Goal: Task Accomplishment & Management: Manage account settings

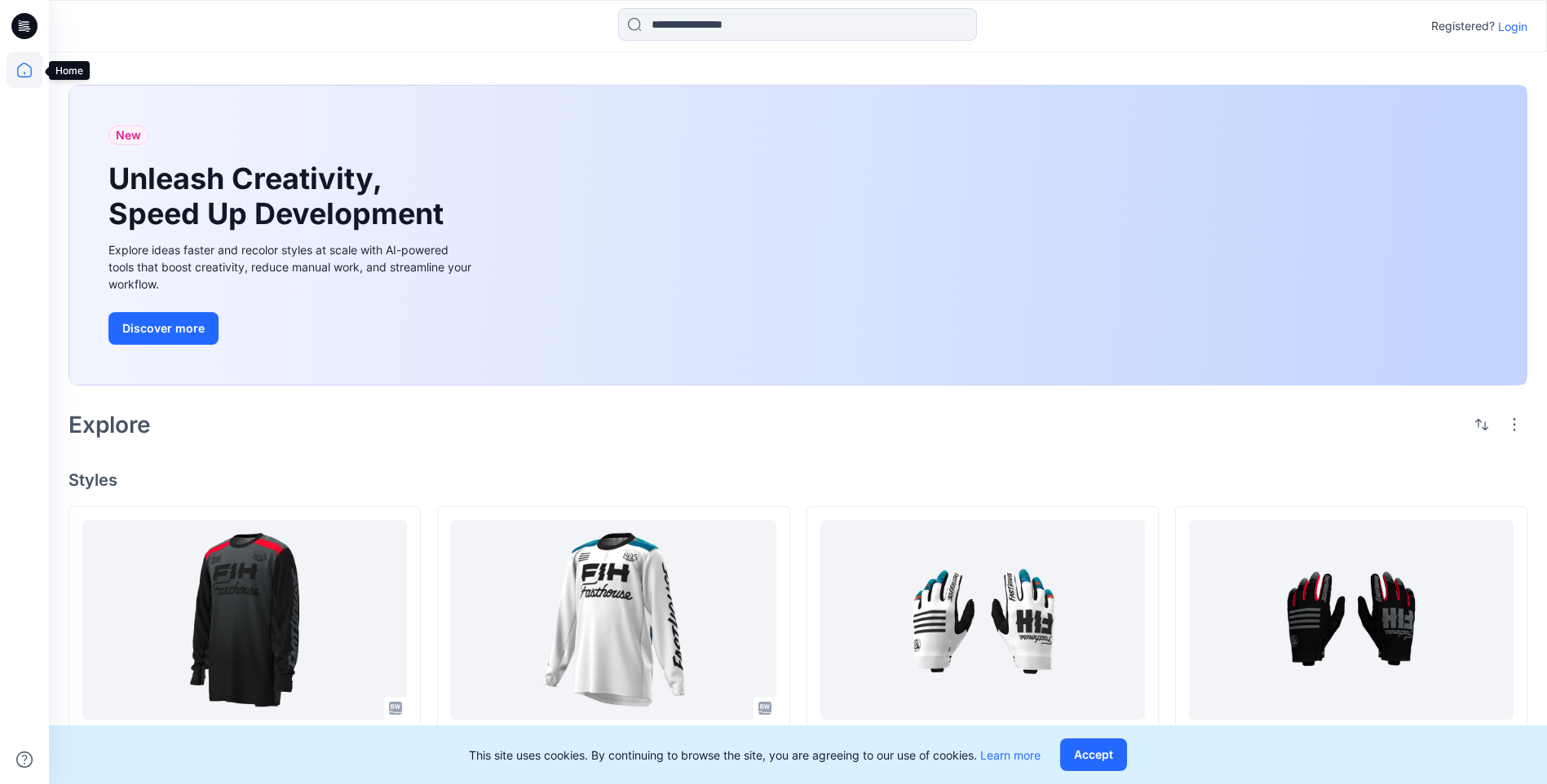
click at [36, 75] on icon at bounding box center [24, 69] width 36 height 36
click at [1515, 20] on p "Login" at bounding box center [1512, 26] width 29 height 17
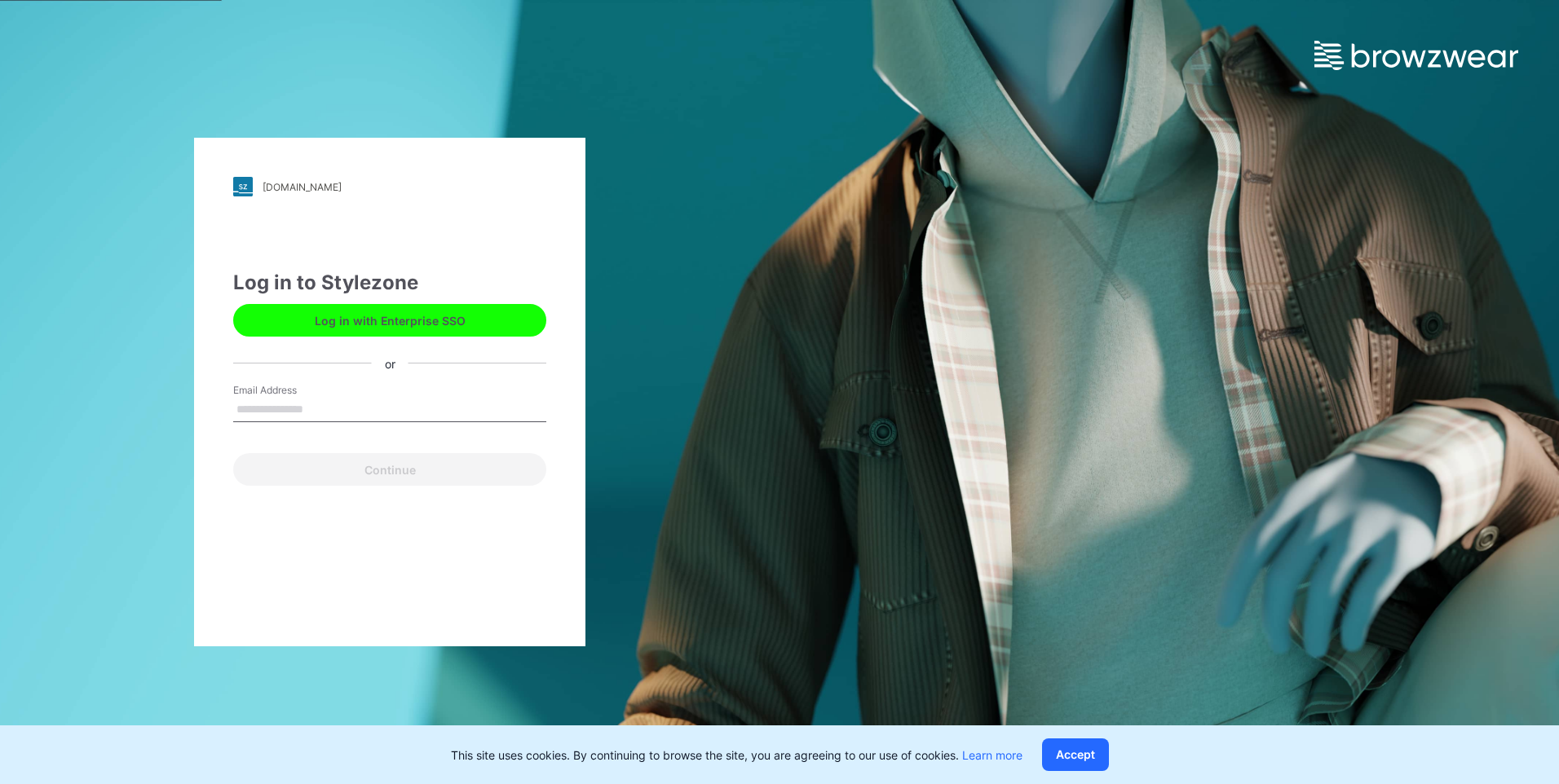
click at [395, 413] on input "Email Address" at bounding box center [390, 410] width 313 height 25
type input "**********"
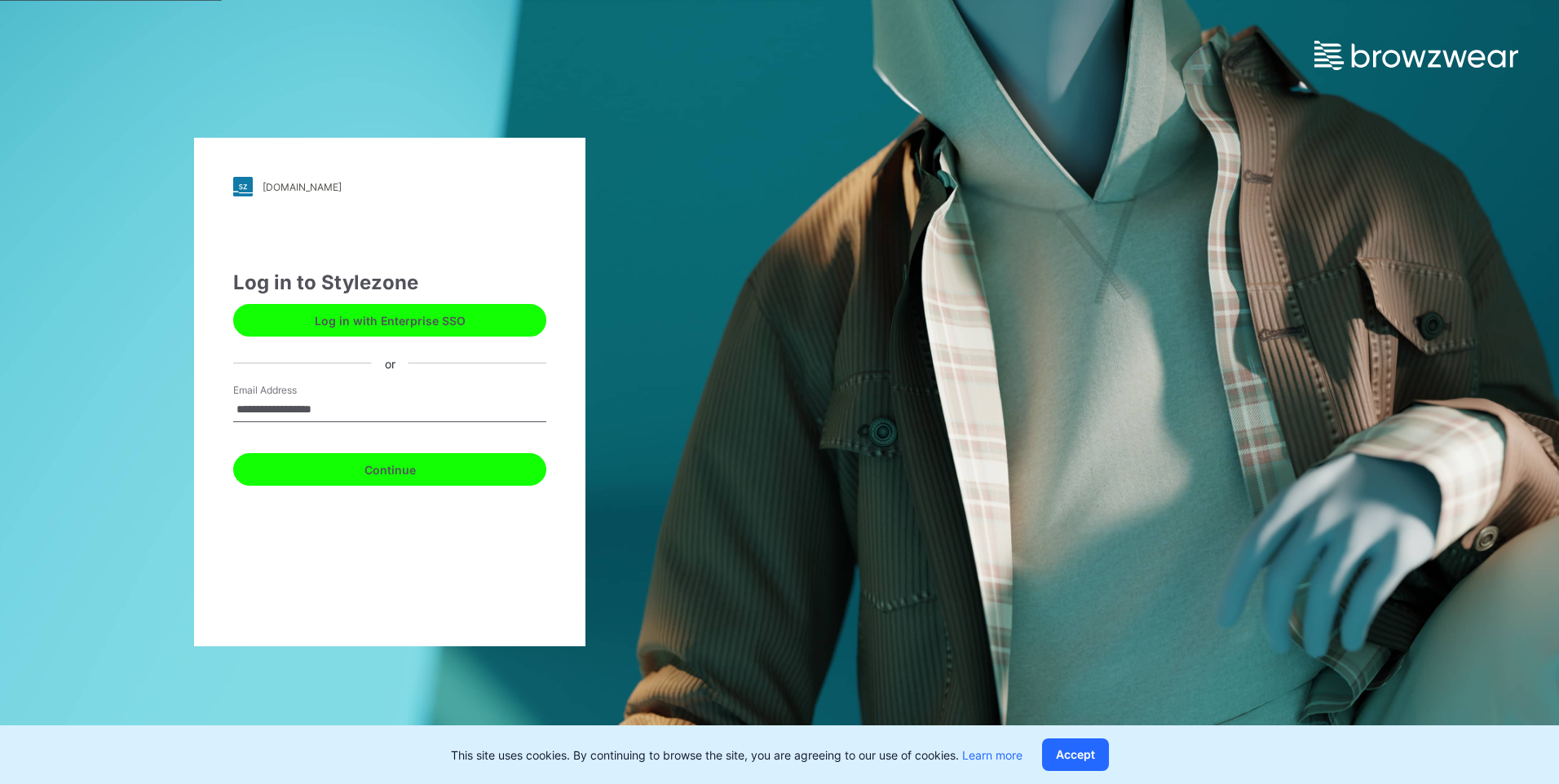
click at [409, 471] on button "Continue" at bounding box center [390, 469] width 313 height 32
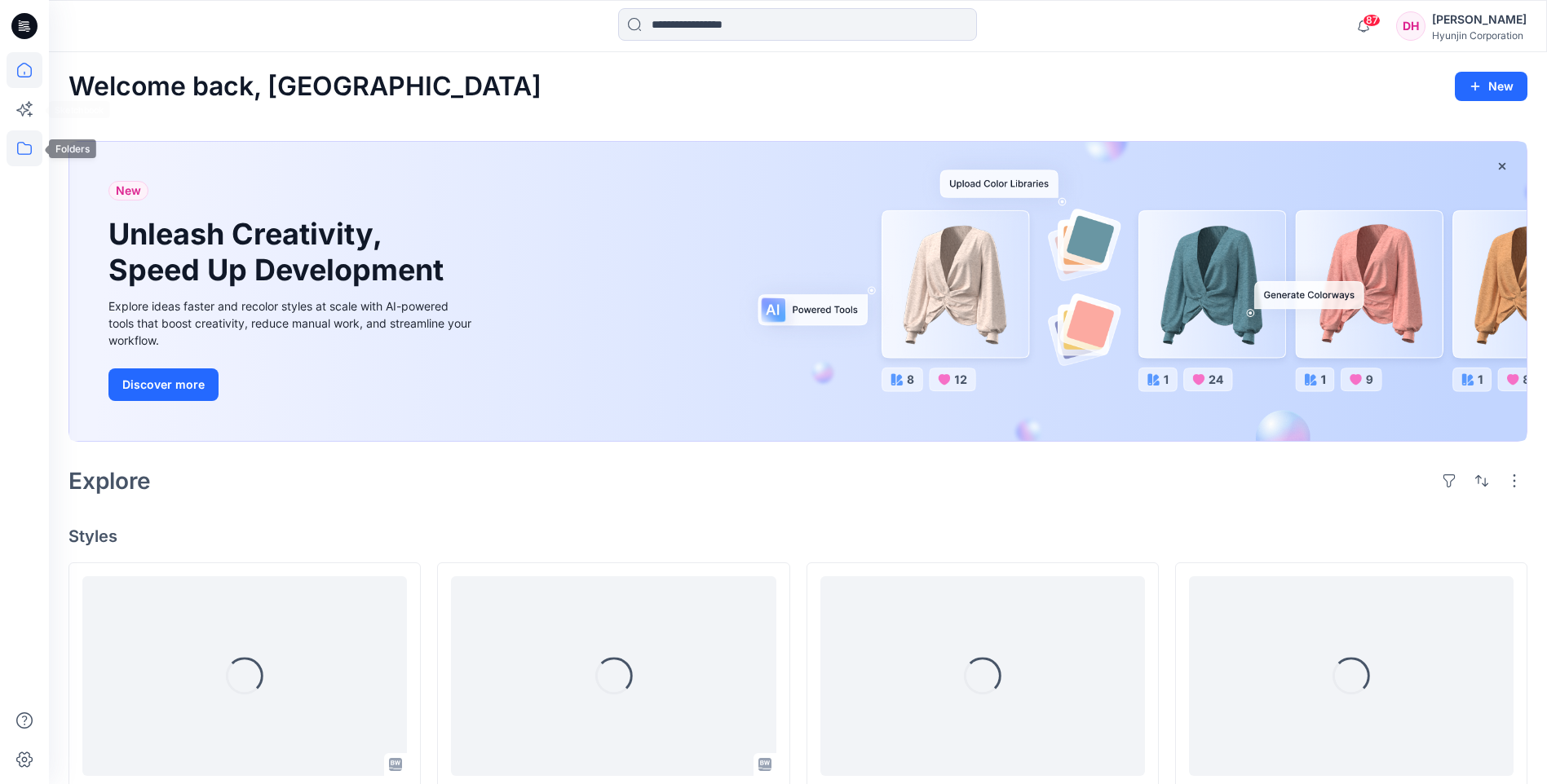
click at [28, 151] on icon at bounding box center [24, 148] width 36 height 36
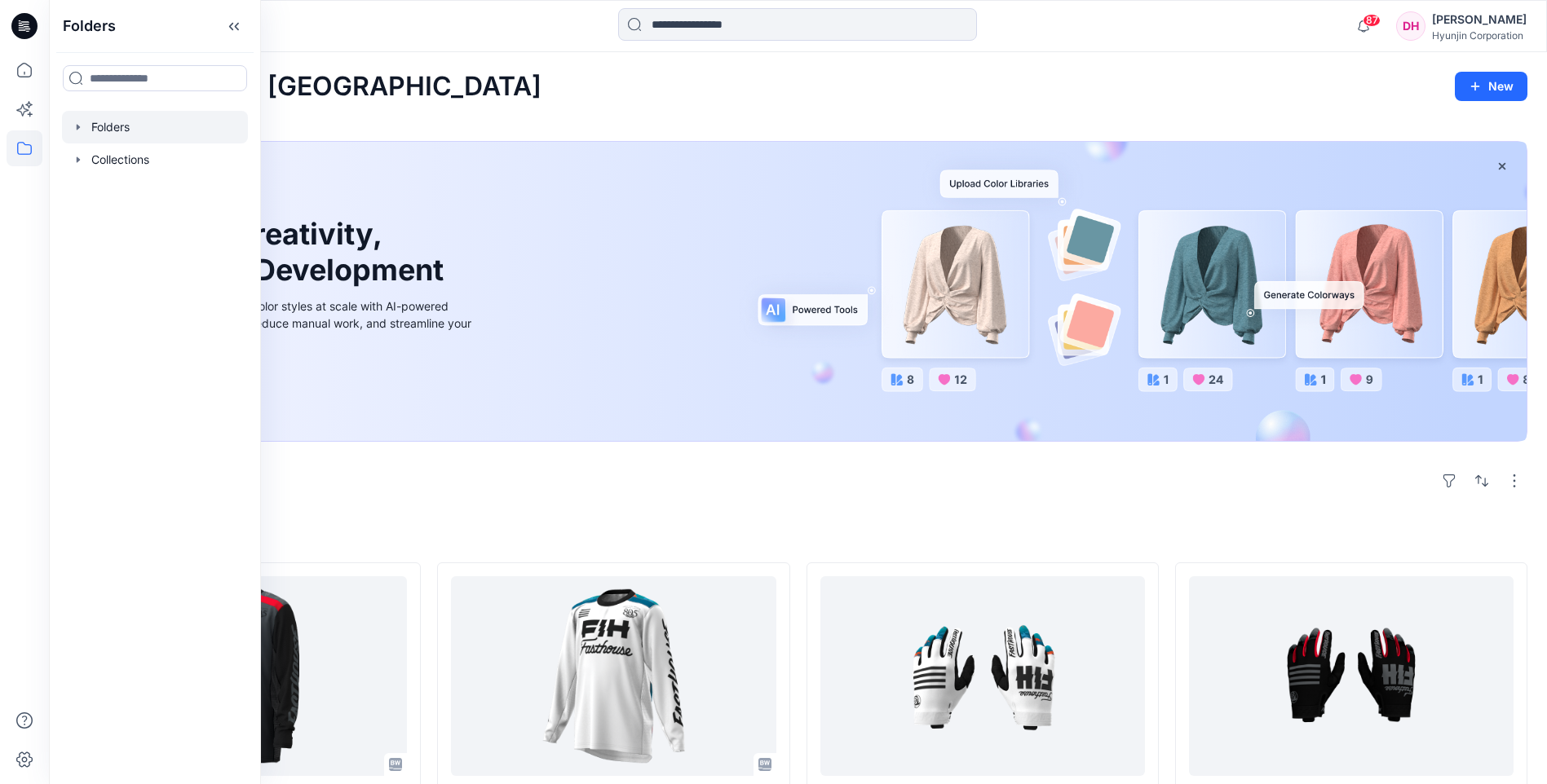
click at [132, 119] on div at bounding box center [155, 127] width 186 height 32
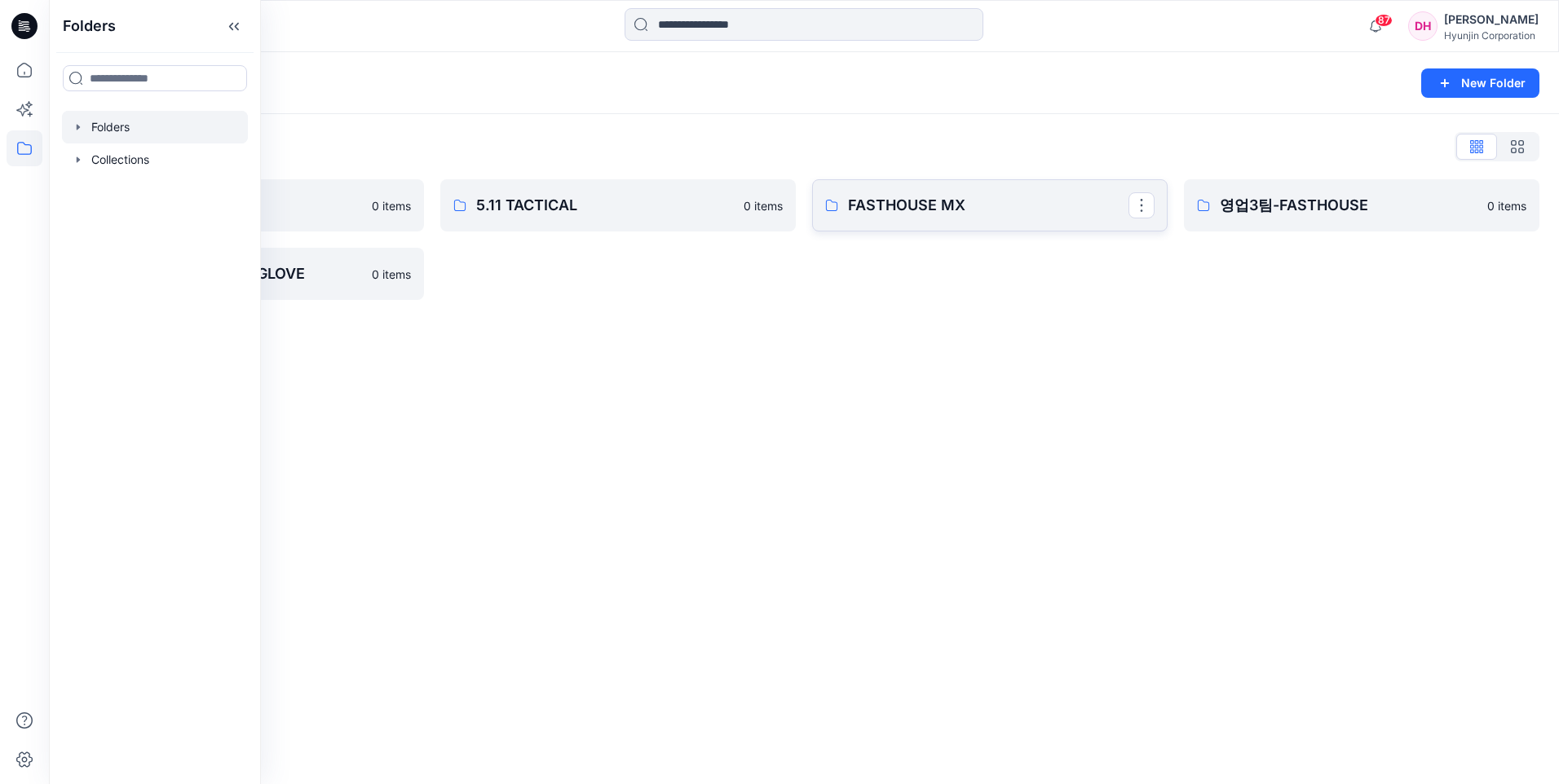
click at [943, 213] on p "FASTHOUSE MX" at bounding box center [988, 206] width 280 height 23
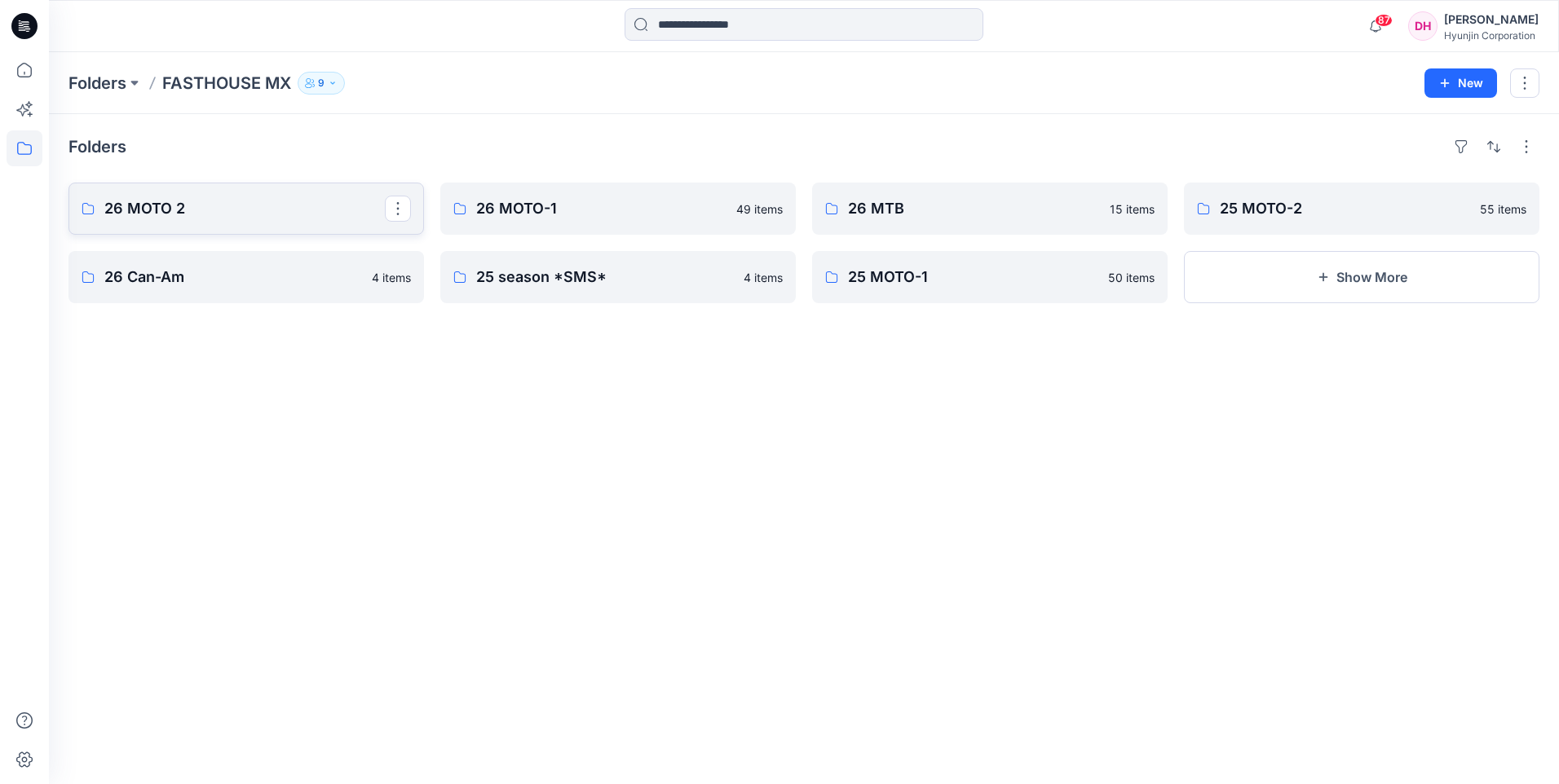
click at [339, 221] on link "26 MOTO 2" at bounding box center [246, 208] width 356 height 52
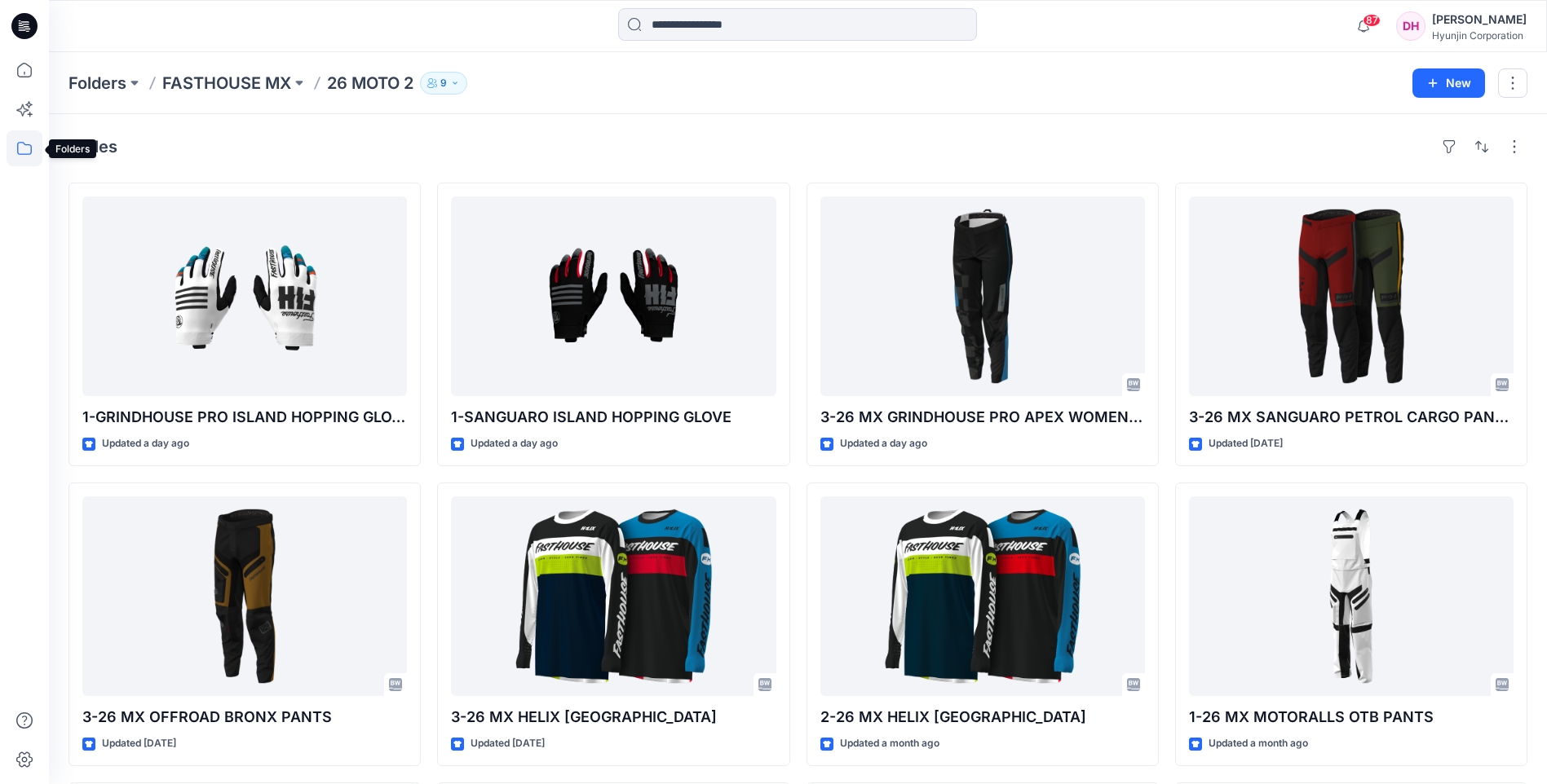
click at [29, 136] on icon at bounding box center [24, 148] width 36 height 36
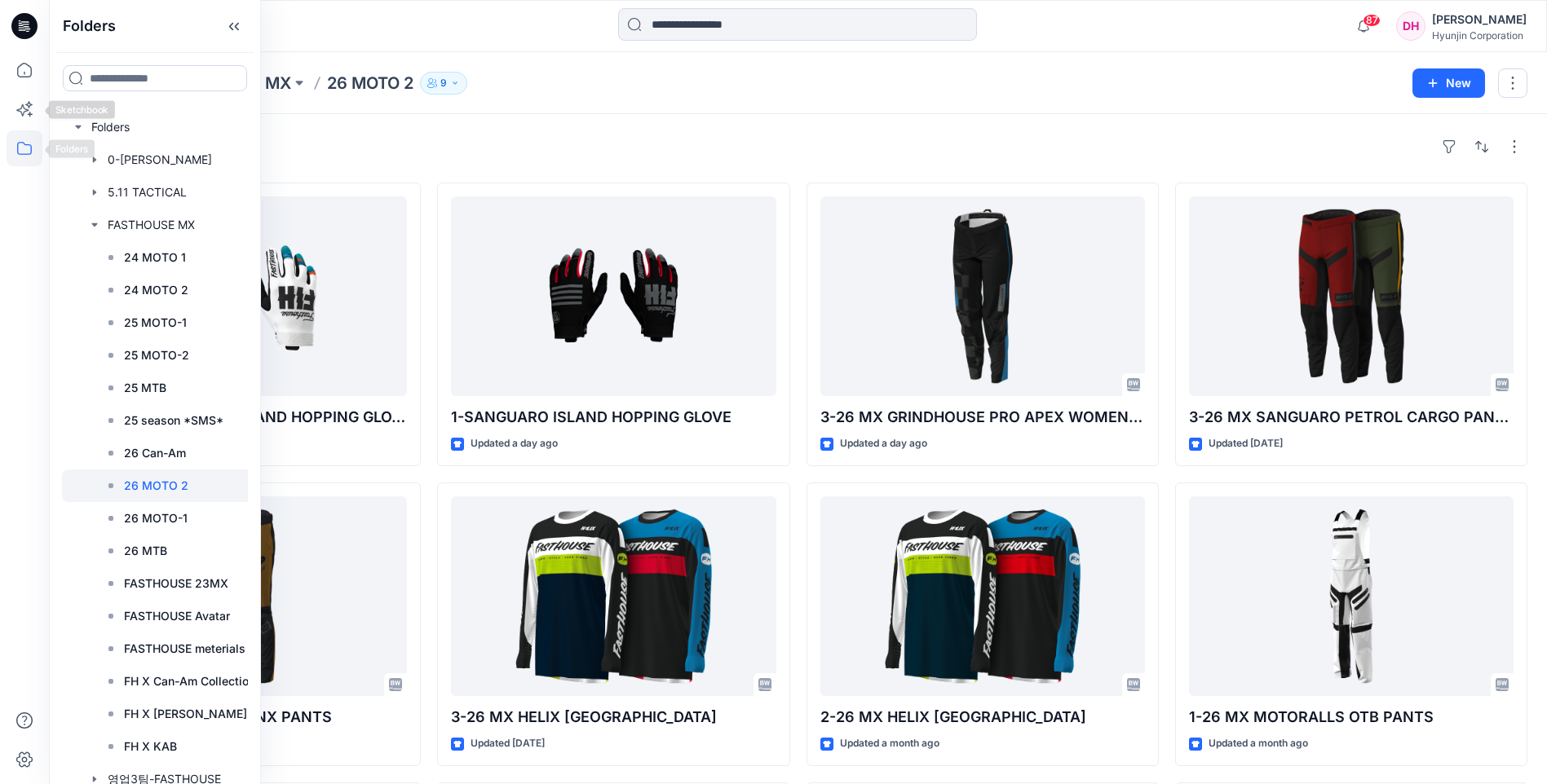
click at [25, 160] on icon at bounding box center [24, 148] width 36 height 36
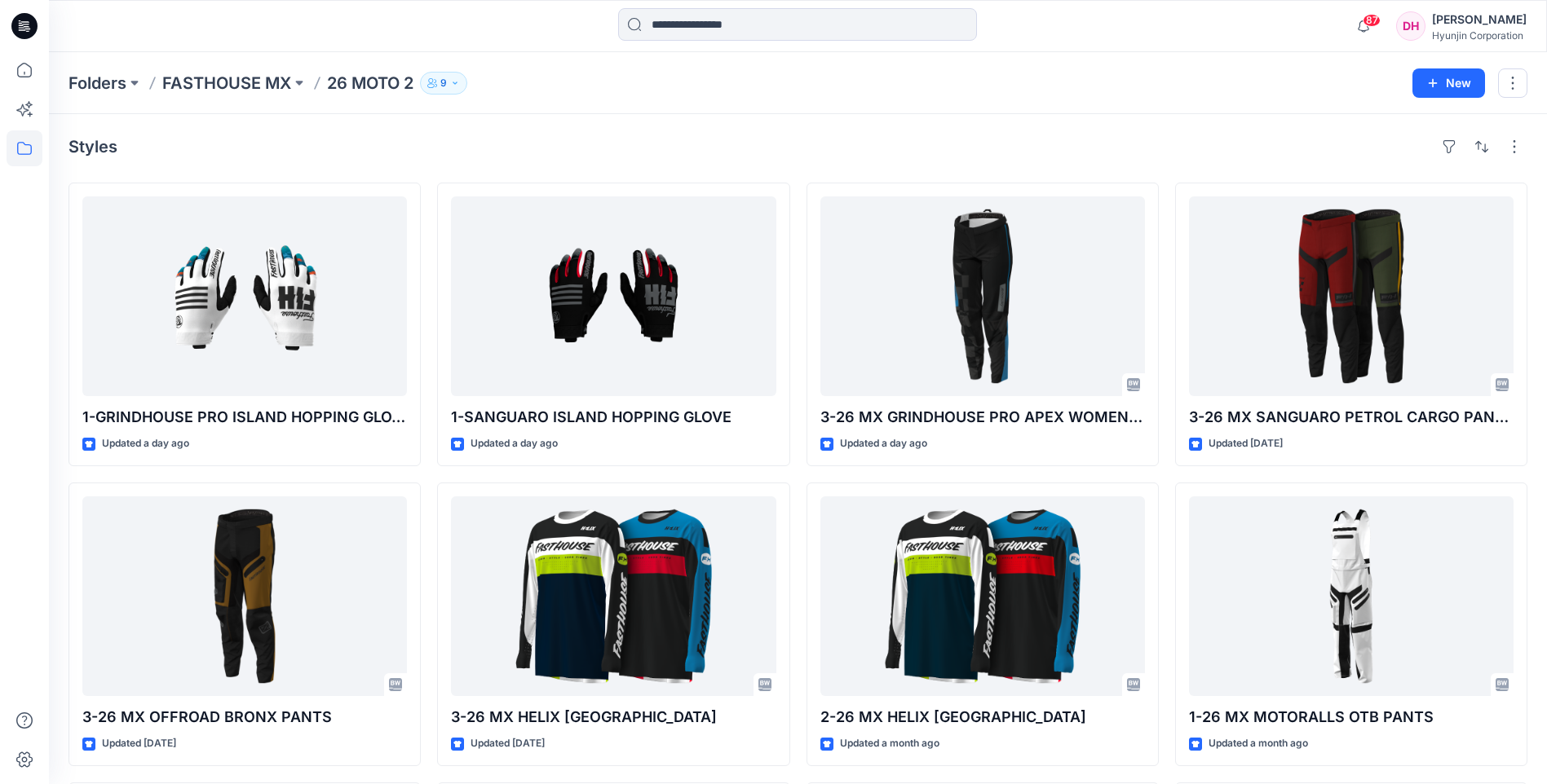
click at [31, 158] on icon at bounding box center [24, 148] width 36 height 36
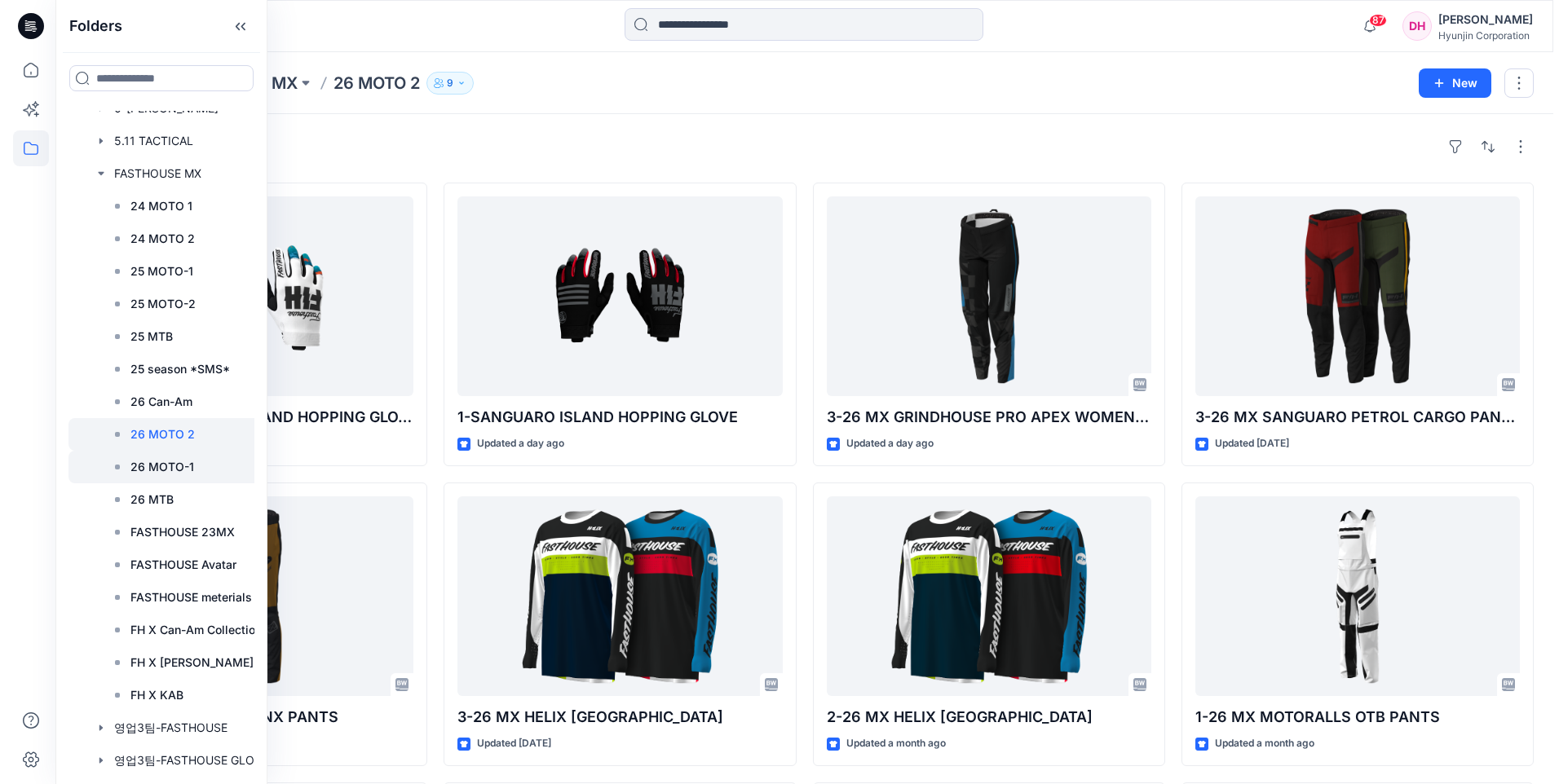
scroll to position [80, 0]
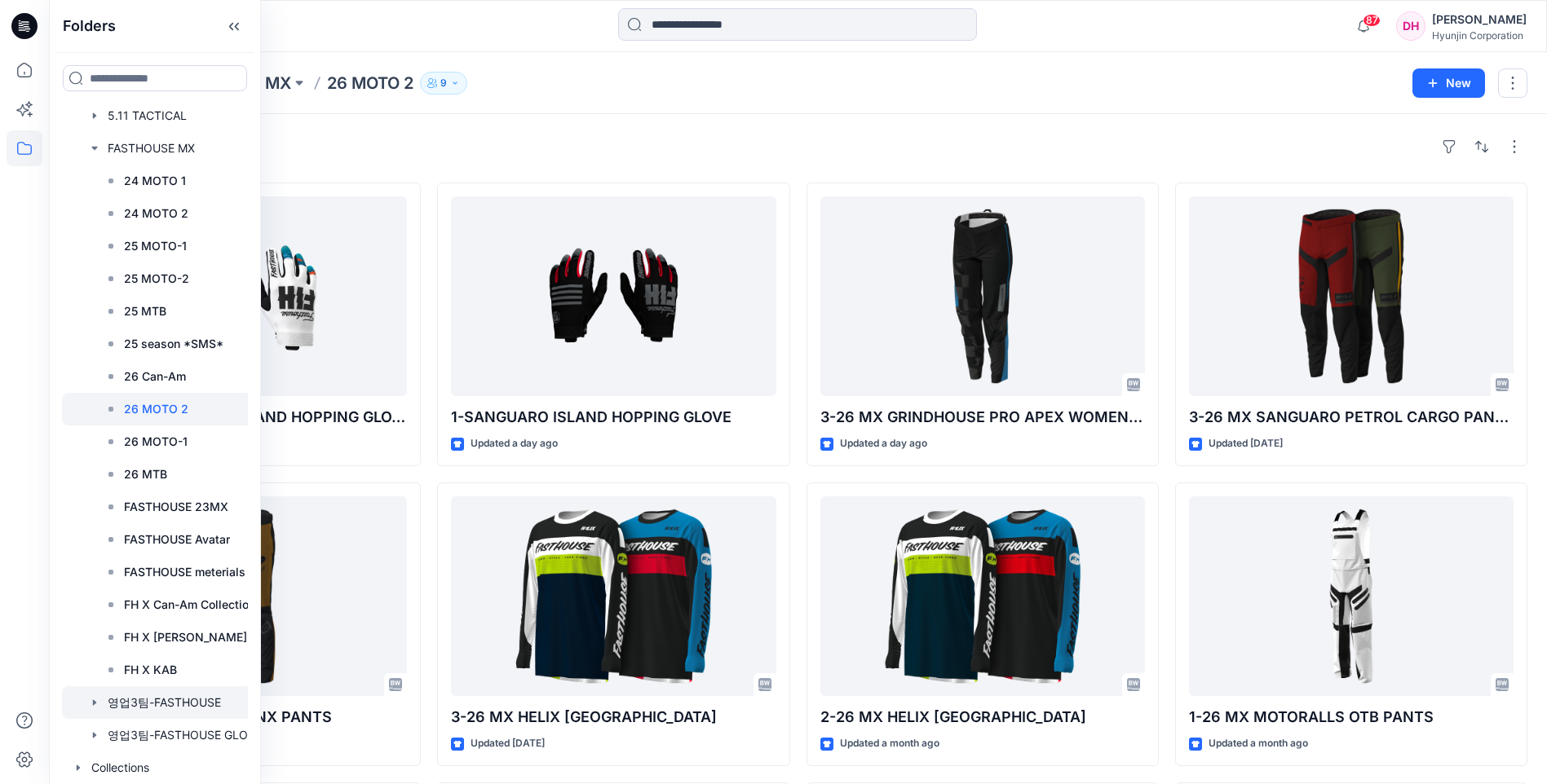
click at [192, 704] on div at bounding box center [166, 702] width 209 height 32
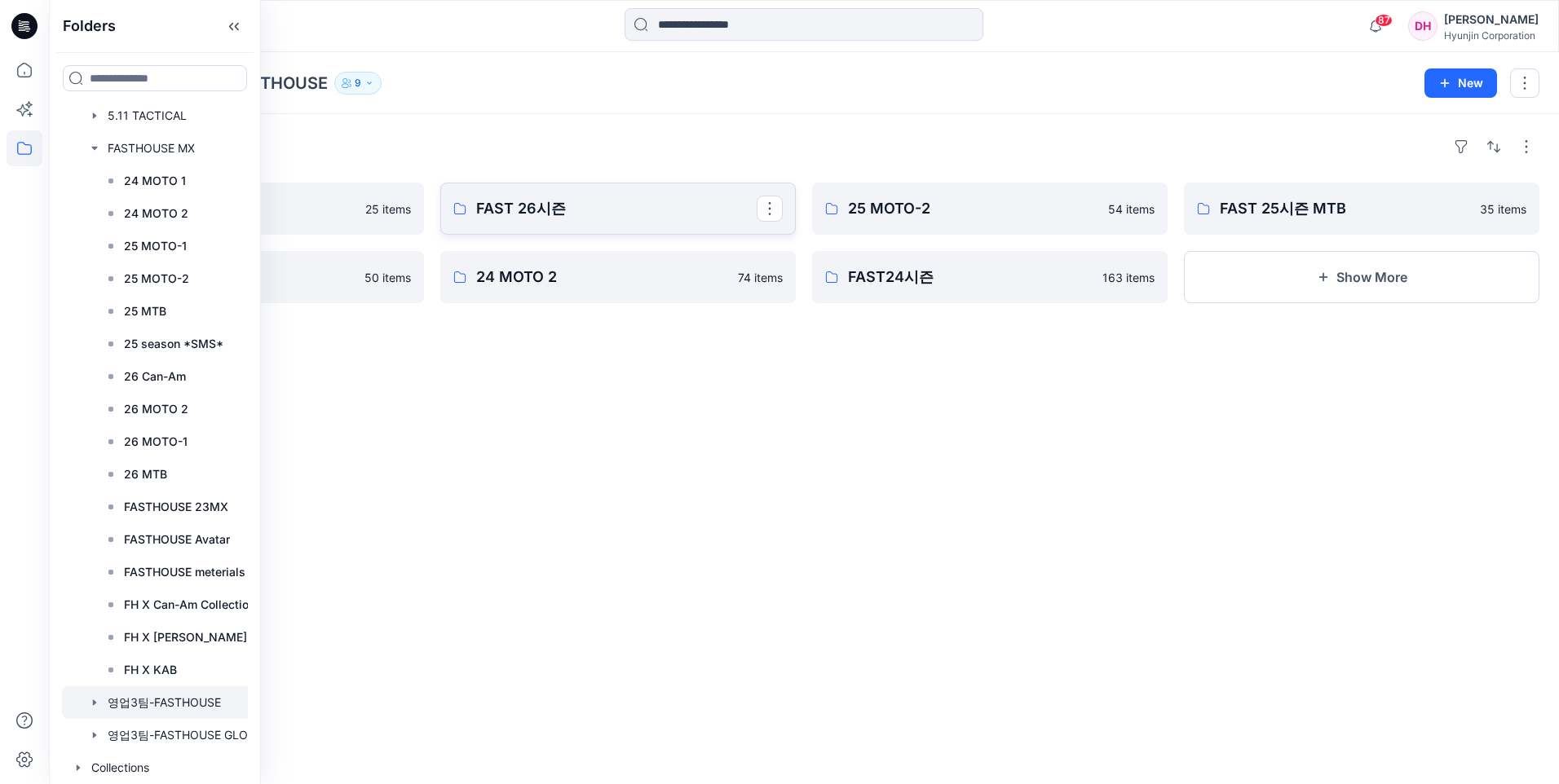
click at [538, 215] on p "FAST 26시즌" at bounding box center [616, 209] width 280 height 23
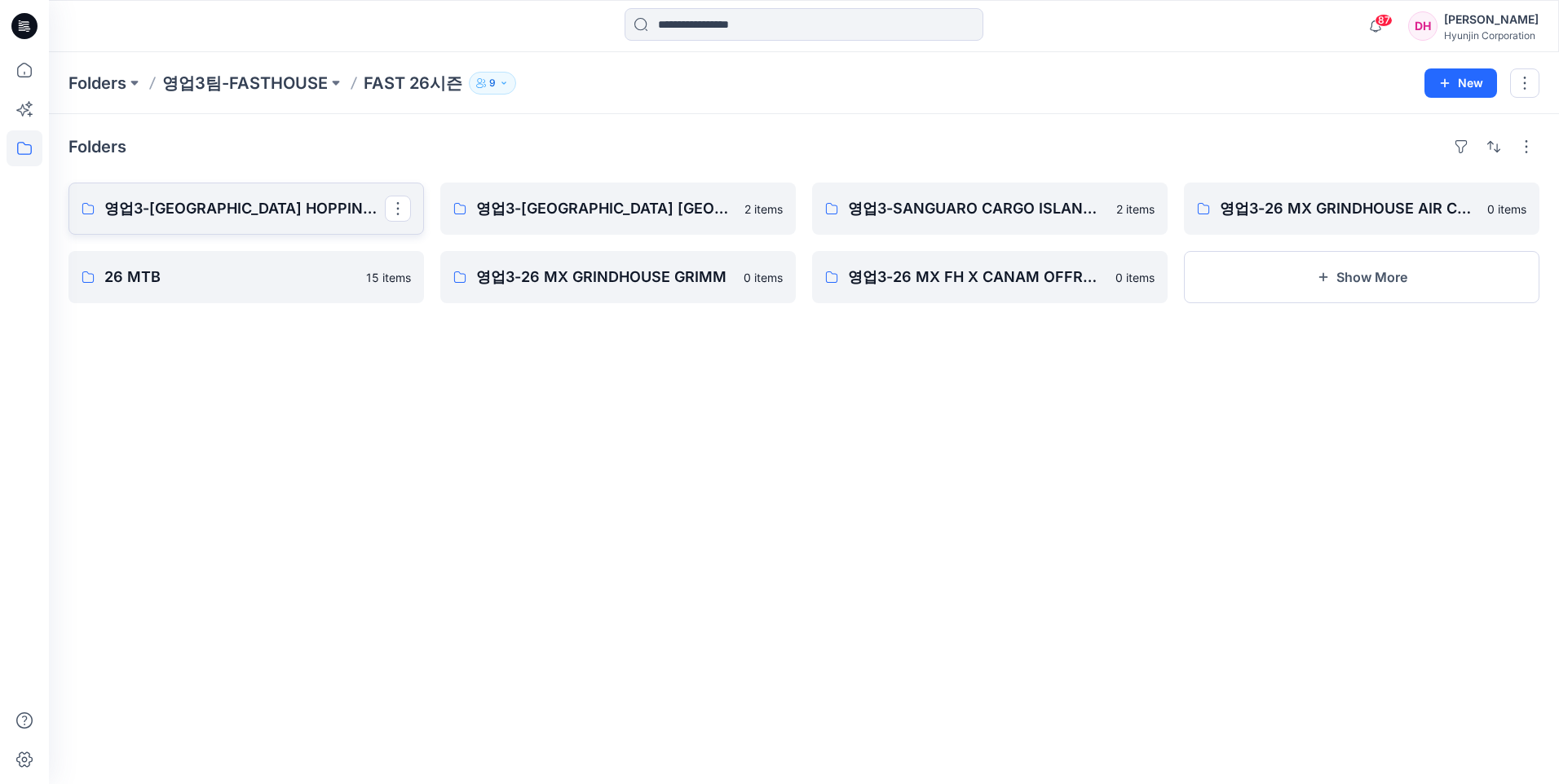
click at [318, 215] on p "영업3-GRINDHOUSE ISLAND HOPPING JERSEY YOUTH" at bounding box center [244, 209] width 280 height 23
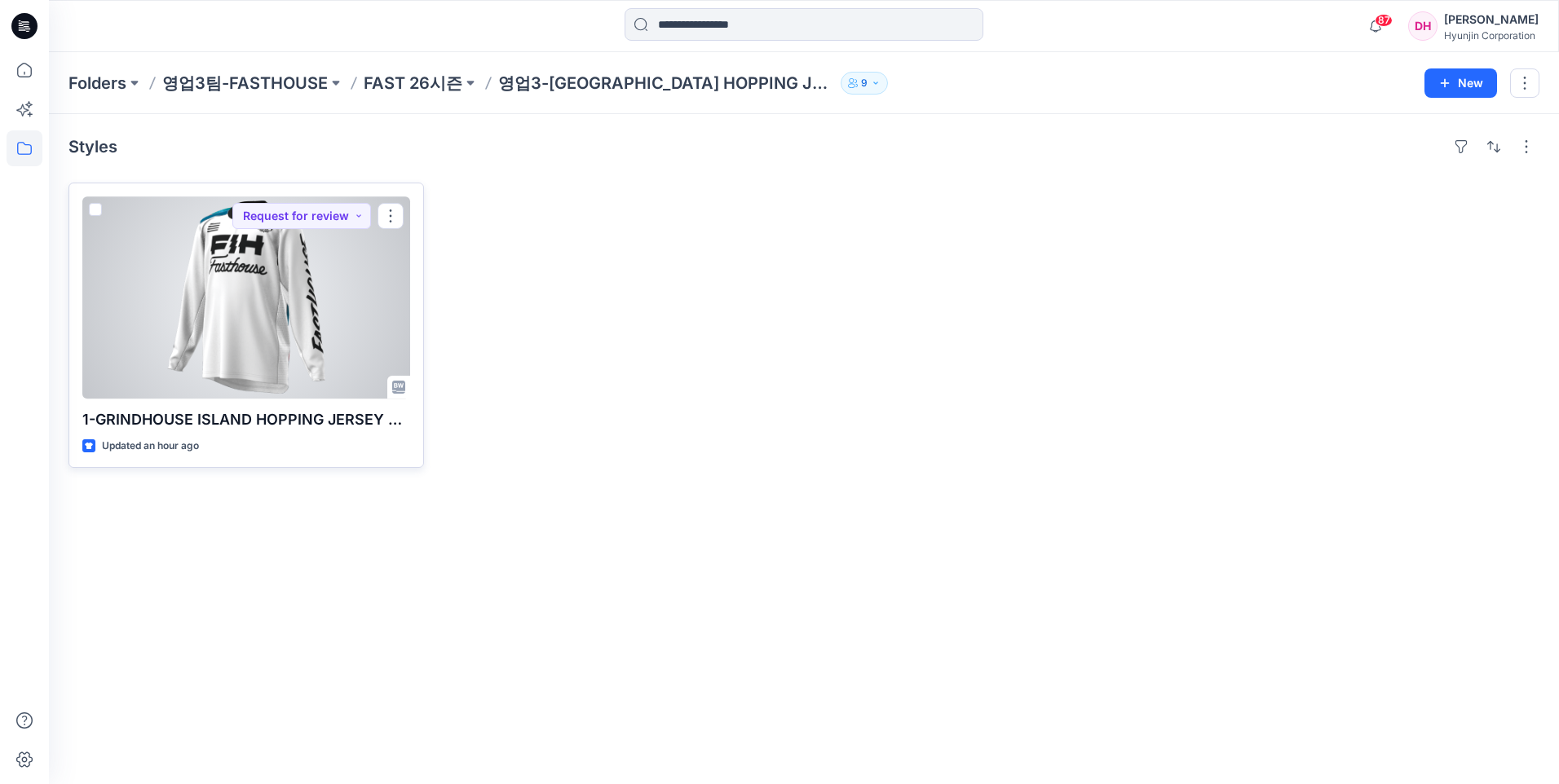
click at [335, 259] on div at bounding box center [246, 298] width 328 height 203
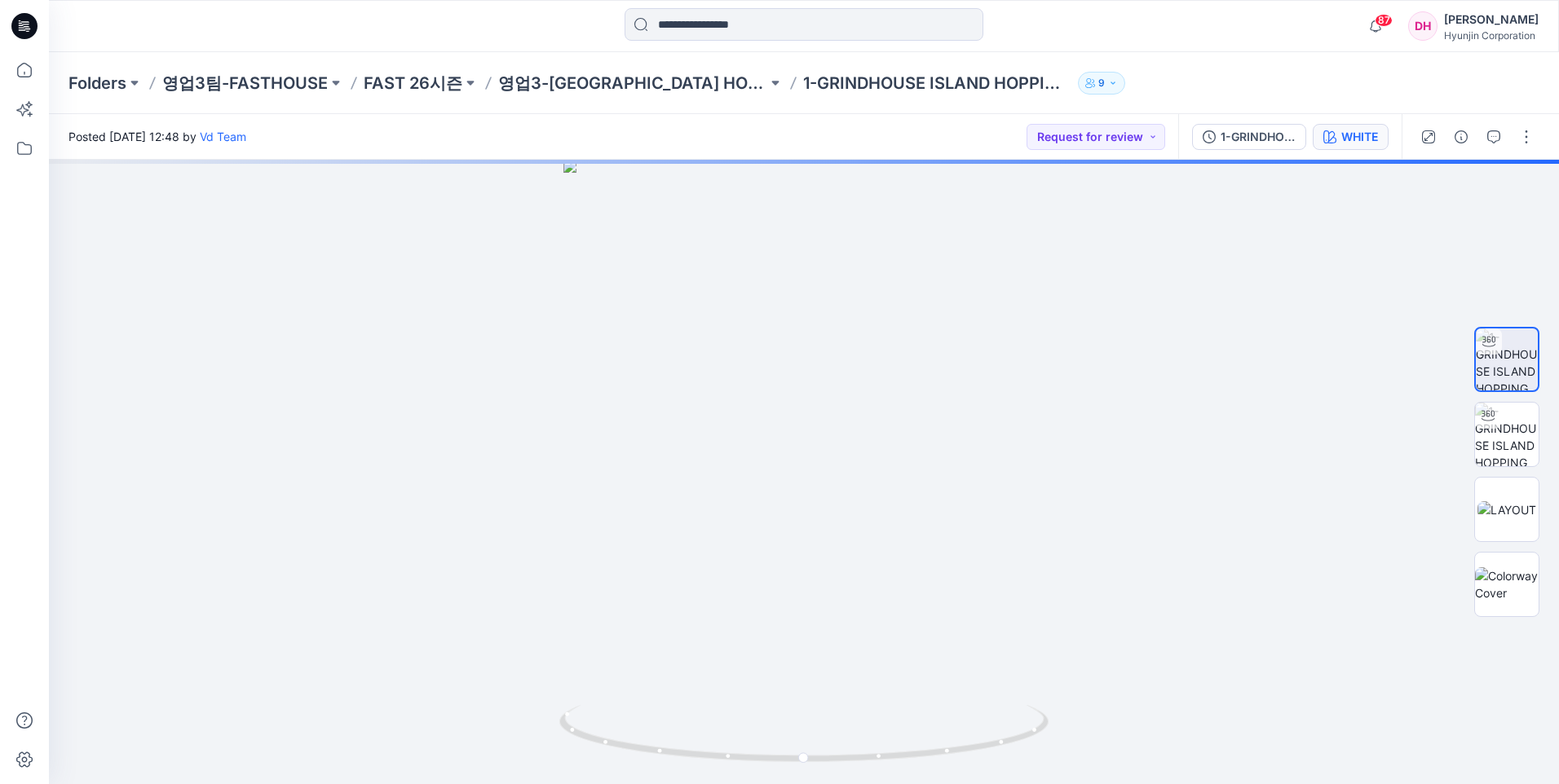
click at [1356, 138] on div "WHITE" at bounding box center [1360, 137] width 36 height 18
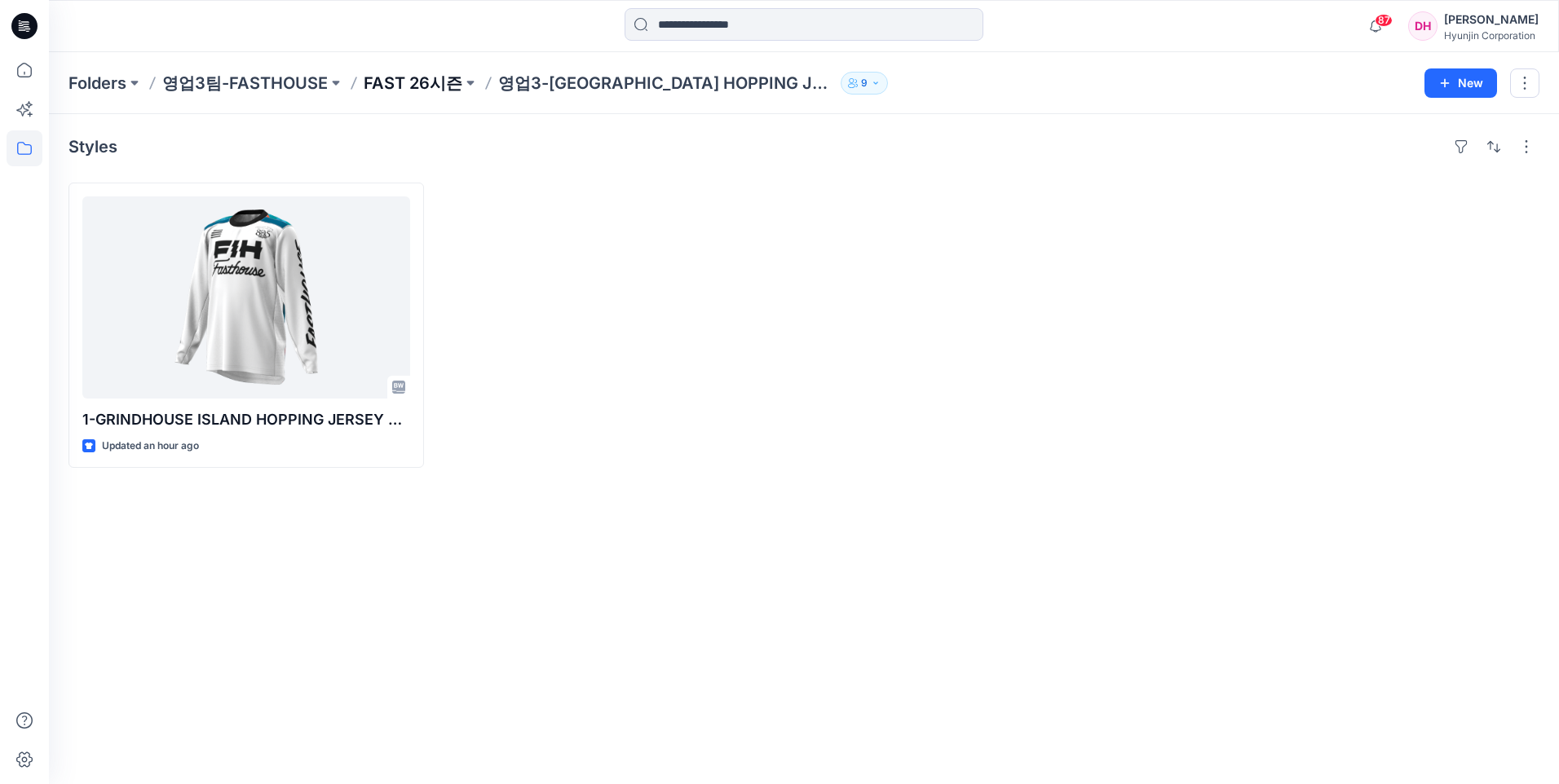
click at [423, 88] on p "FAST 26시즌" at bounding box center [413, 84] width 98 height 23
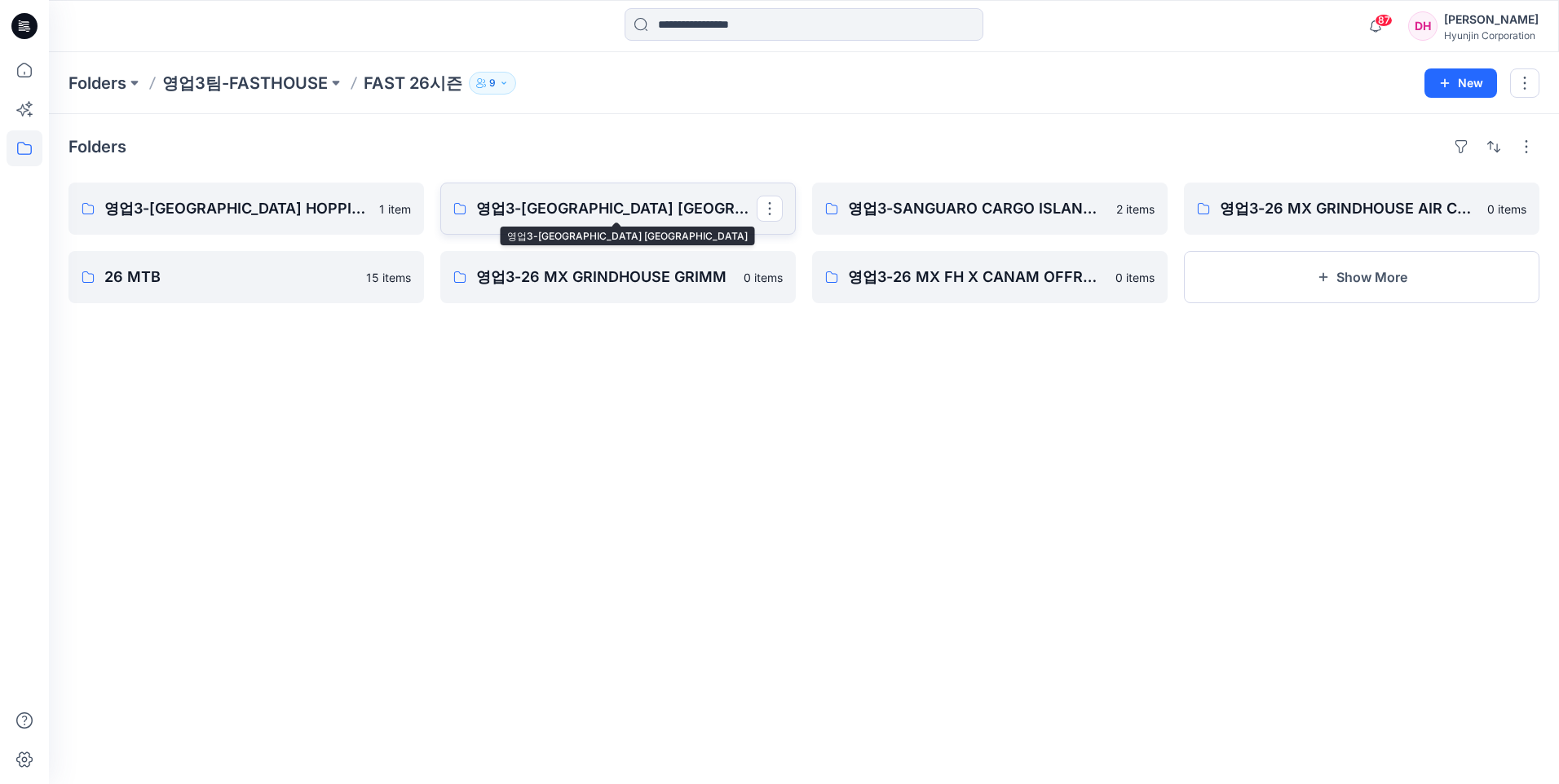
click at [605, 200] on p "영업3-GRINDHOUSE ISLAND HOPPING JERSEY" at bounding box center [616, 209] width 280 height 23
click at [295, 201] on p "영업3-GRINDHOUSE ISLAND HOPPING JERSEY YOUTH" at bounding box center [244, 209] width 280 height 23
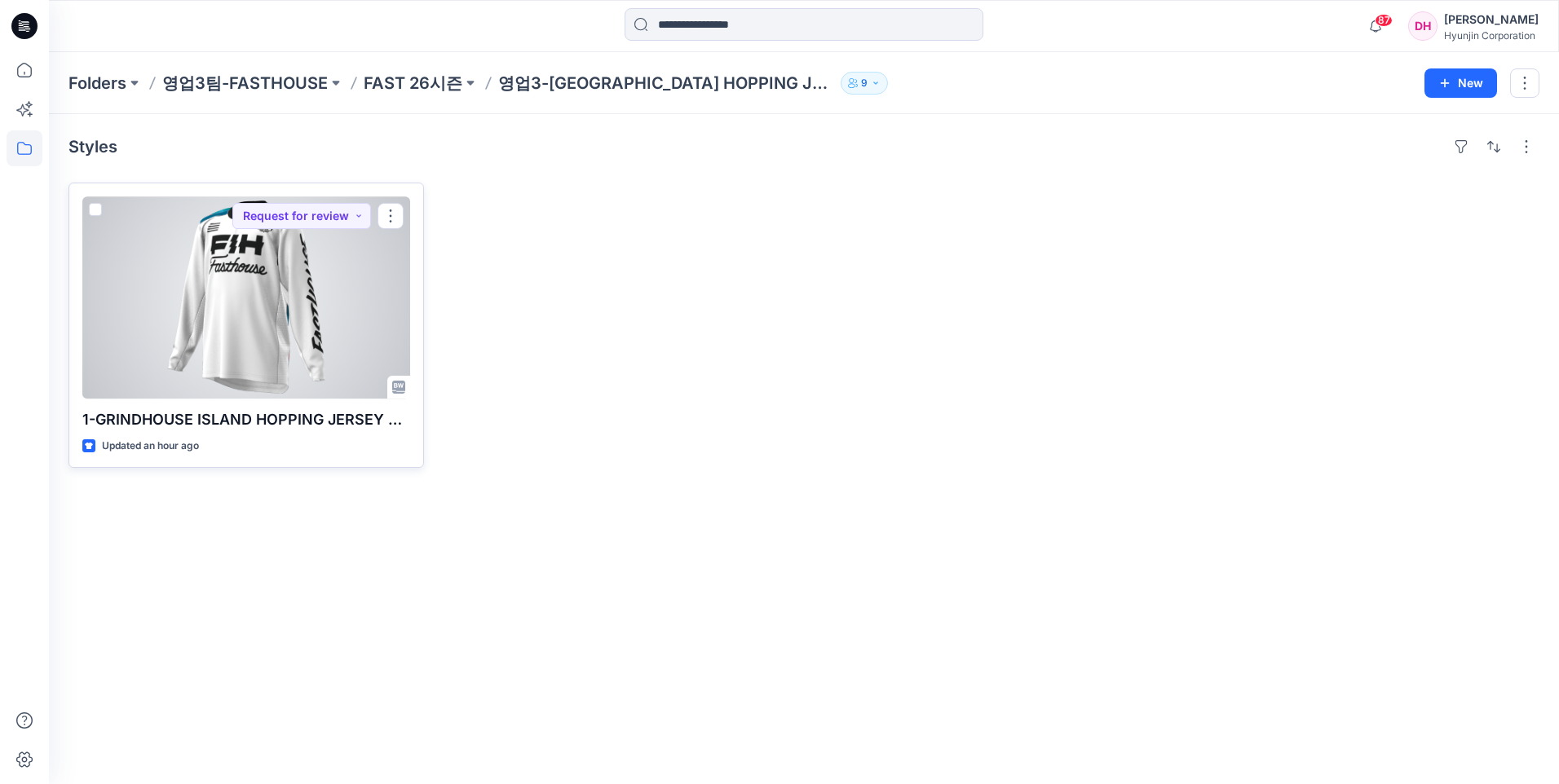
click at [257, 308] on div at bounding box center [246, 298] width 328 height 203
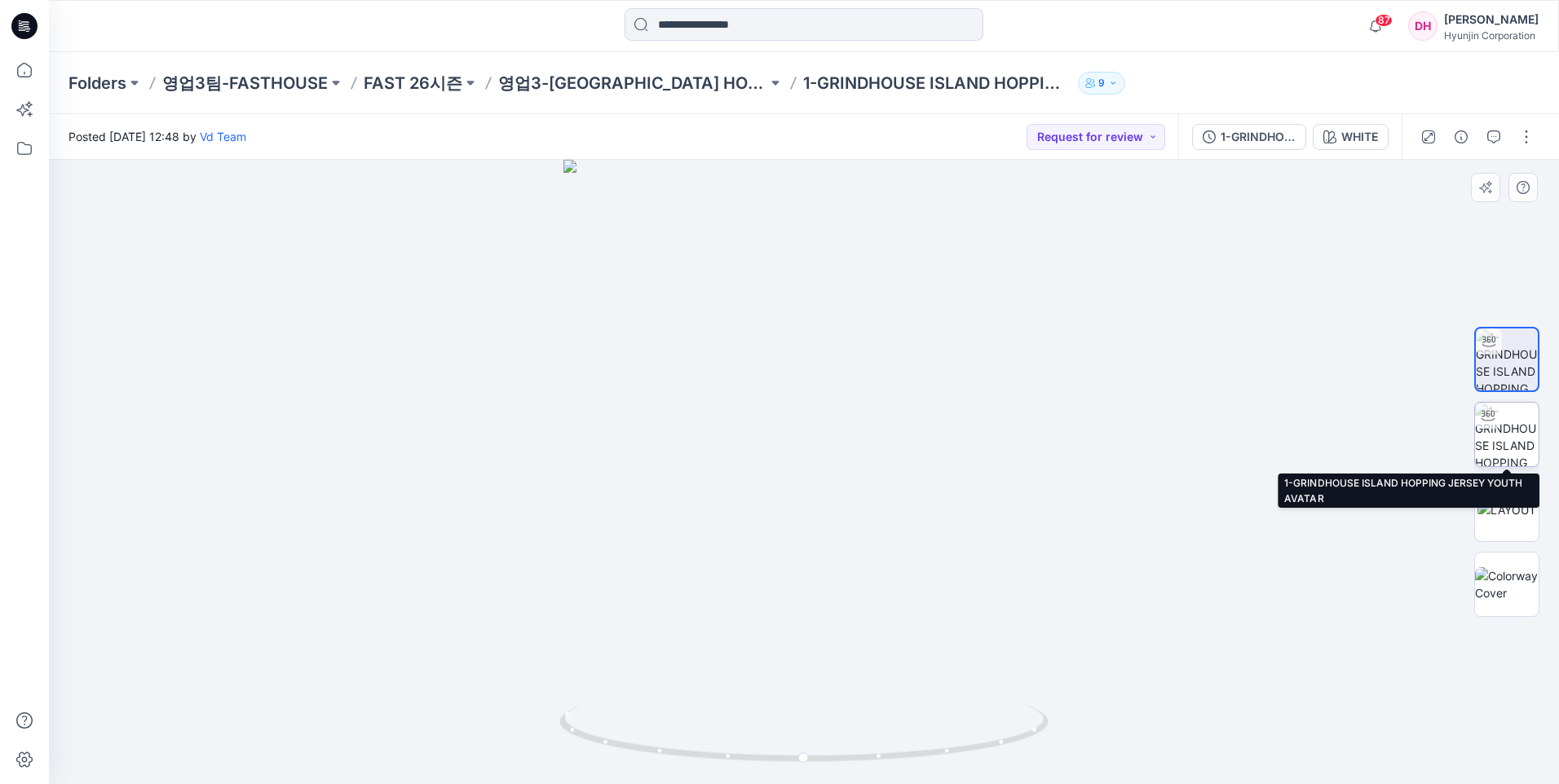
click at [1514, 439] on img at bounding box center [1506, 434] width 64 height 64
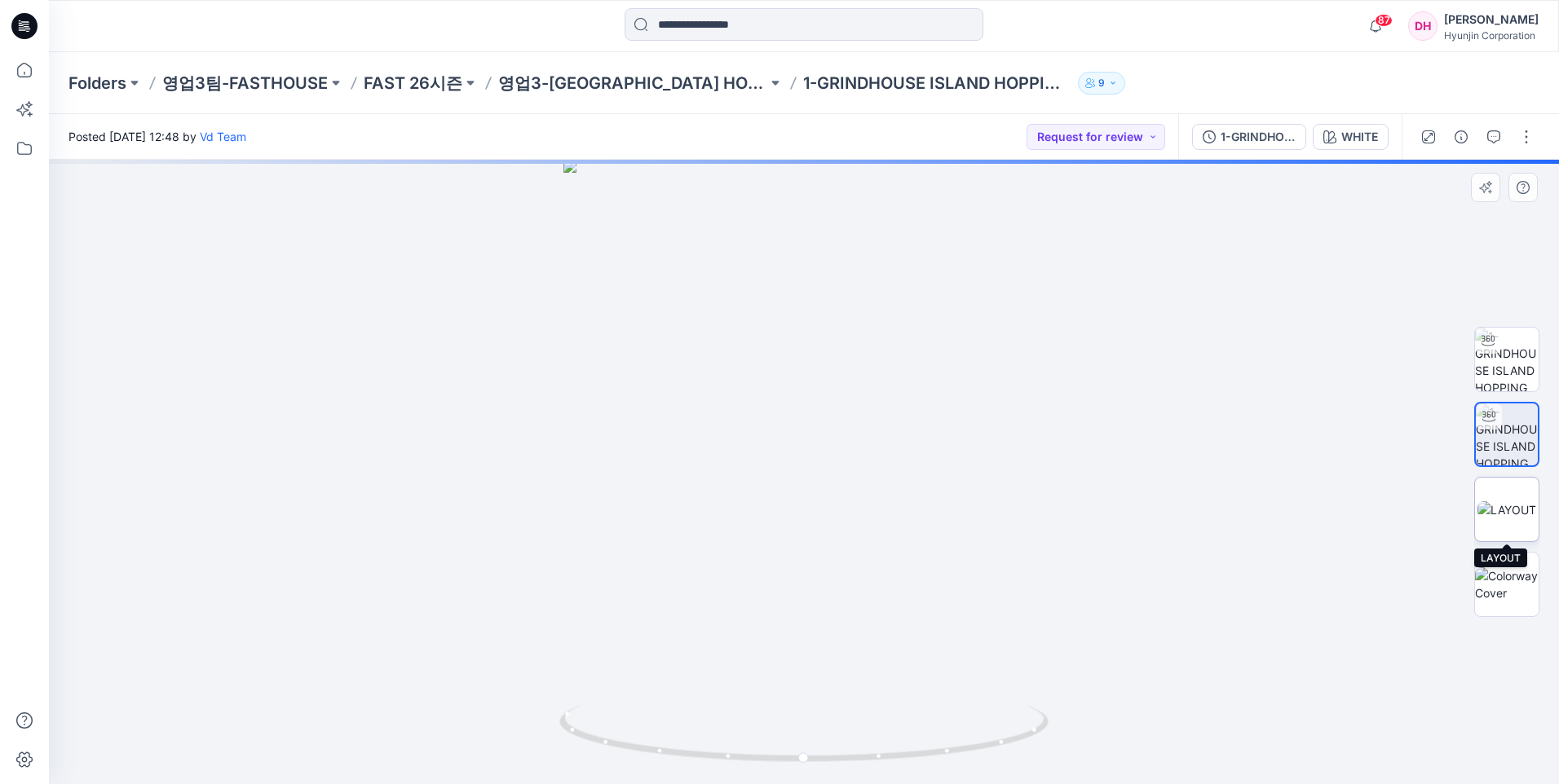
click at [1506, 501] on img at bounding box center [1506, 509] width 59 height 17
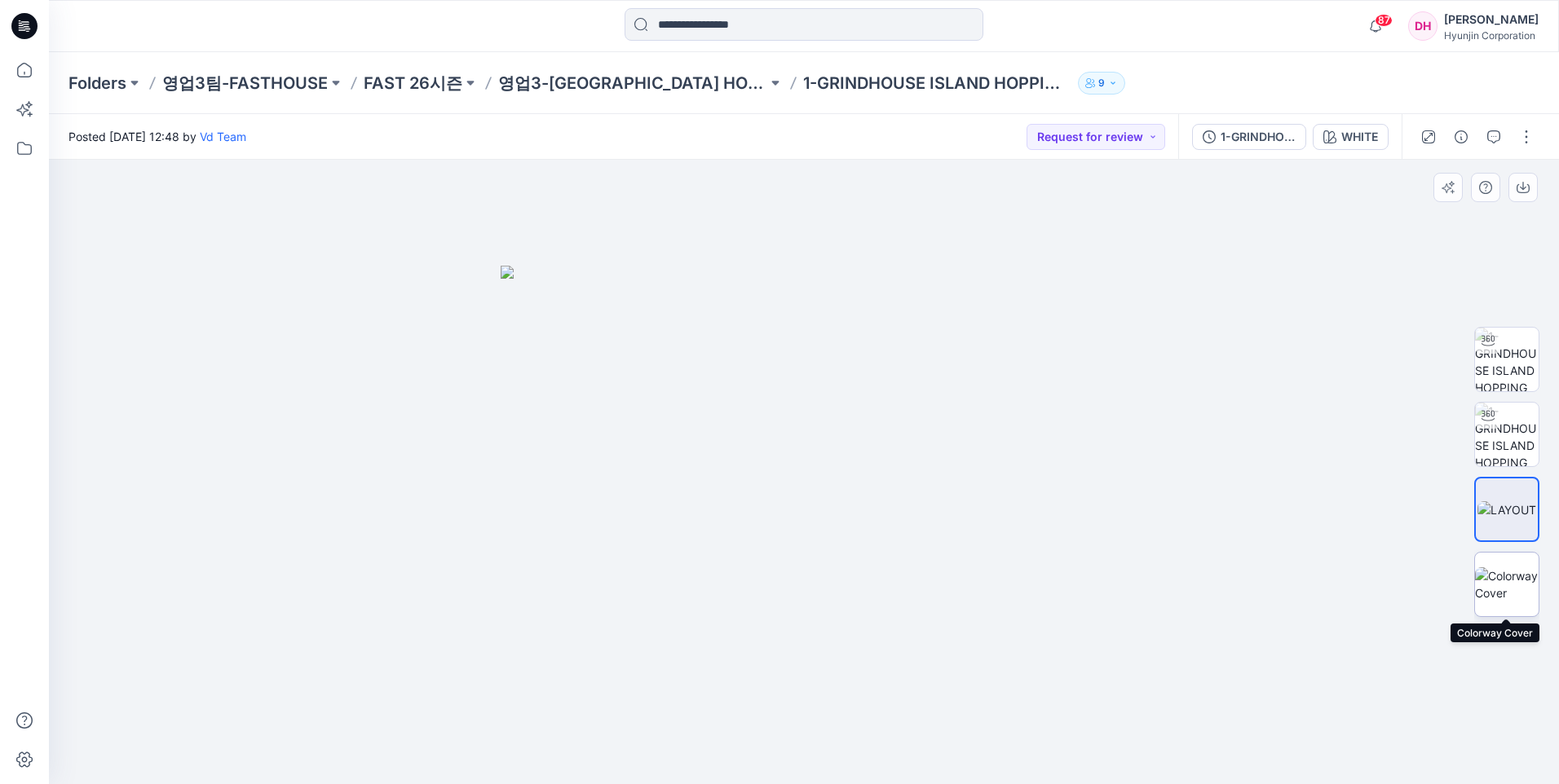
click at [1514, 583] on img at bounding box center [1506, 584] width 64 height 34
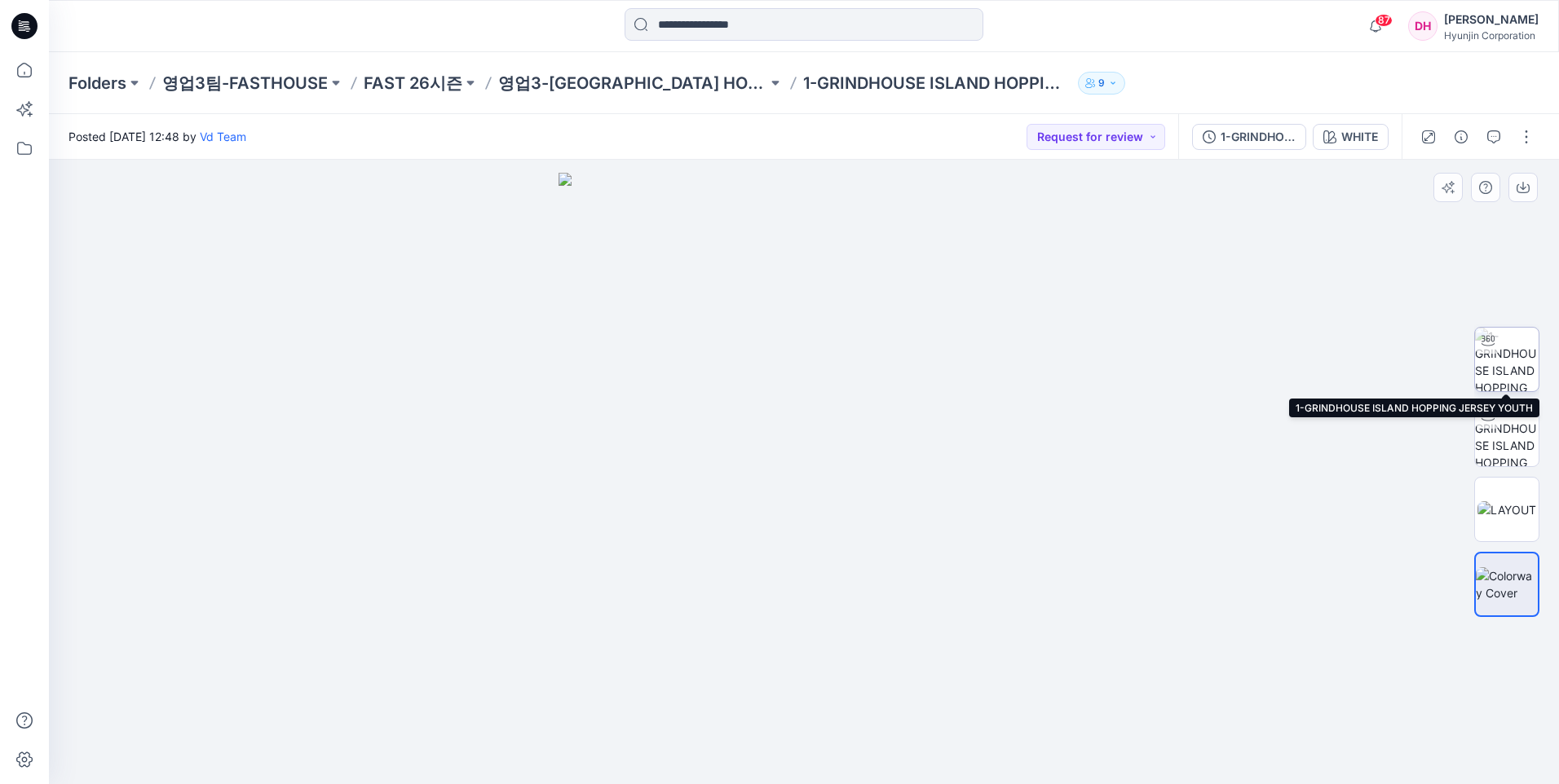
click at [1523, 366] on img at bounding box center [1506, 359] width 64 height 64
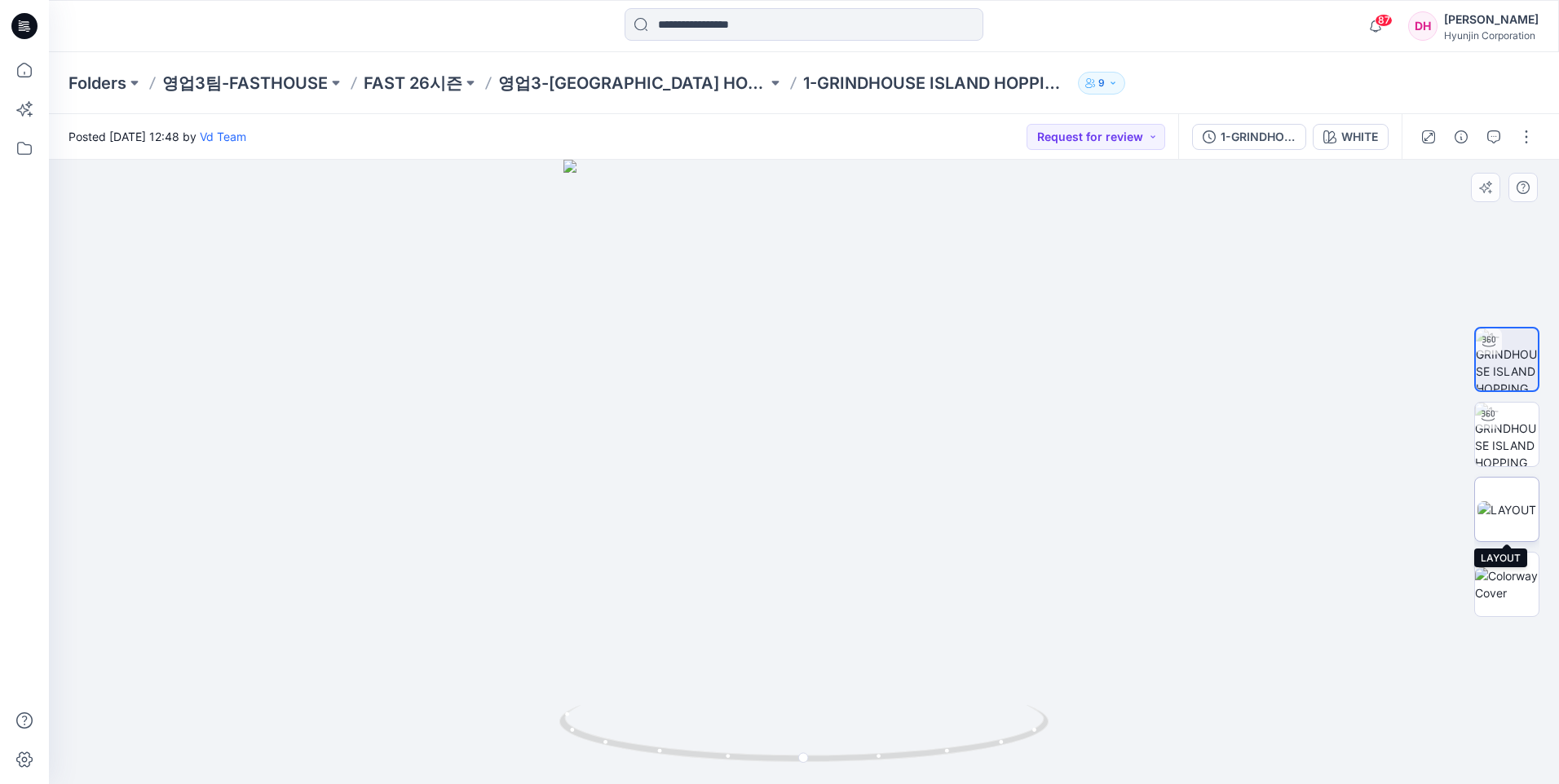
click at [1501, 512] on img at bounding box center [1506, 509] width 59 height 17
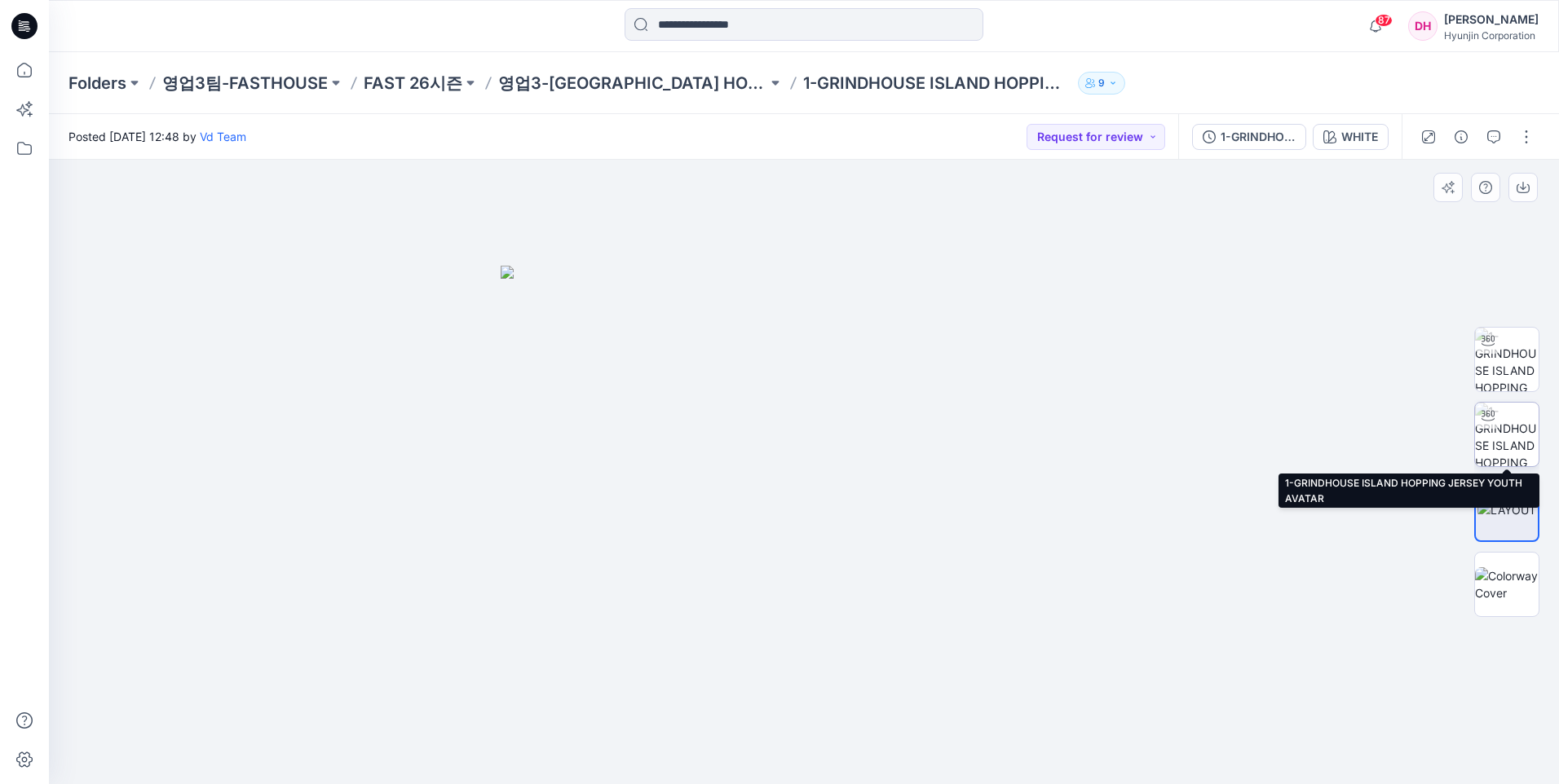
click at [1513, 440] on img at bounding box center [1506, 434] width 64 height 64
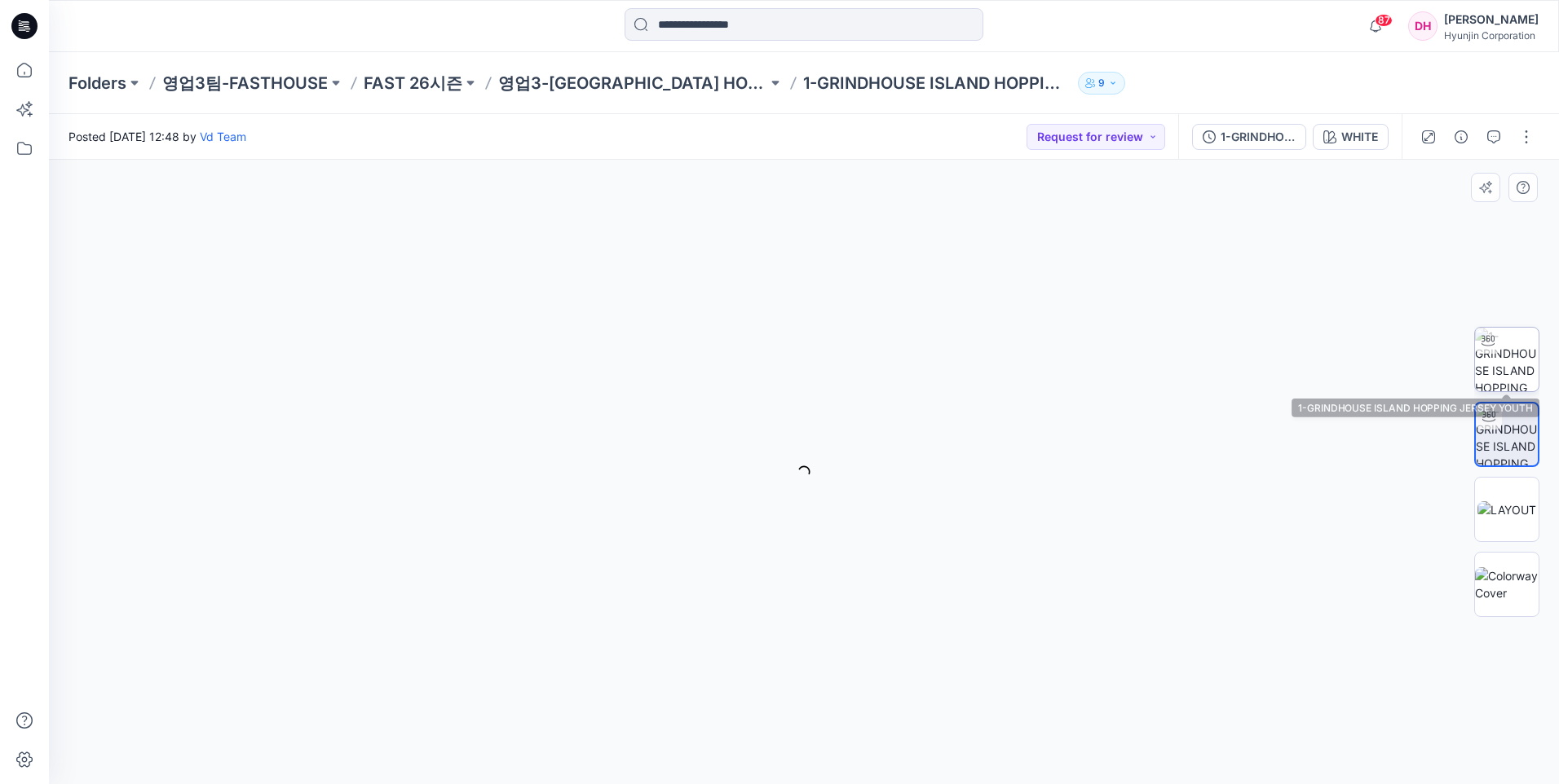
click at [1518, 356] on img at bounding box center [1506, 359] width 64 height 64
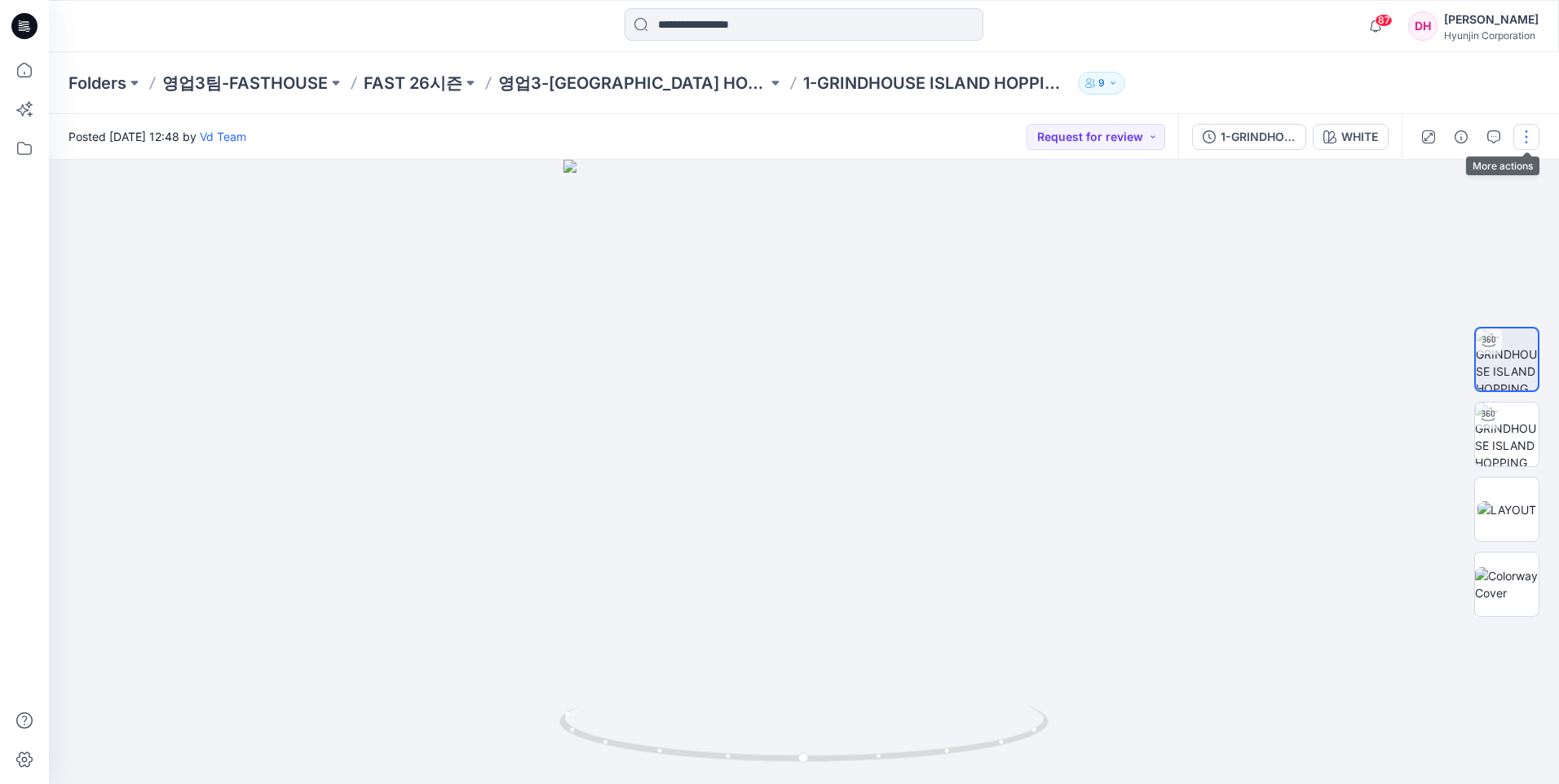
click at [1523, 139] on button "button" at bounding box center [1527, 137] width 26 height 26
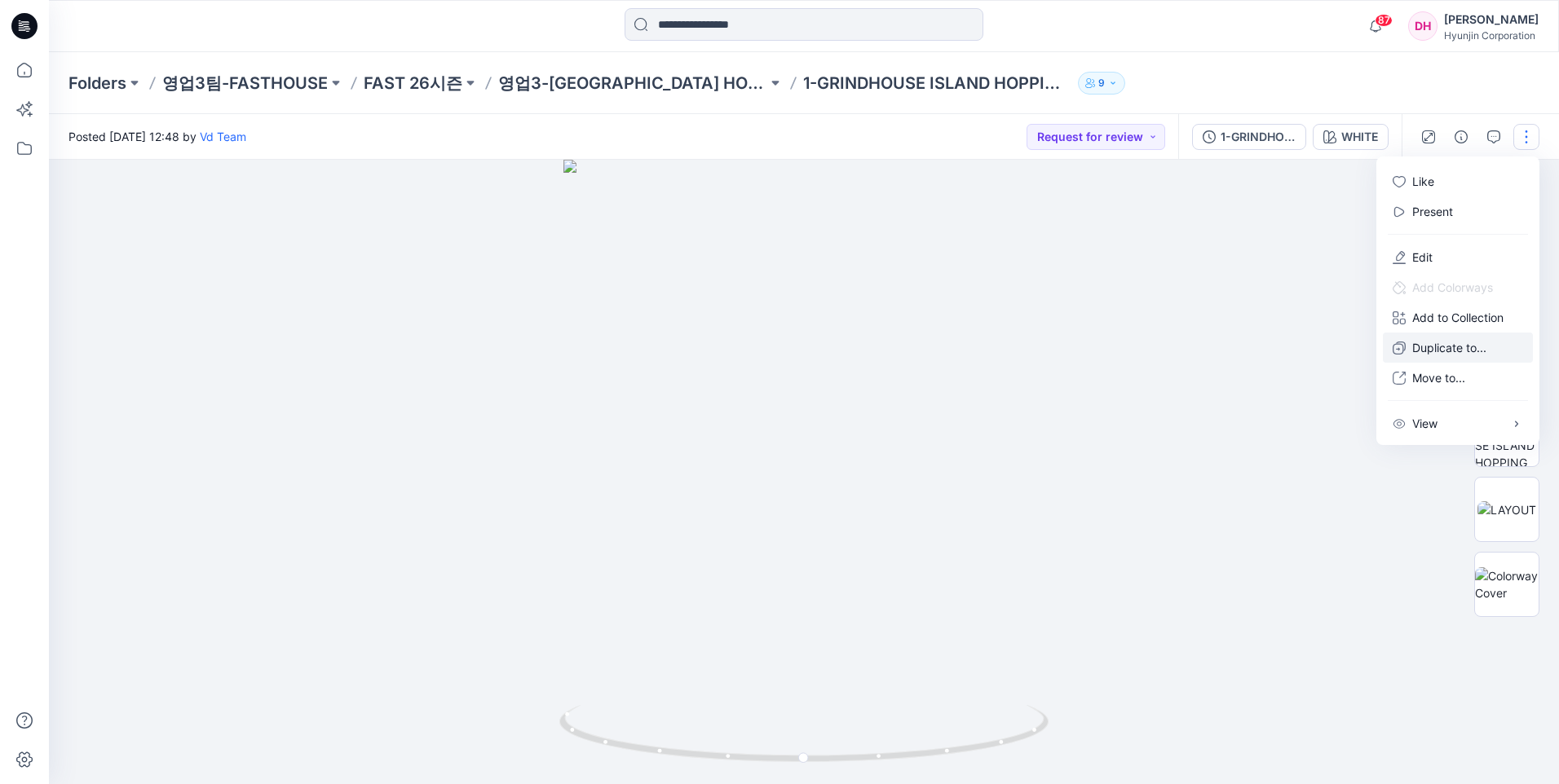
click at [1440, 356] on p "Duplicate to..." at bounding box center [1450, 347] width 74 height 17
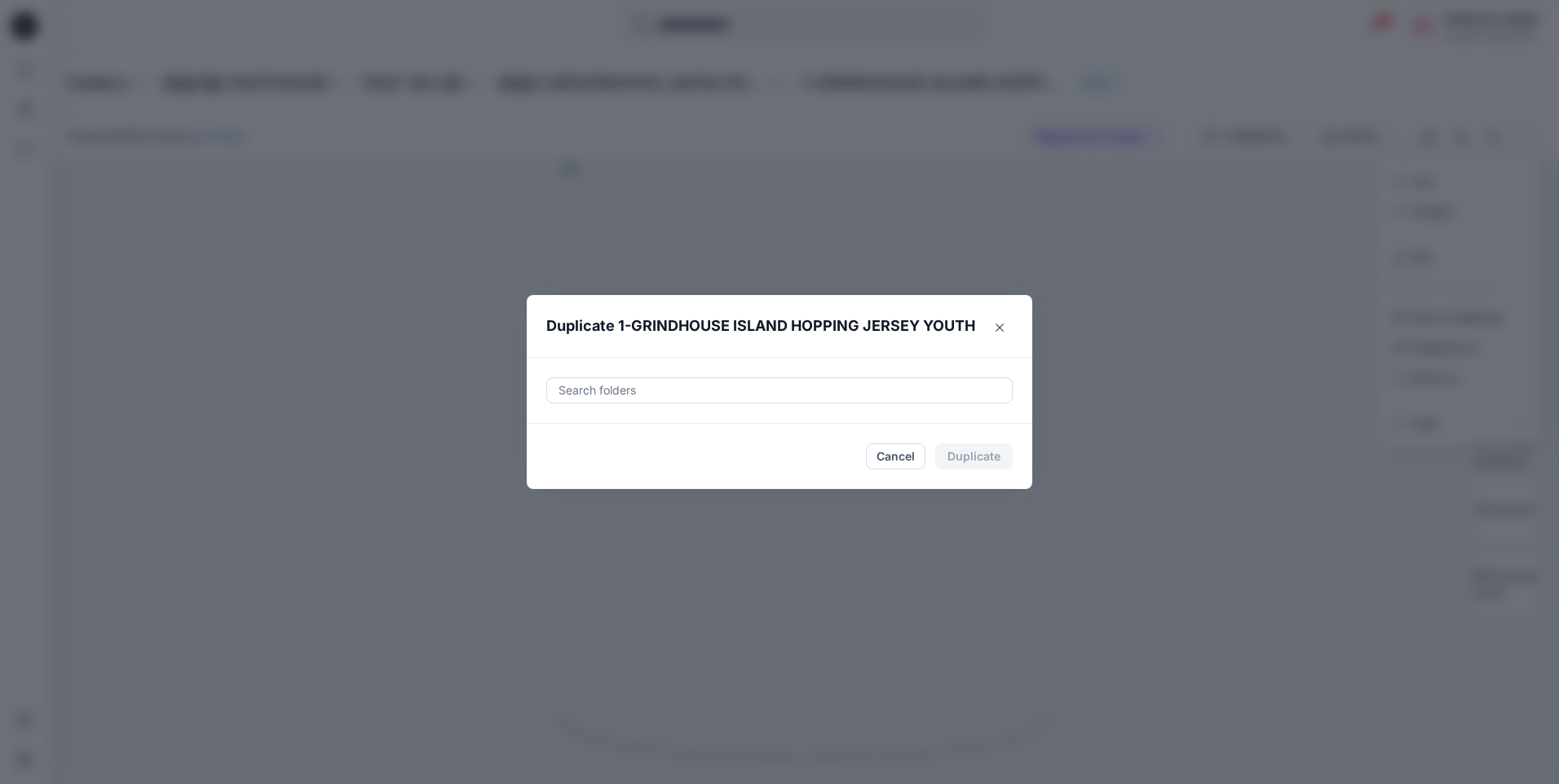
click at [771, 390] on div at bounding box center [779, 390] width 445 height 20
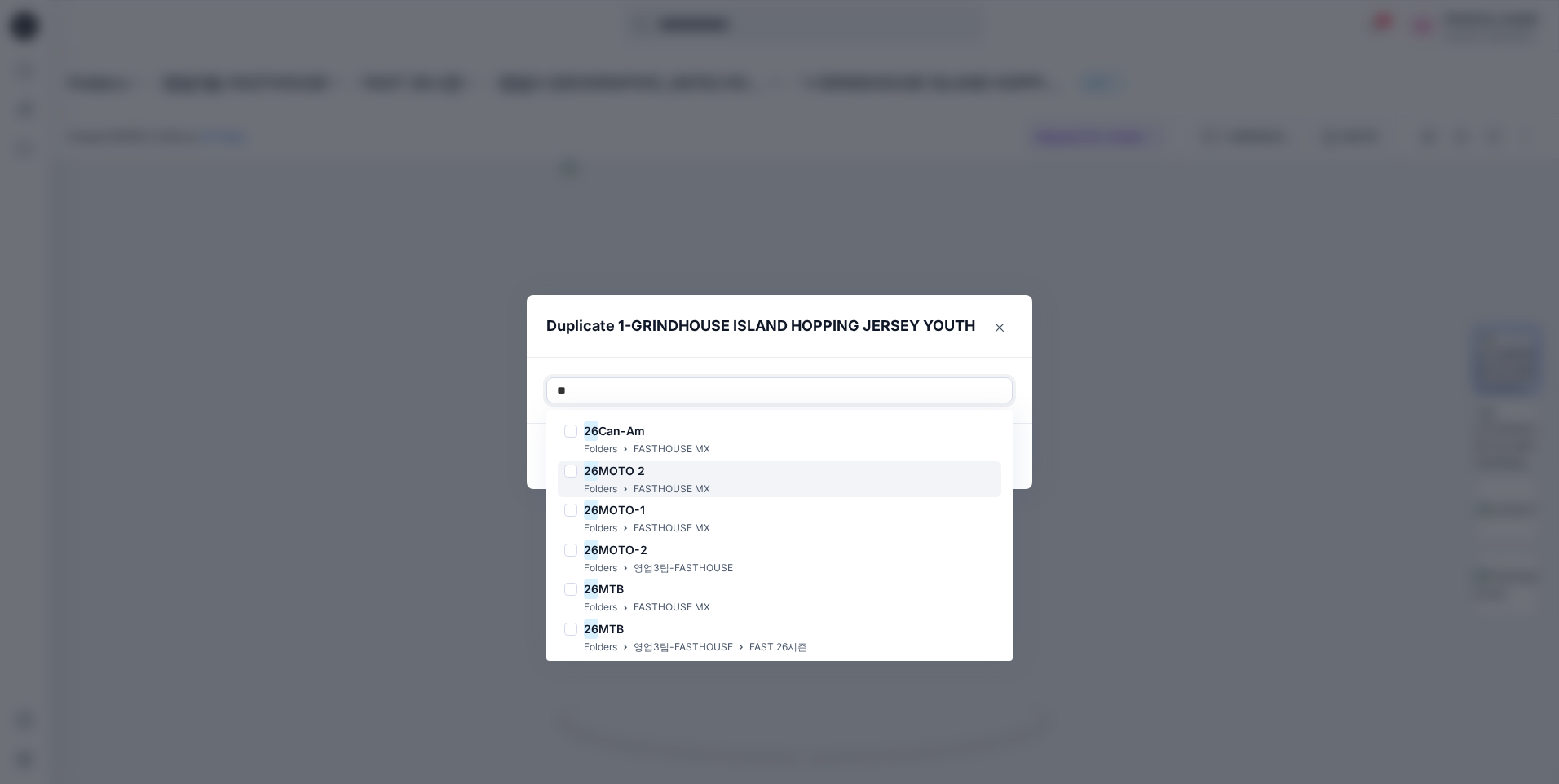
click at [753, 484] on div "26 MOTO 2 Folders FASTHOUSE MX" at bounding box center [779, 480] width 443 height 36
type input "**"
click at [1012, 466] on footer "Cancel Duplicate" at bounding box center [779, 457] width 505 height 65
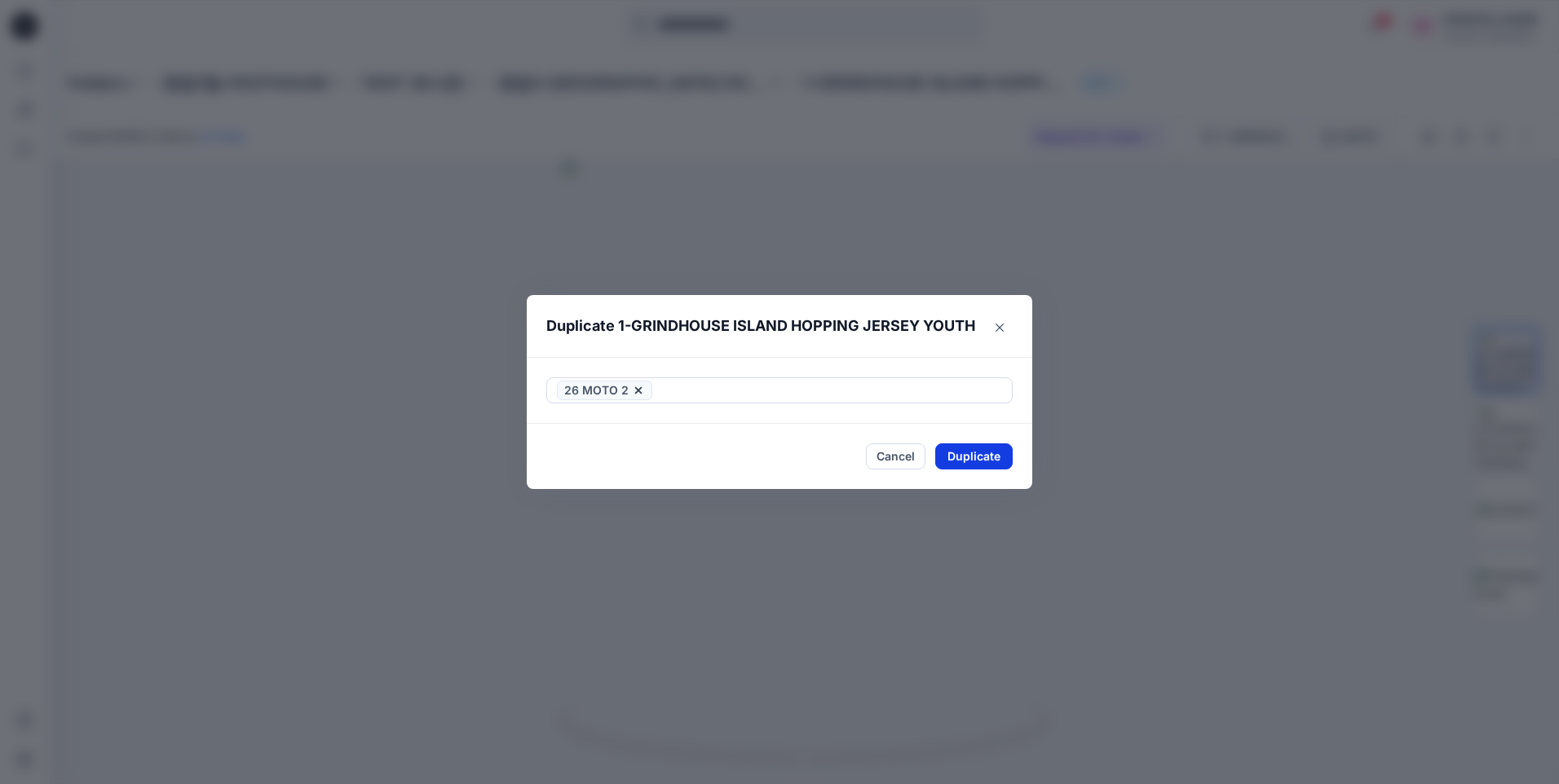
click at [990, 459] on button "Duplicate" at bounding box center [974, 457] width 78 height 26
click at [998, 453] on button "Close" at bounding box center [986, 457] width 53 height 26
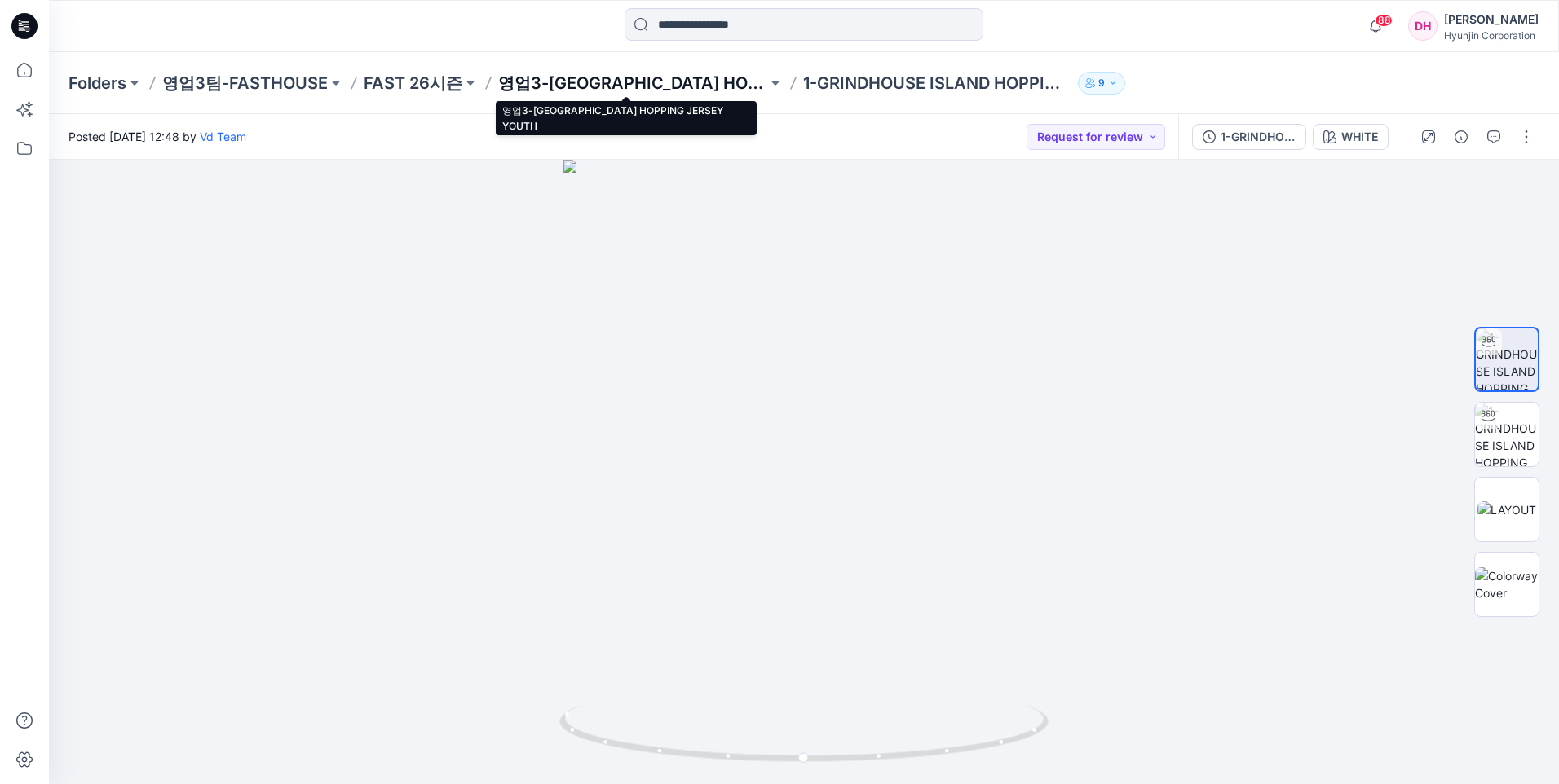
click at [633, 82] on p "영업3-GRINDHOUSE ISLAND HOPPING JERSEY YOUTH" at bounding box center [632, 84] width 269 height 23
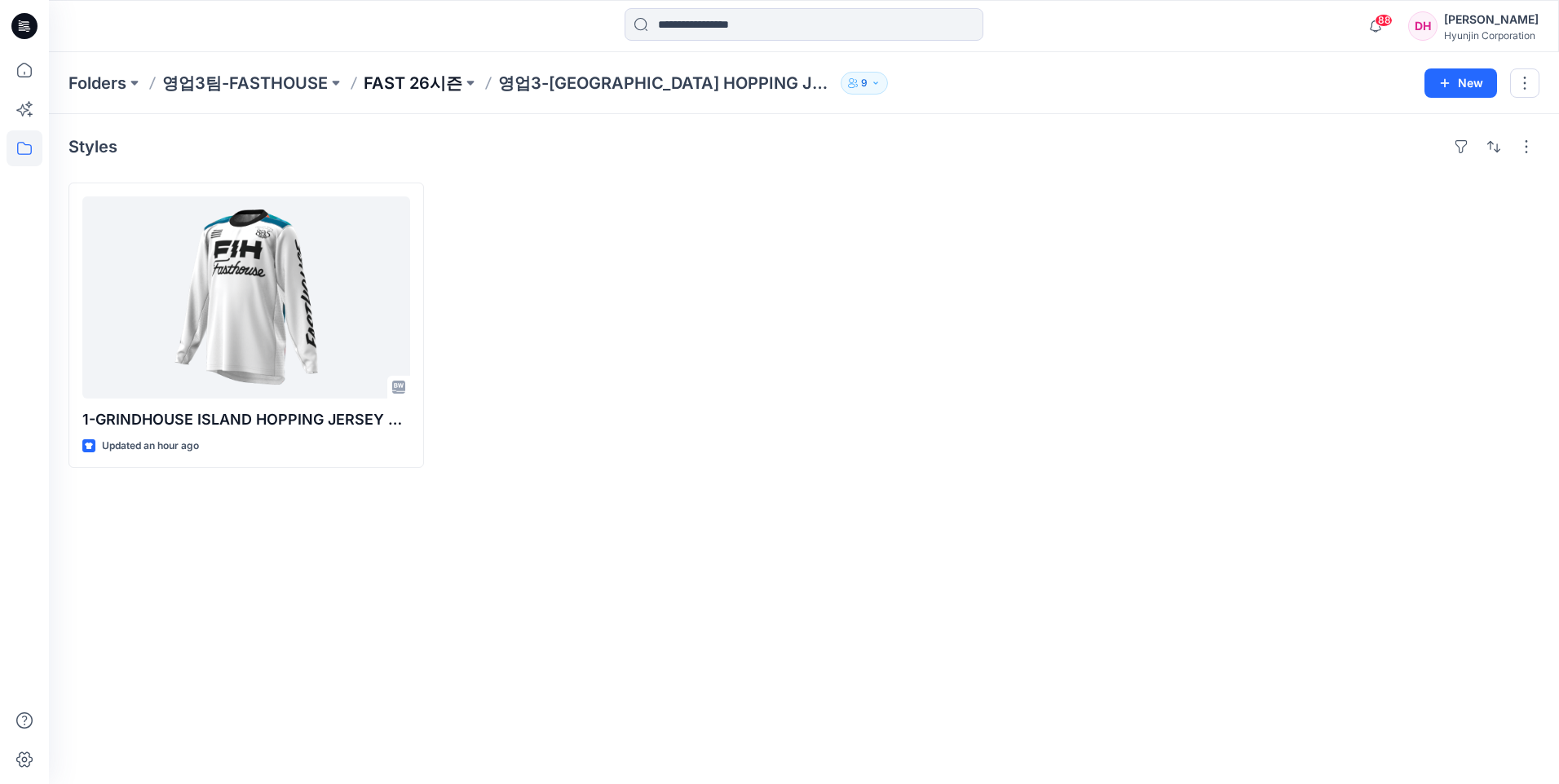
click at [441, 79] on p "FAST 26시즌" at bounding box center [413, 84] width 98 height 23
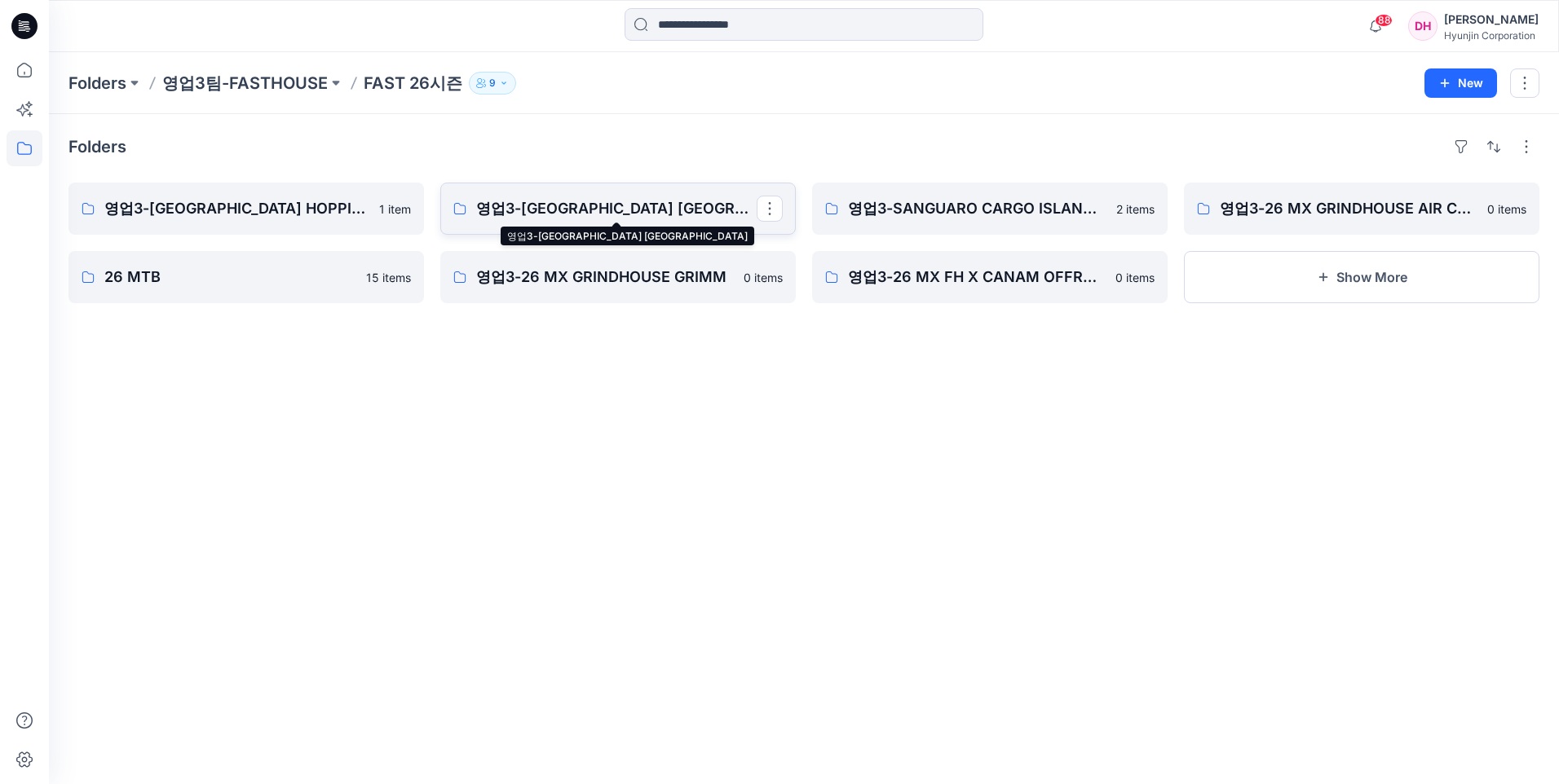
click at [588, 209] on p "영업3-GRINDHOUSE ISLAND HOPPING JERSEY" at bounding box center [616, 209] width 280 height 23
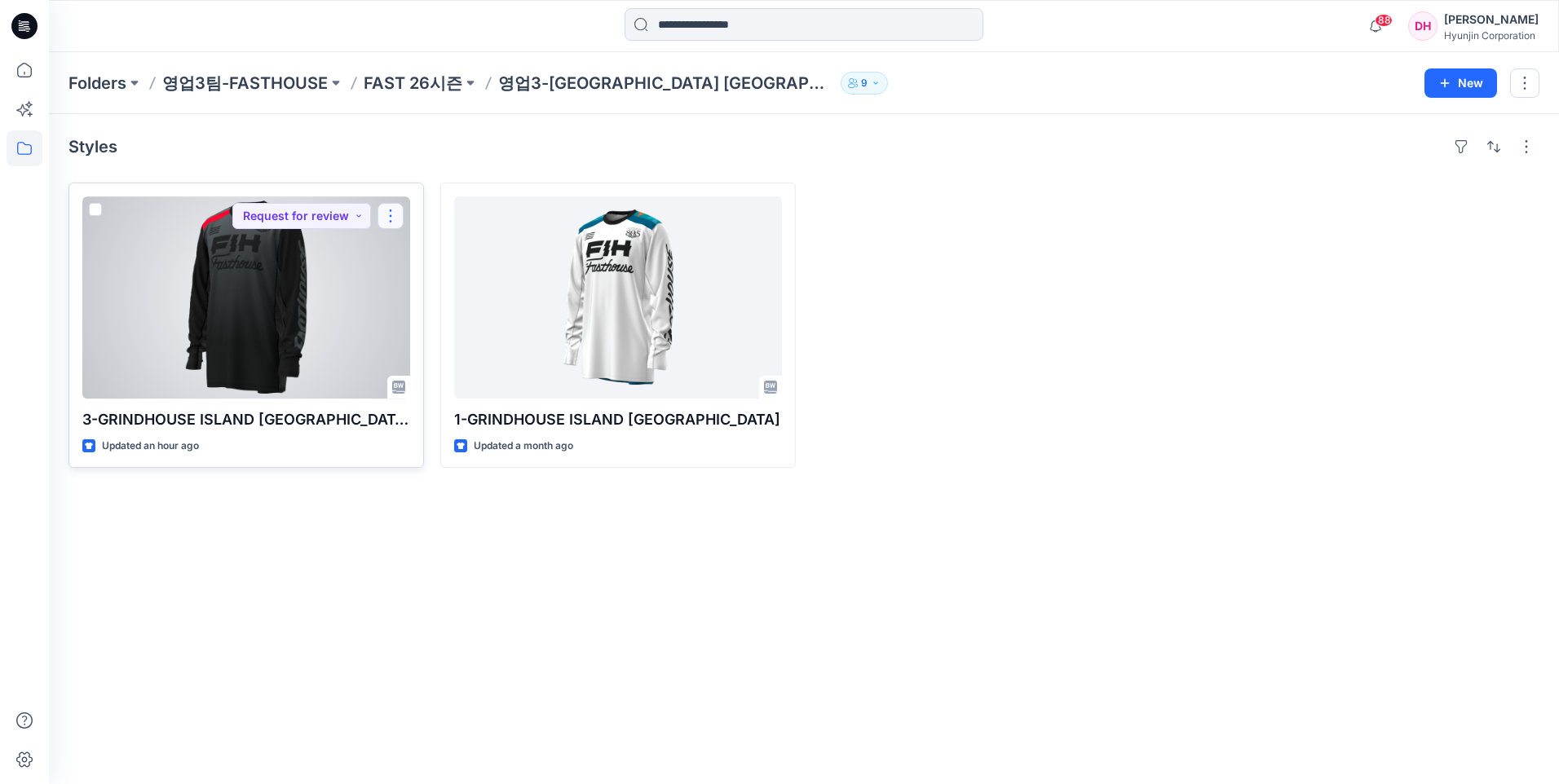
click at [390, 214] on button "button" at bounding box center [390, 216] width 26 height 26
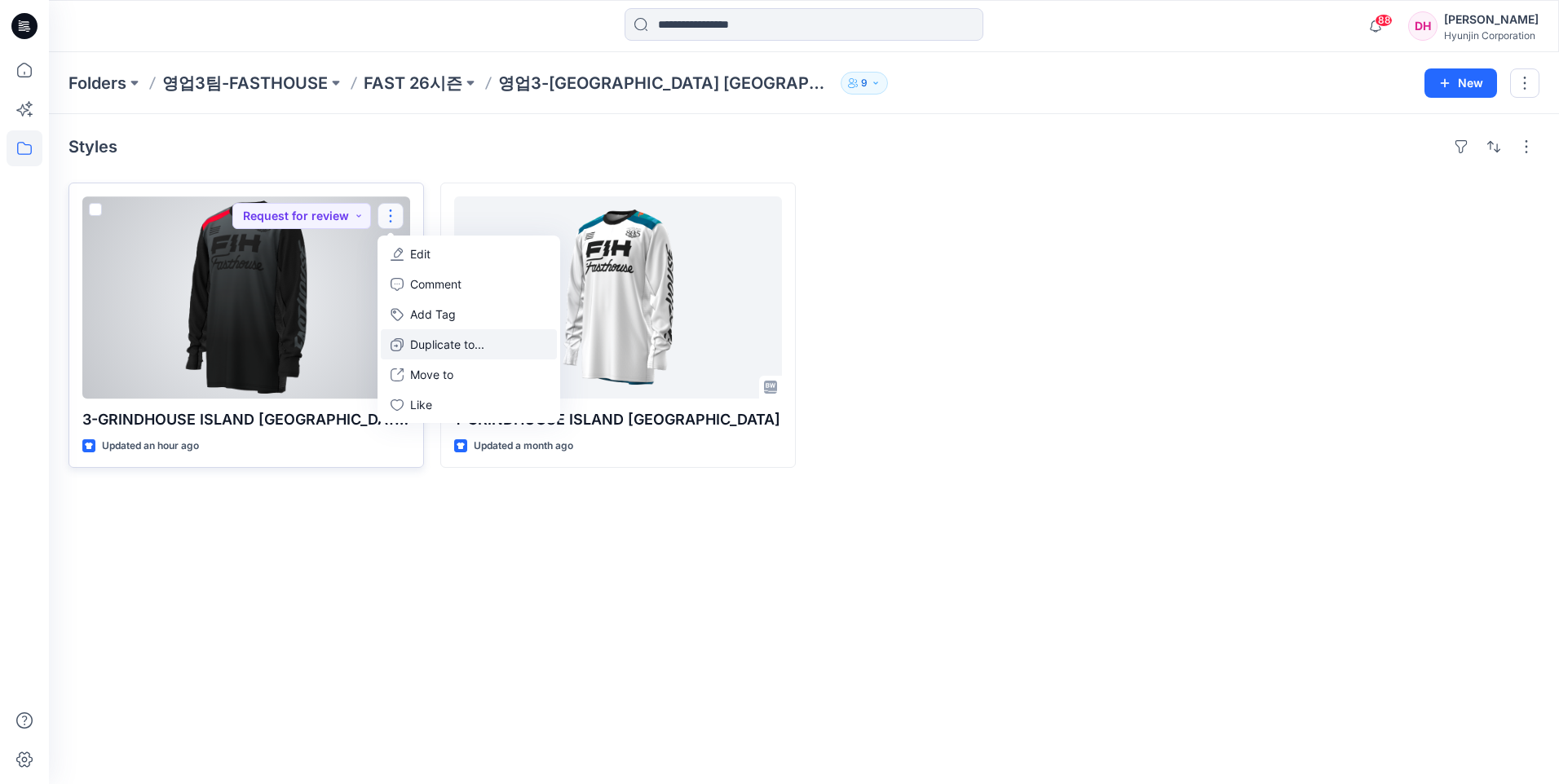
click at [418, 343] on p "Duplicate to..." at bounding box center [447, 344] width 74 height 17
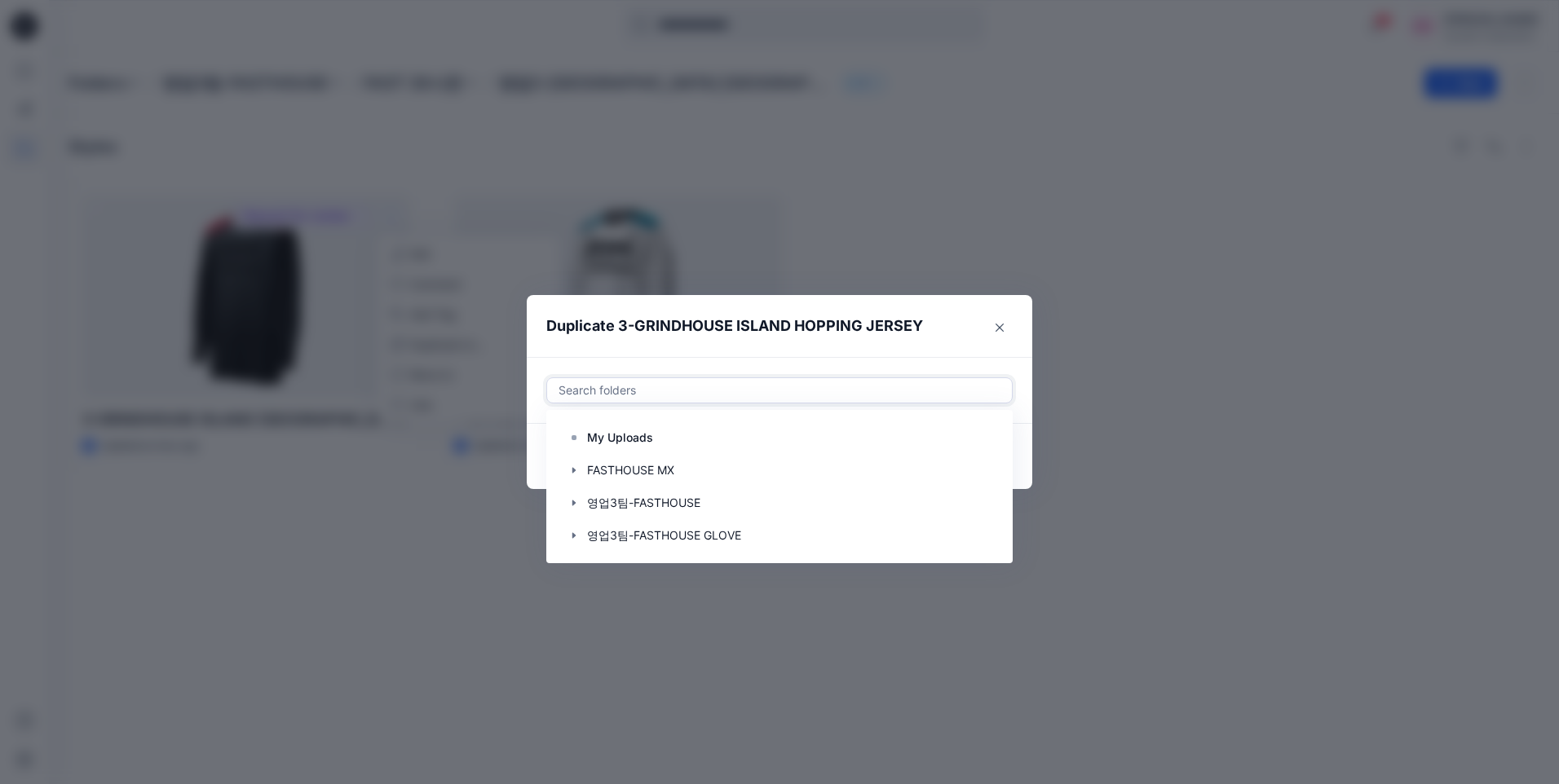
click at [728, 392] on div at bounding box center [779, 390] width 445 height 20
click at [733, 479] on div at bounding box center [779, 470] width 443 height 32
click at [669, 388] on icon at bounding box center [664, 390] width 13 height 13
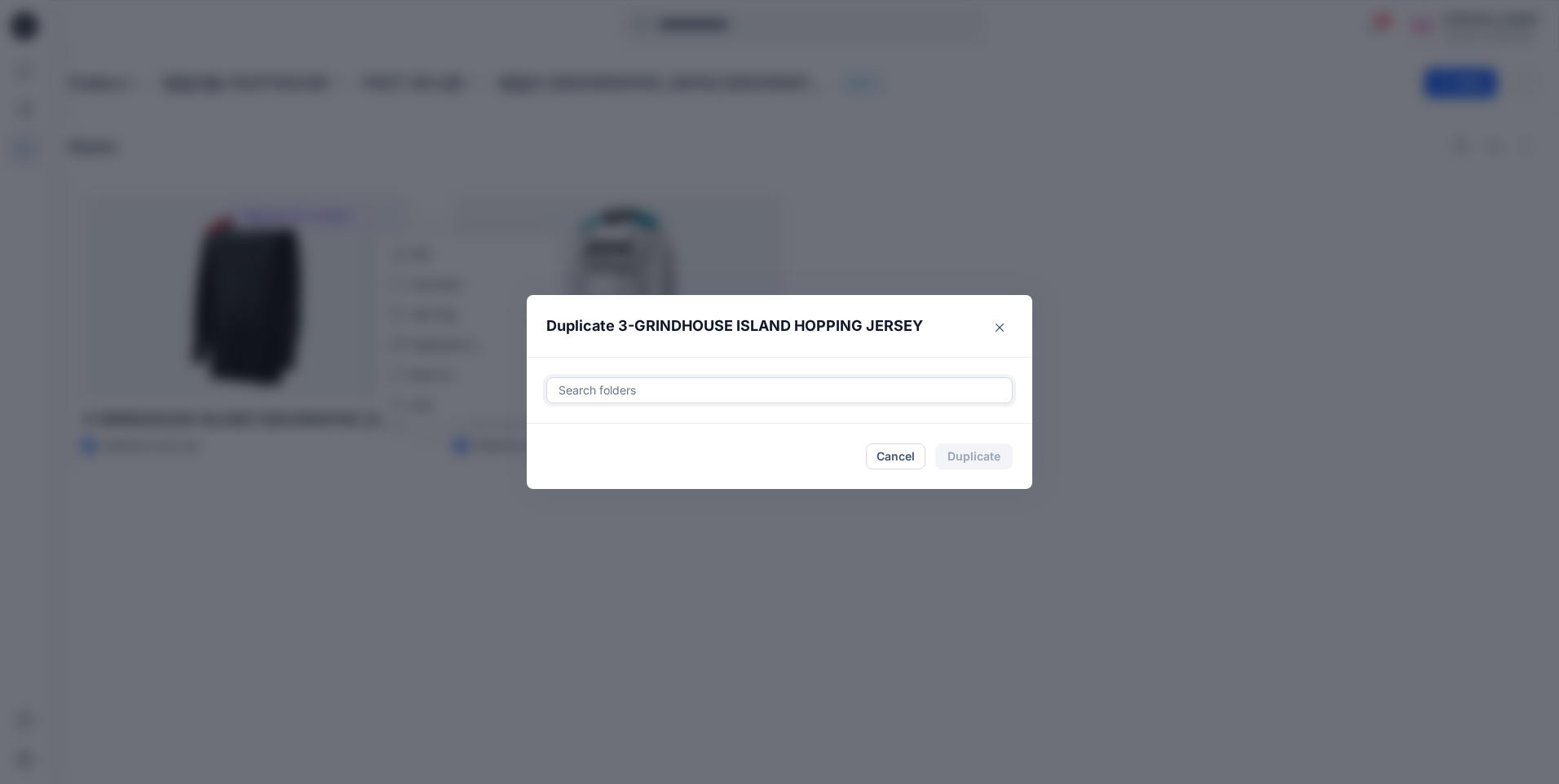
click at [668, 389] on div at bounding box center [779, 390] width 445 height 20
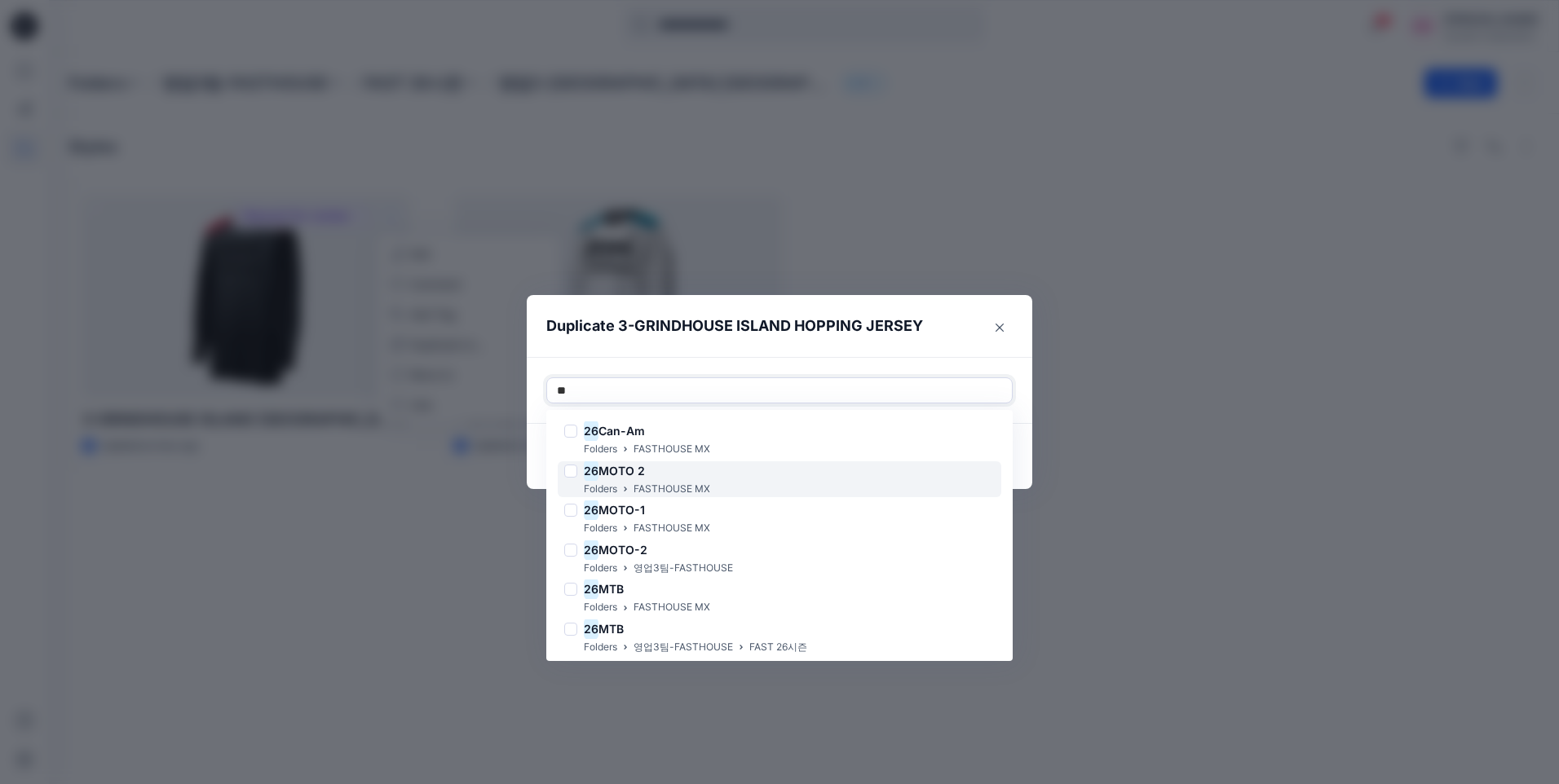
click at [699, 481] on p "FASTHOUSE MX" at bounding box center [672, 490] width 77 height 17
type input "**"
click at [1023, 447] on footer "Cancel Duplicate" at bounding box center [779, 457] width 505 height 65
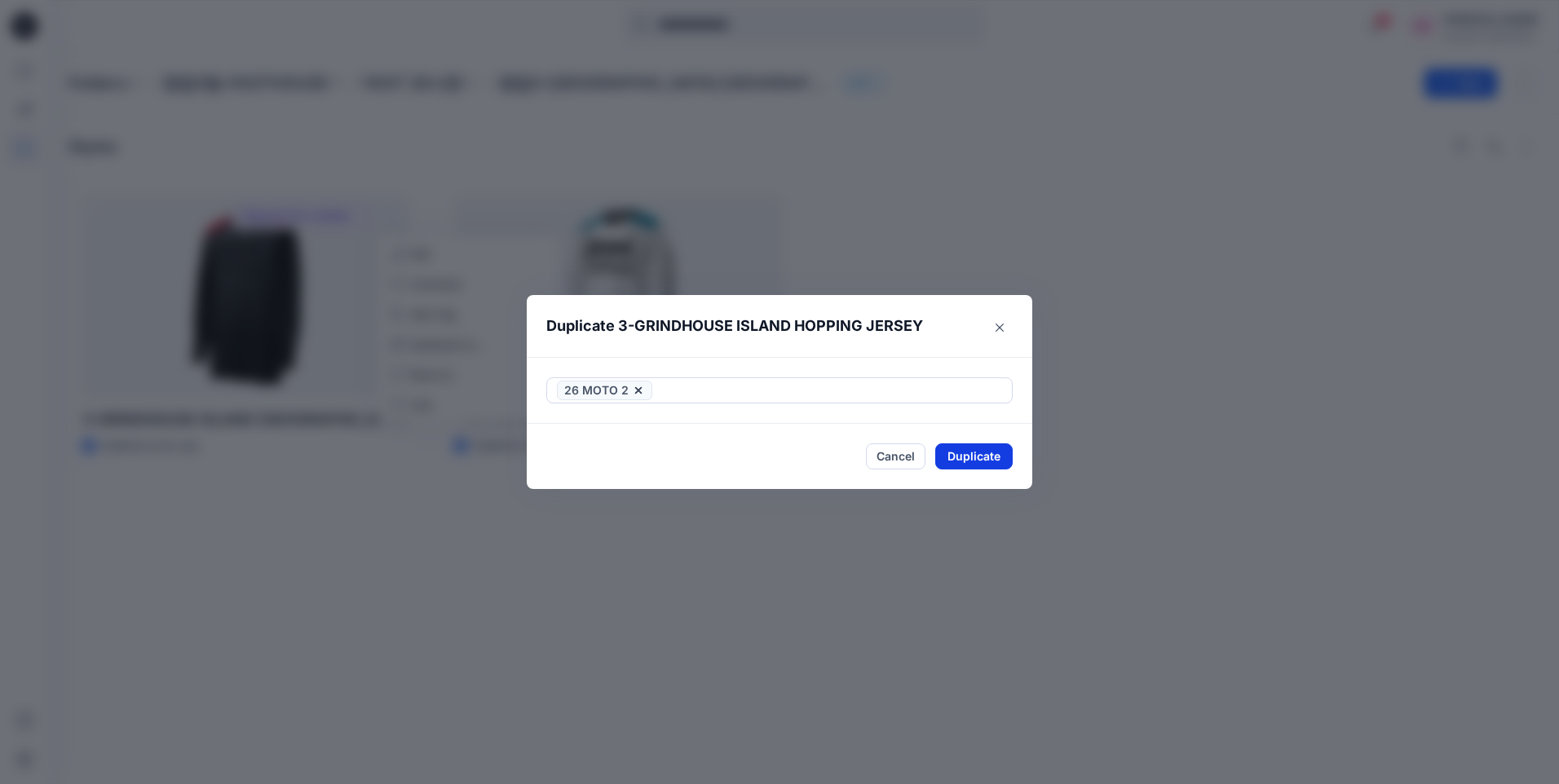
click at [988, 466] on button "Duplicate" at bounding box center [974, 457] width 78 height 26
click at [988, 466] on button "Close" at bounding box center [986, 457] width 53 height 26
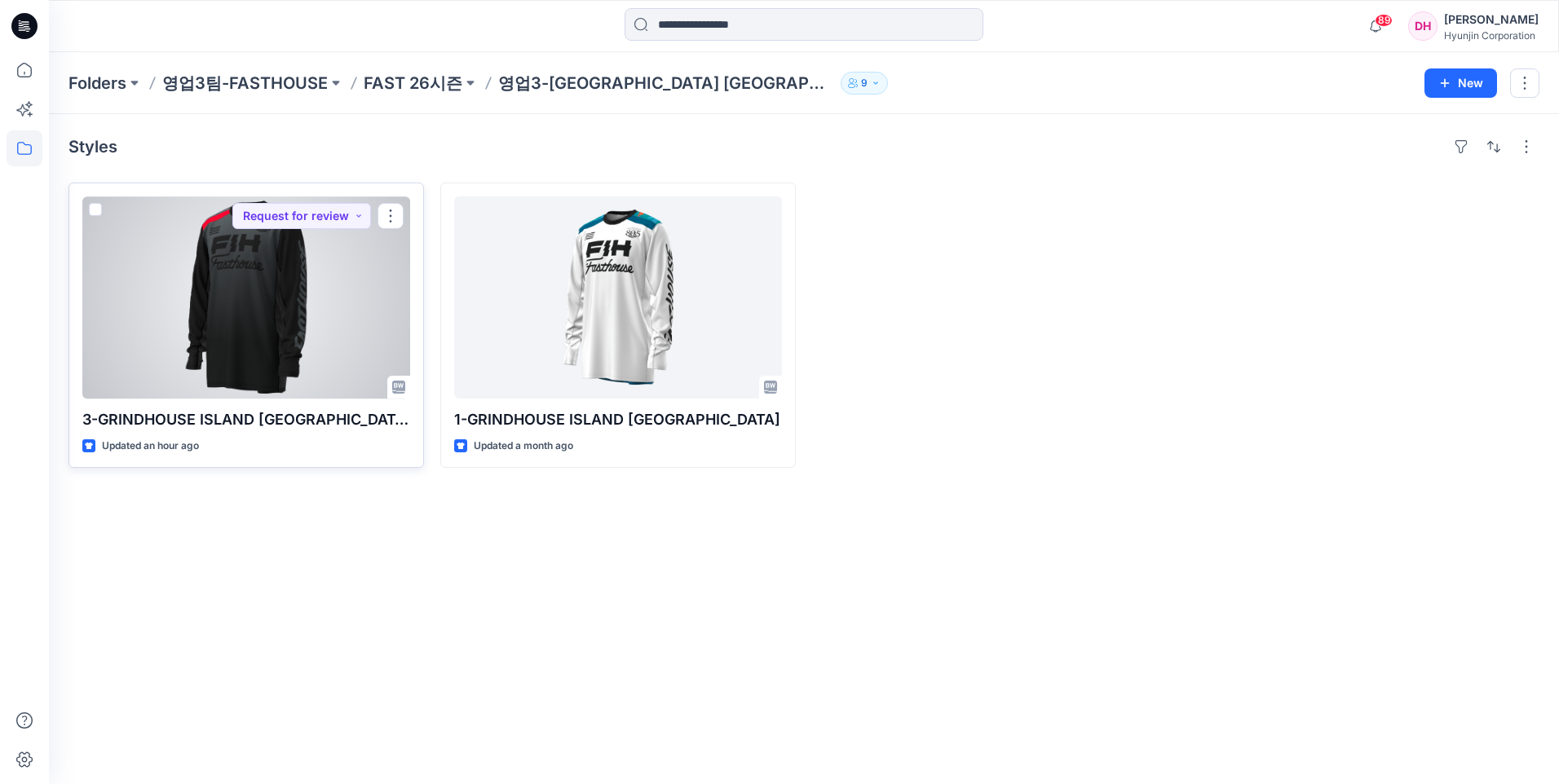
click at [276, 312] on div at bounding box center [246, 298] width 328 height 203
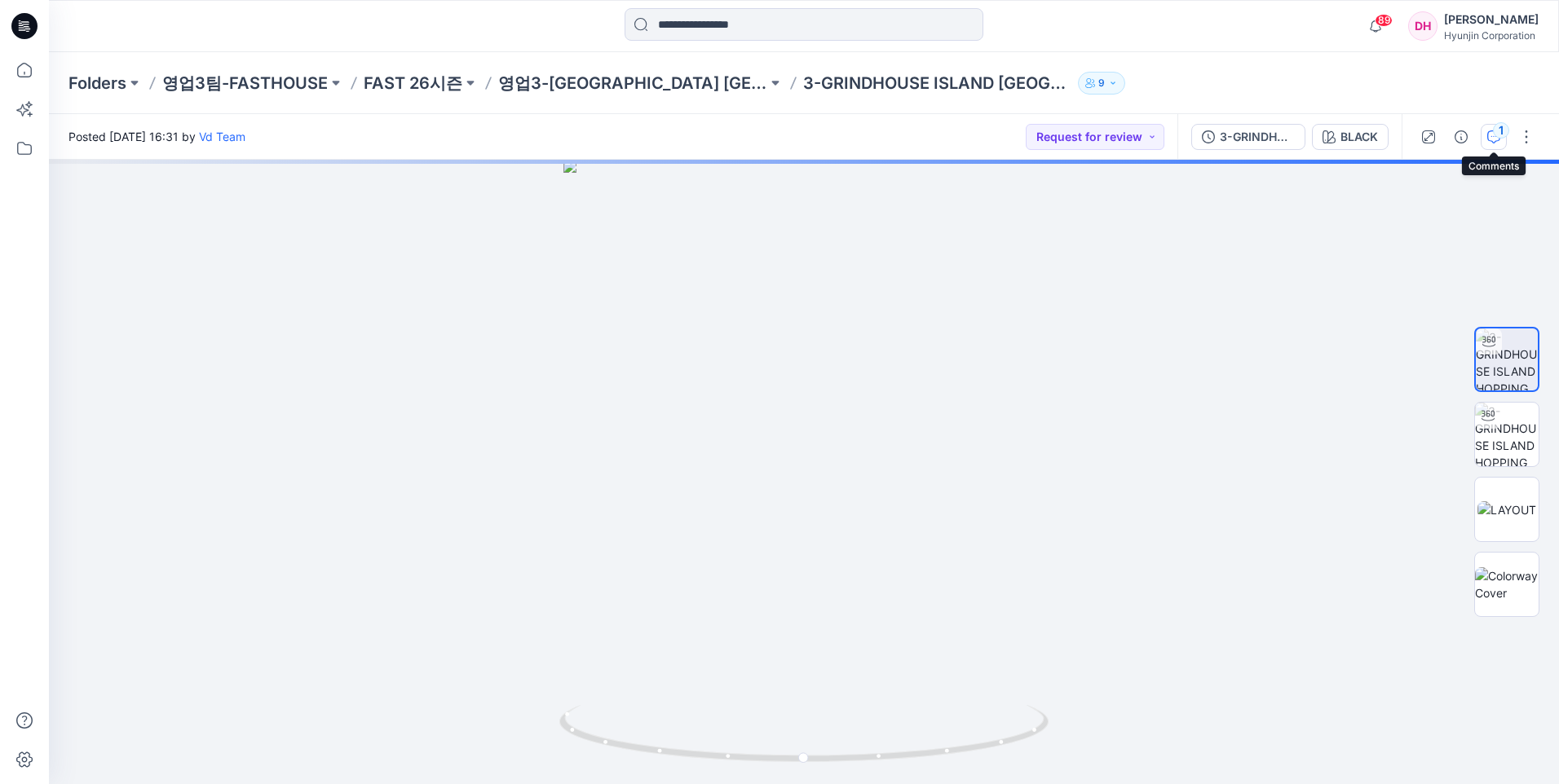
click at [1495, 131] on div "1" at bounding box center [1501, 131] width 17 height 17
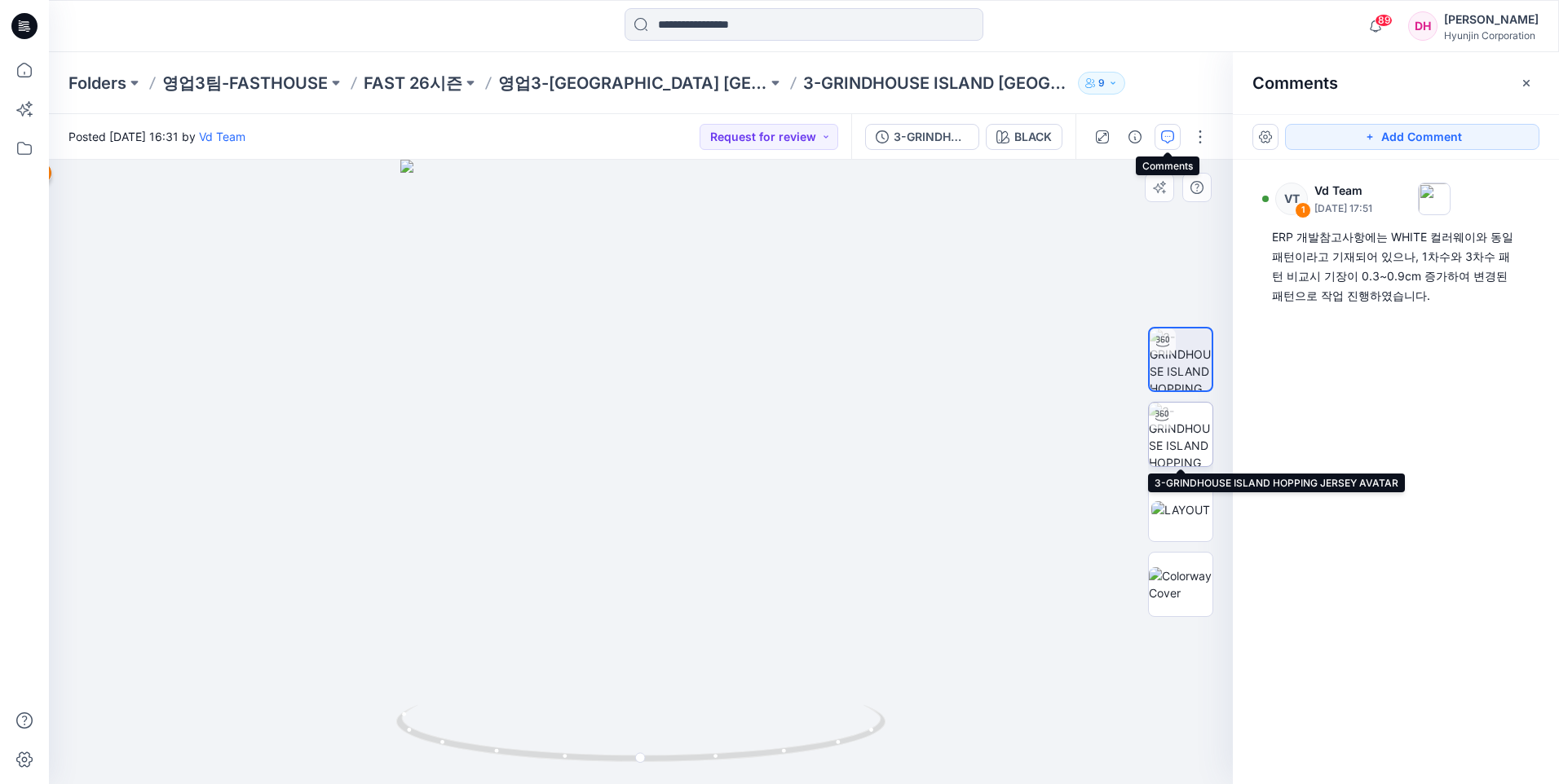
click at [1164, 436] on img at bounding box center [1180, 434] width 64 height 64
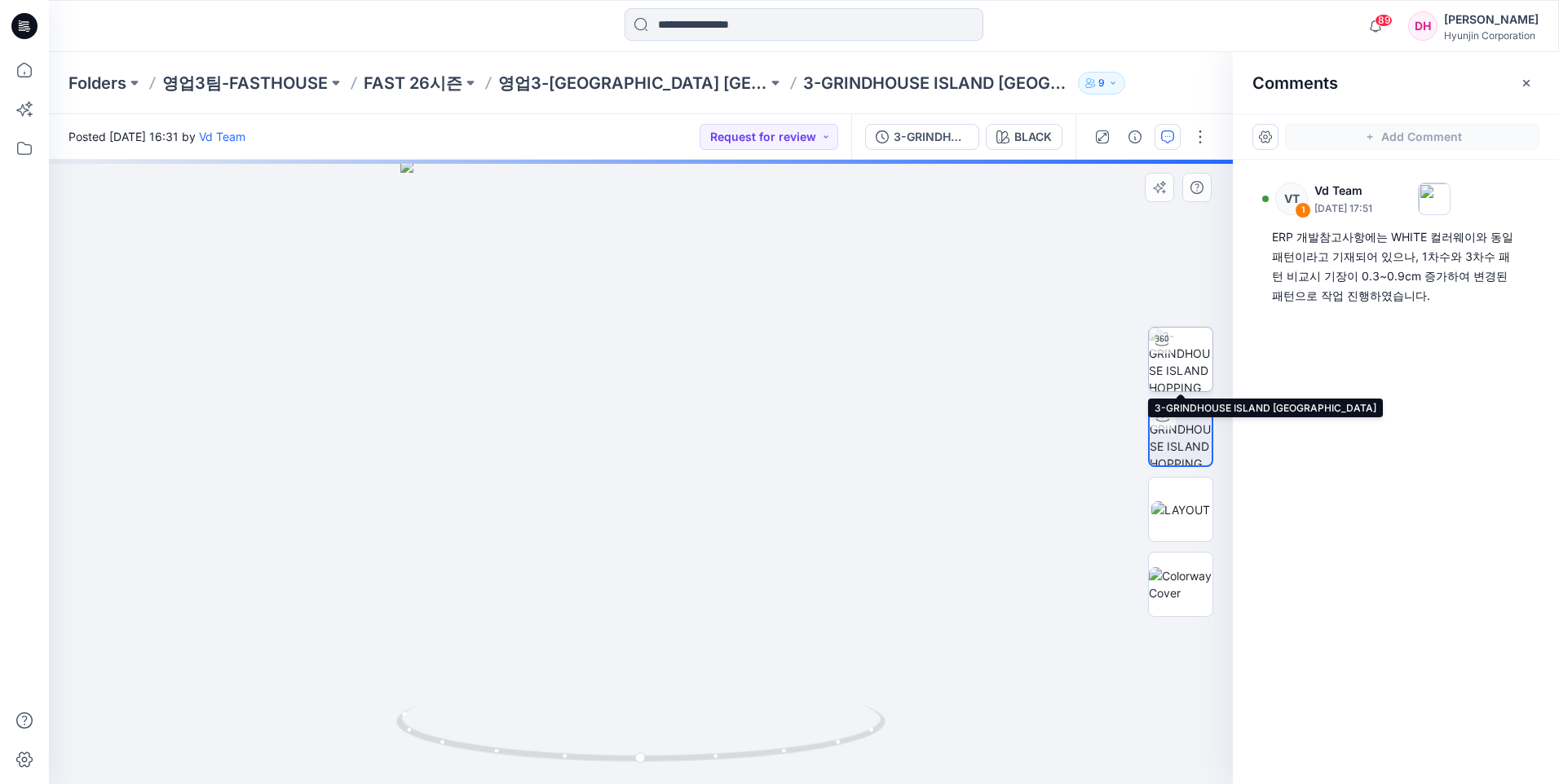
click at [1185, 375] on img at bounding box center [1180, 359] width 64 height 64
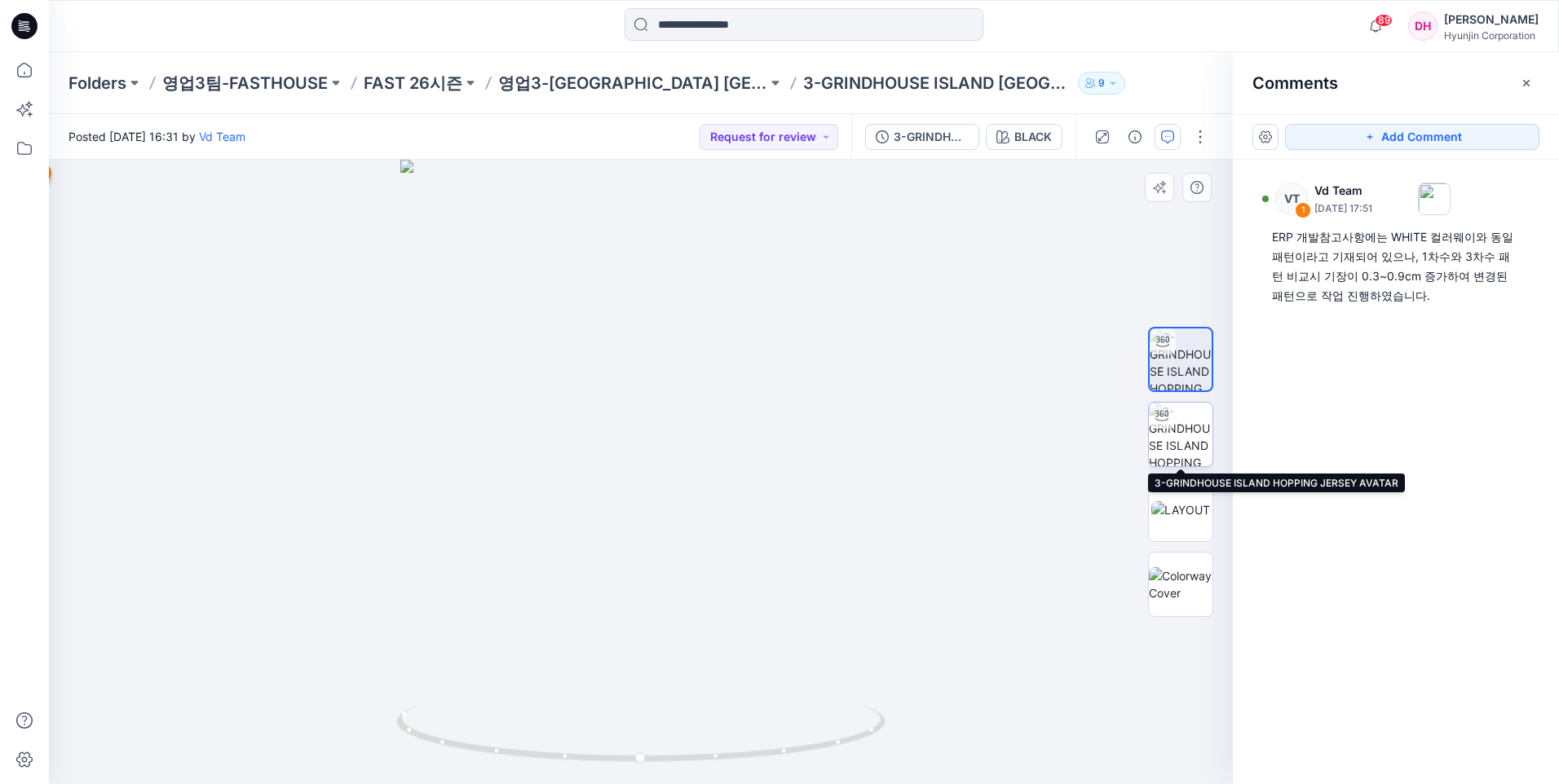
click at [1183, 431] on img at bounding box center [1180, 434] width 64 height 64
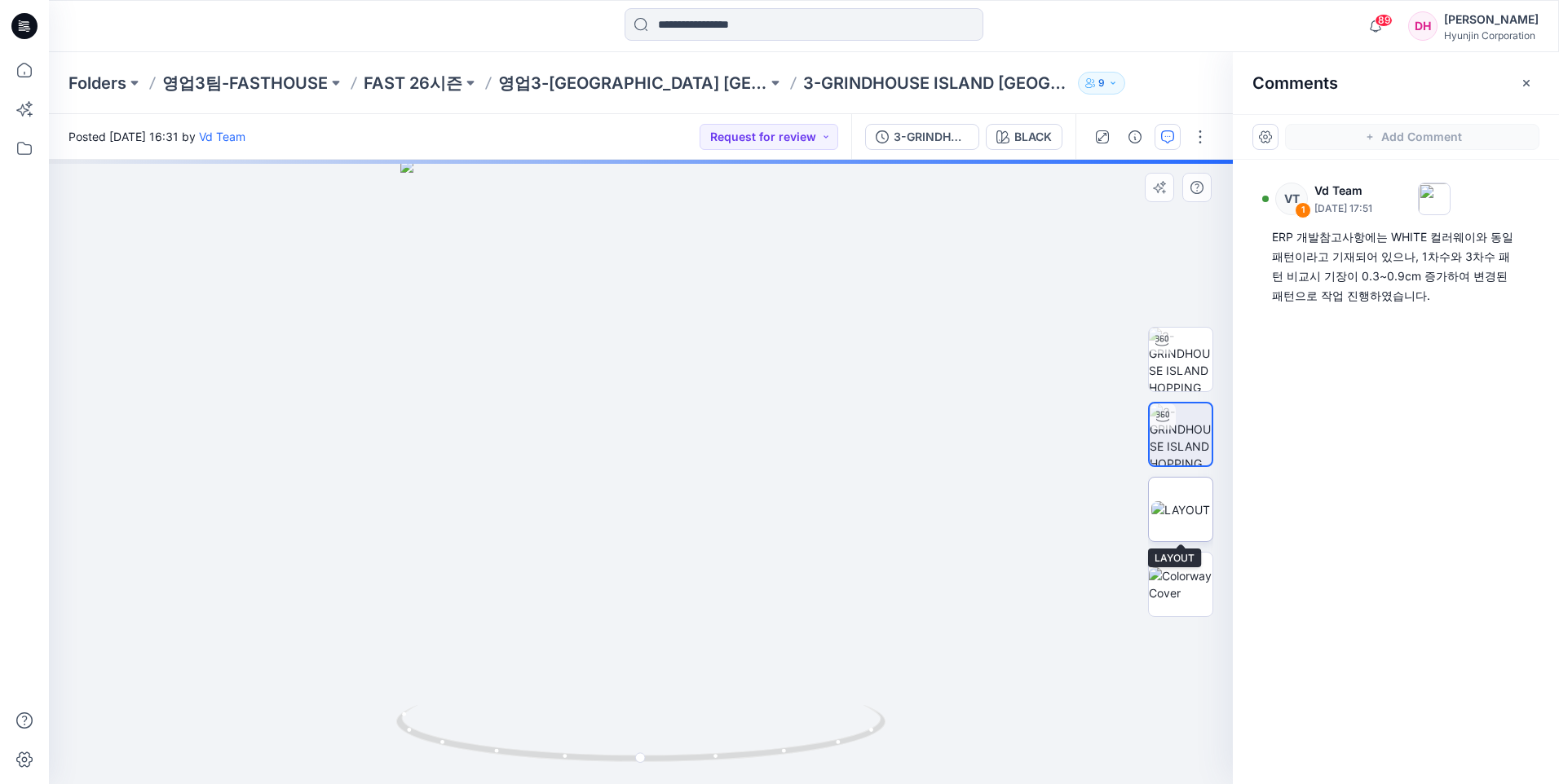
click at [1182, 501] on img at bounding box center [1180, 509] width 59 height 17
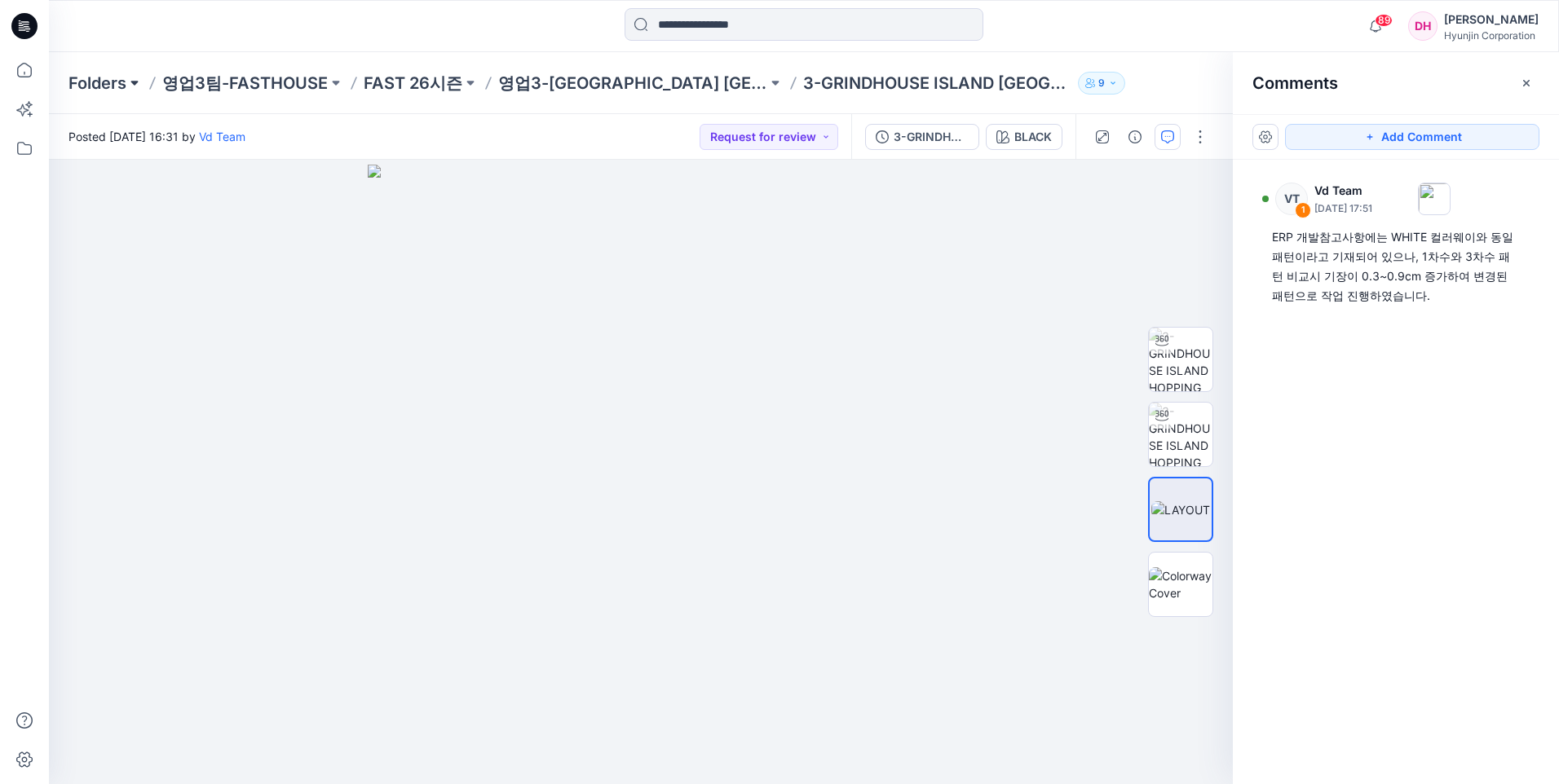
click at [135, 84] on button at bounding box center [135, 84] width 17 height 23
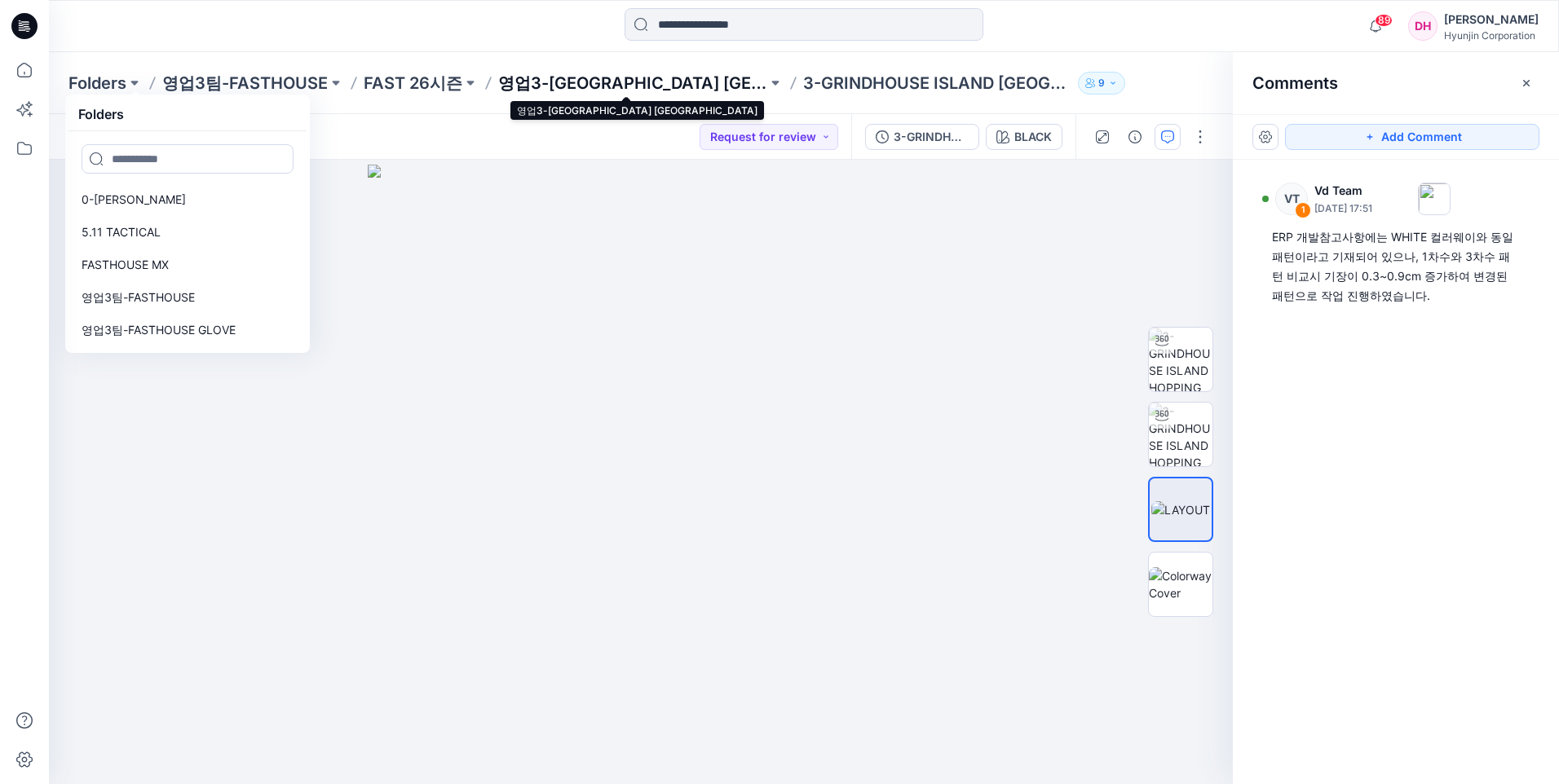
click at [584, 79] on p "영업3-GRINDHOUSE ISLAND HOPPING JERSEY" at bounding box center [632, 84] width 269 height 23
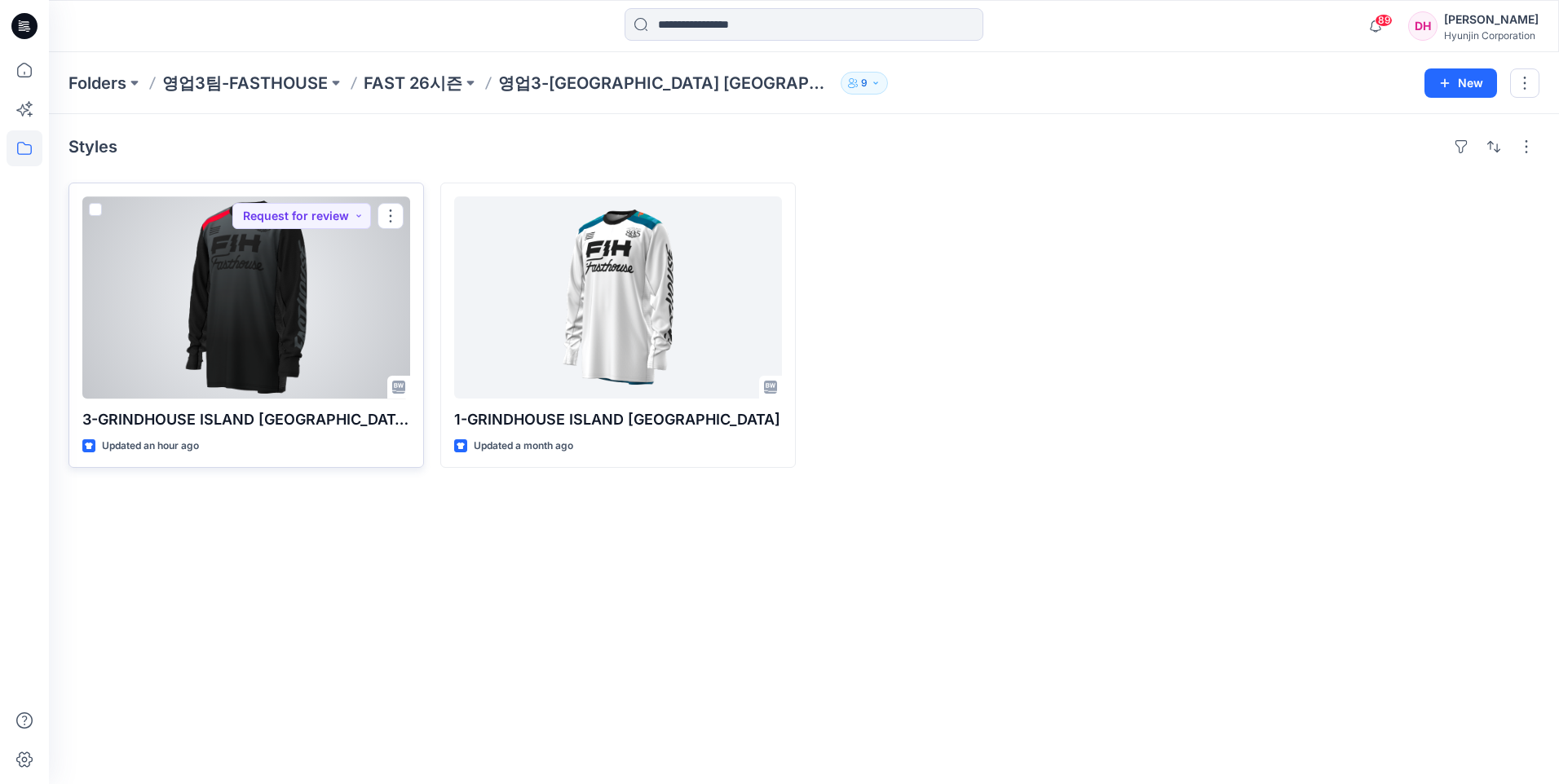
click at [232, 299] on div at bounding box center [246, 298] width 328 height 203
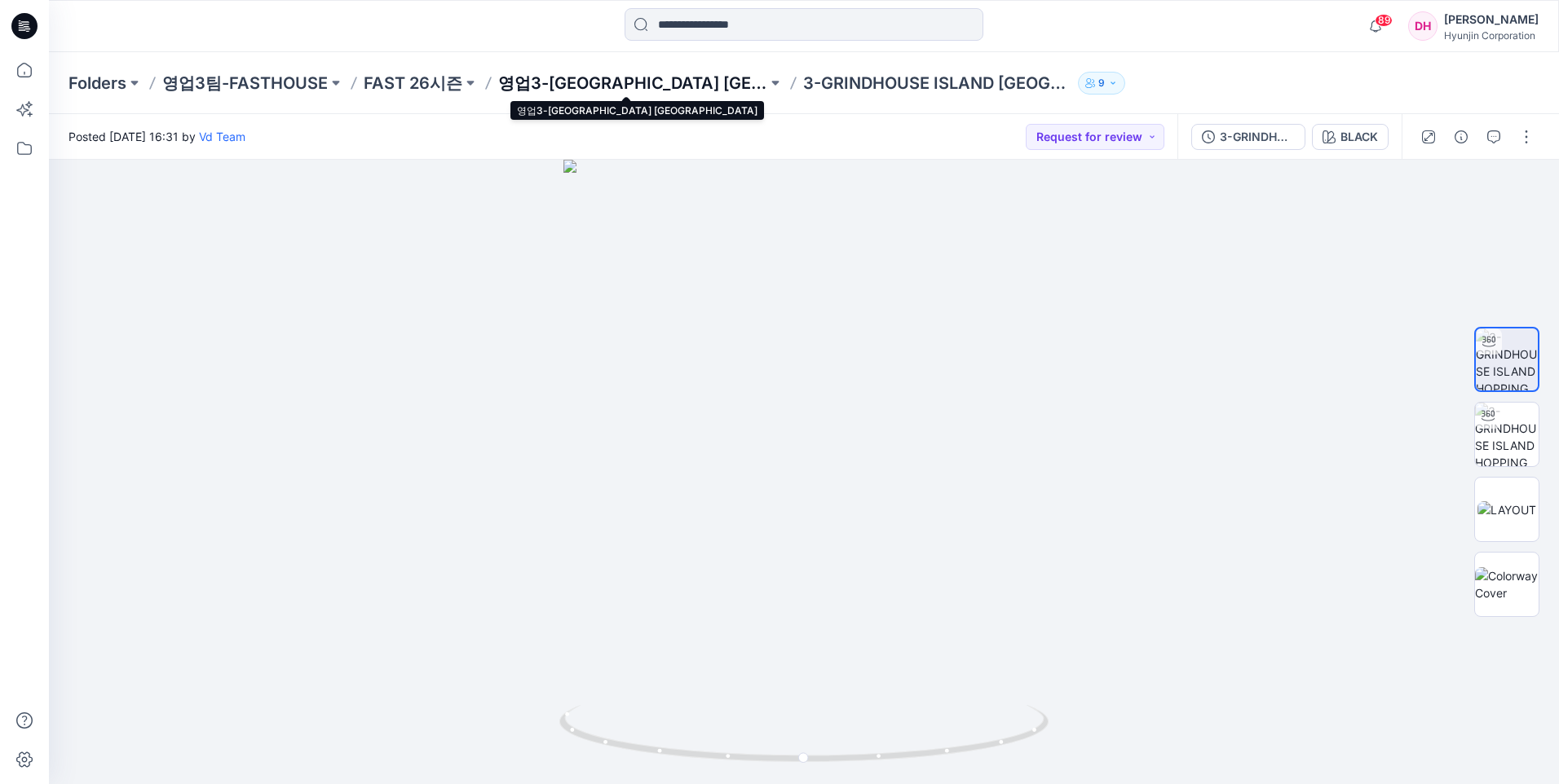
click at [703, 87] on p "영업3-GRINDHOUSE ISLAND HOPPING JERSEY" at bounding box center [632, 84] width 269 height 23
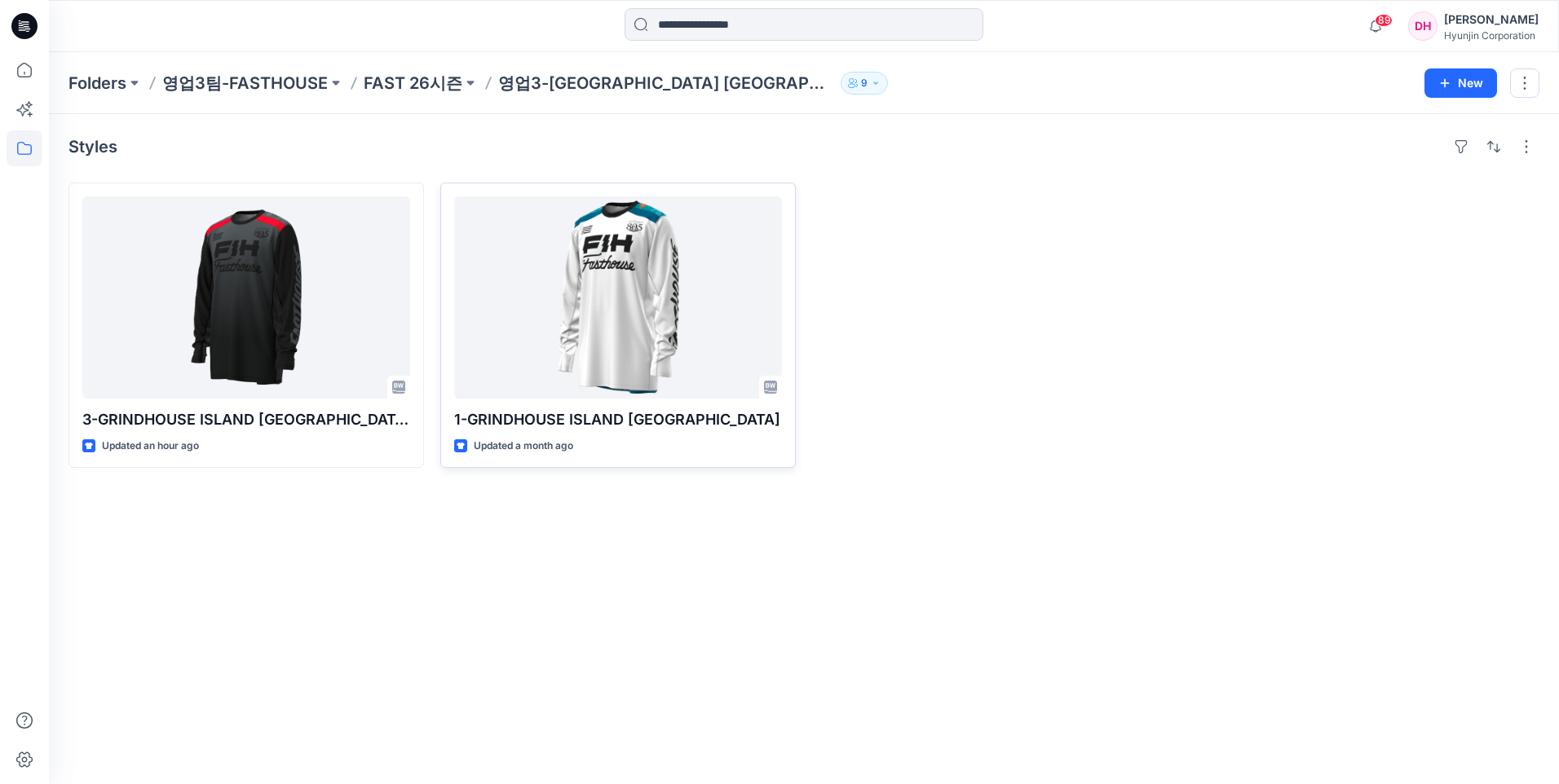
click at [643, 336] on div at bounding box center [618, 298] width 328 height 203
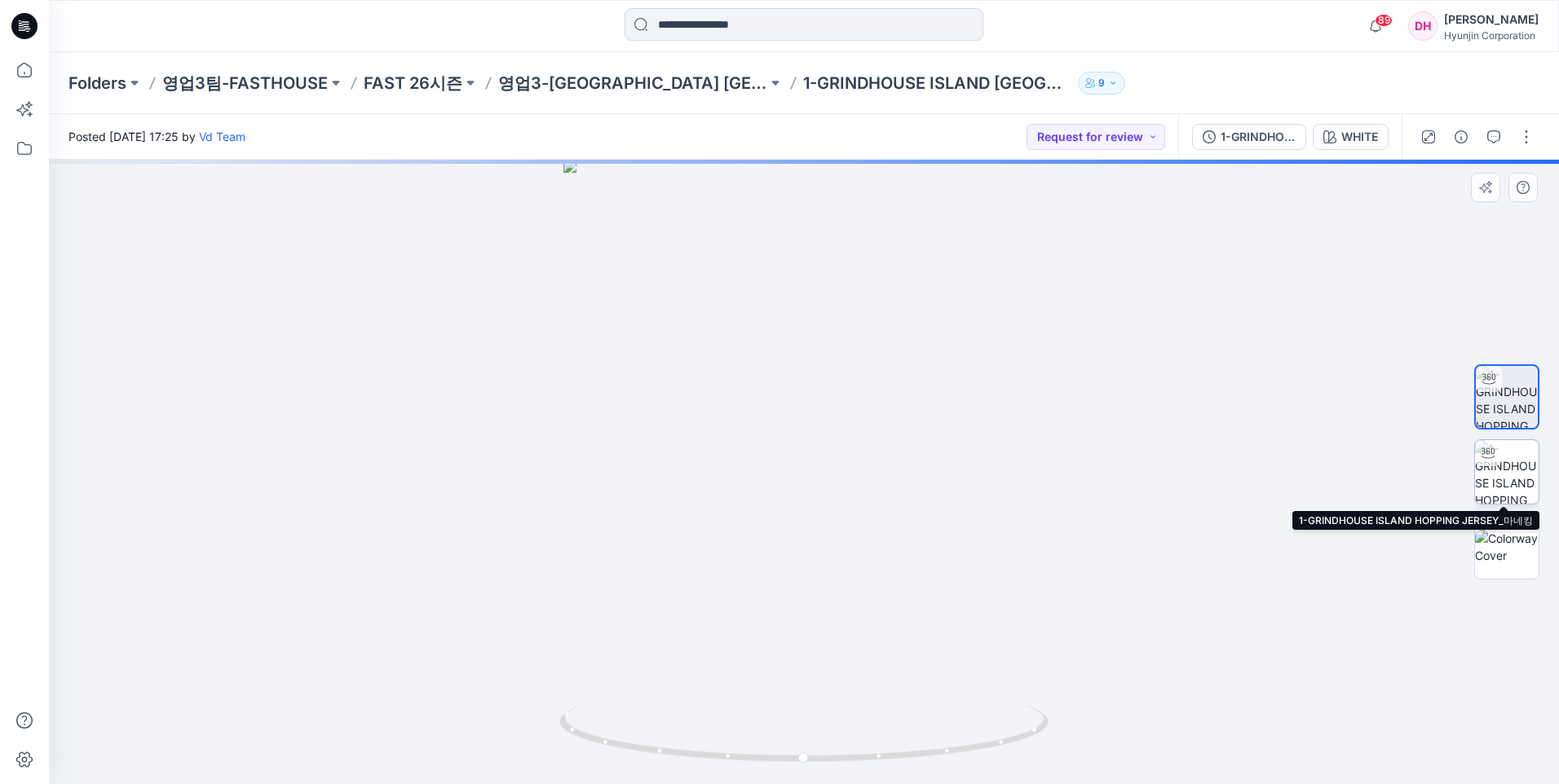
click at [1506, 469] on img at bounding box center [1506, 471] width 64 height 64
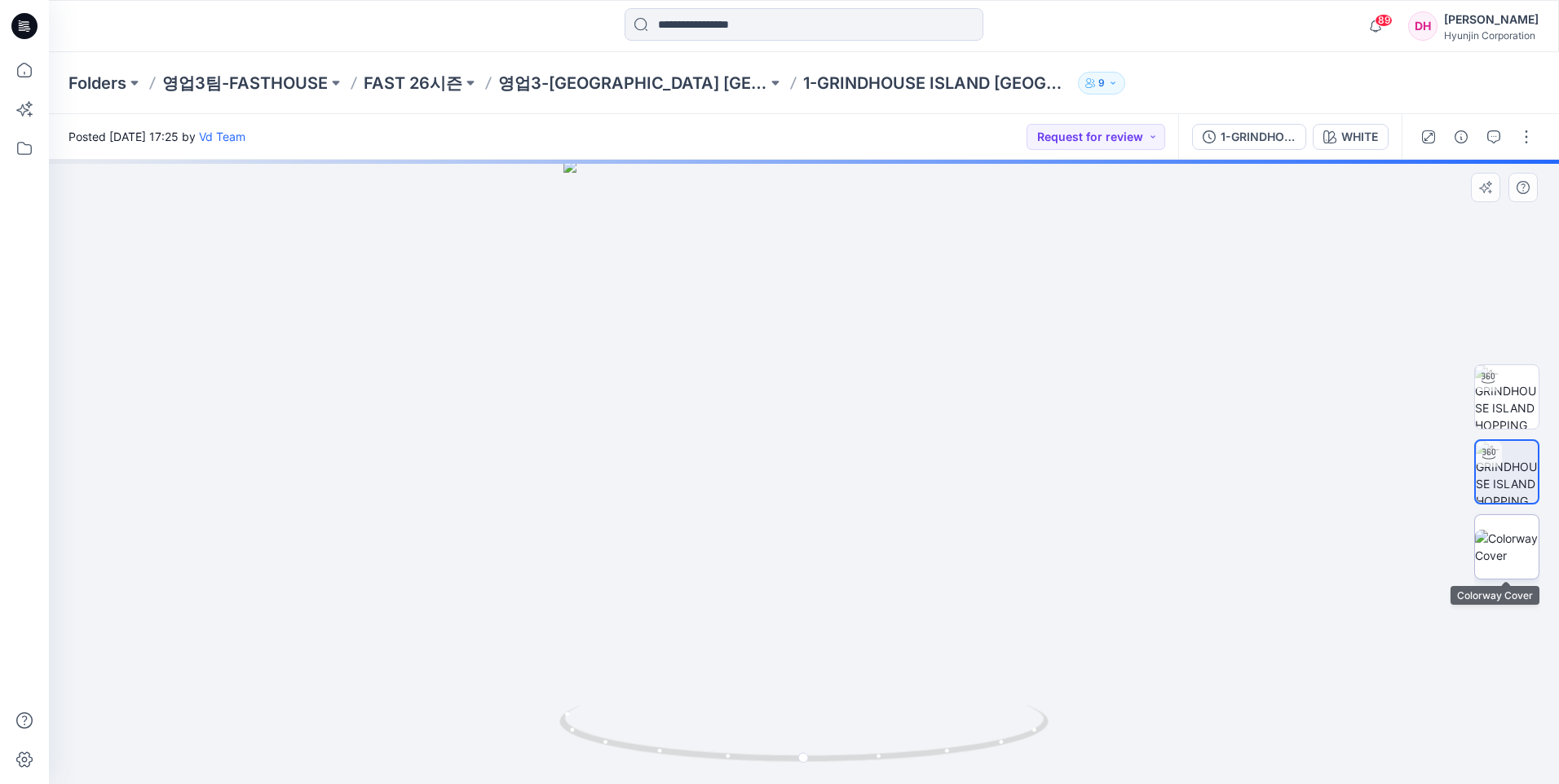
click at [1499, 530] on img at bounding box center [1506, 547] width 64 height 34
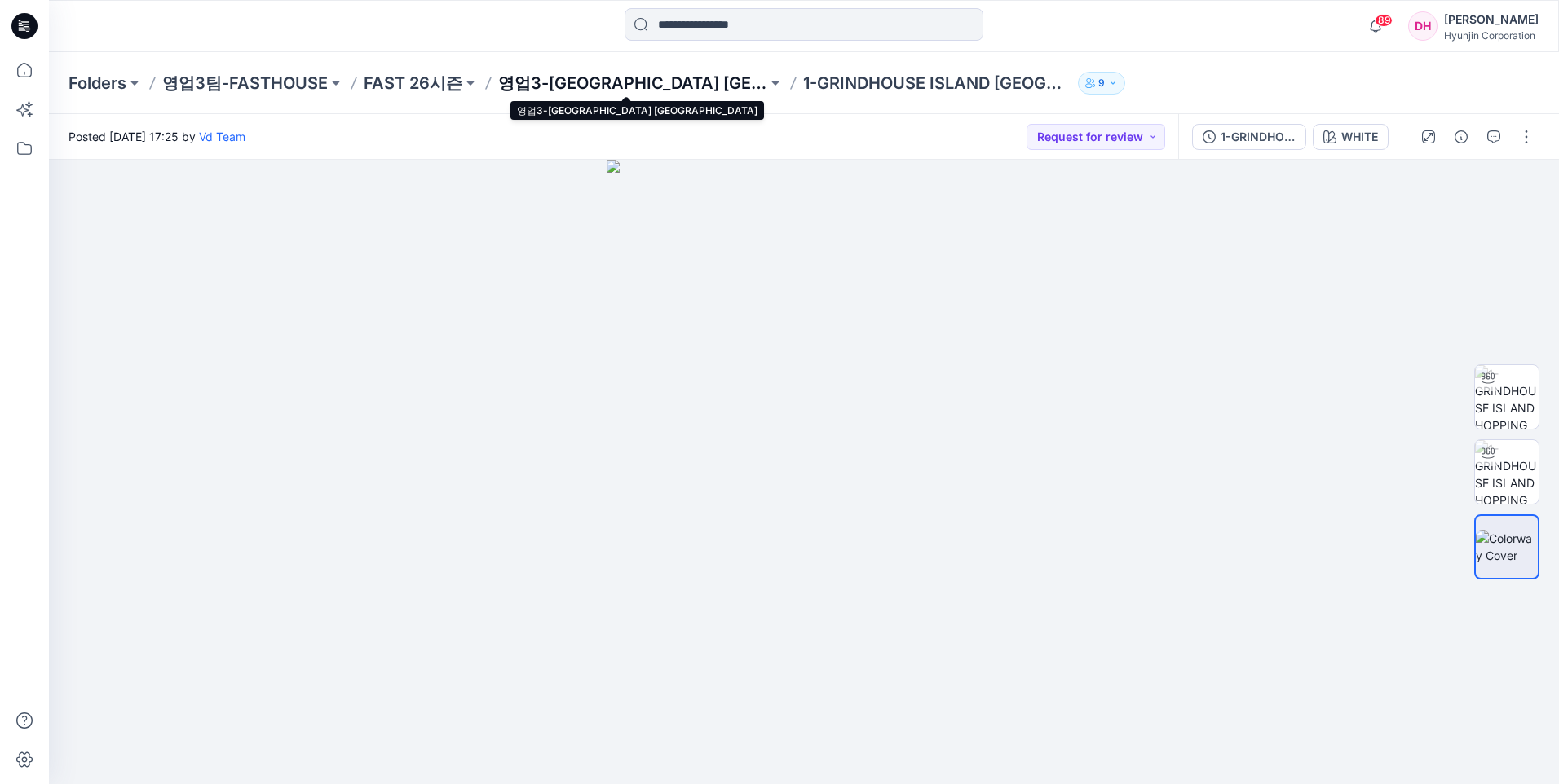
click at [646, 84] on p "영업3-GRINDHOUSE ISLAND HOPPING JERSEY" at bounding box center [632, 84] width 269 height 23
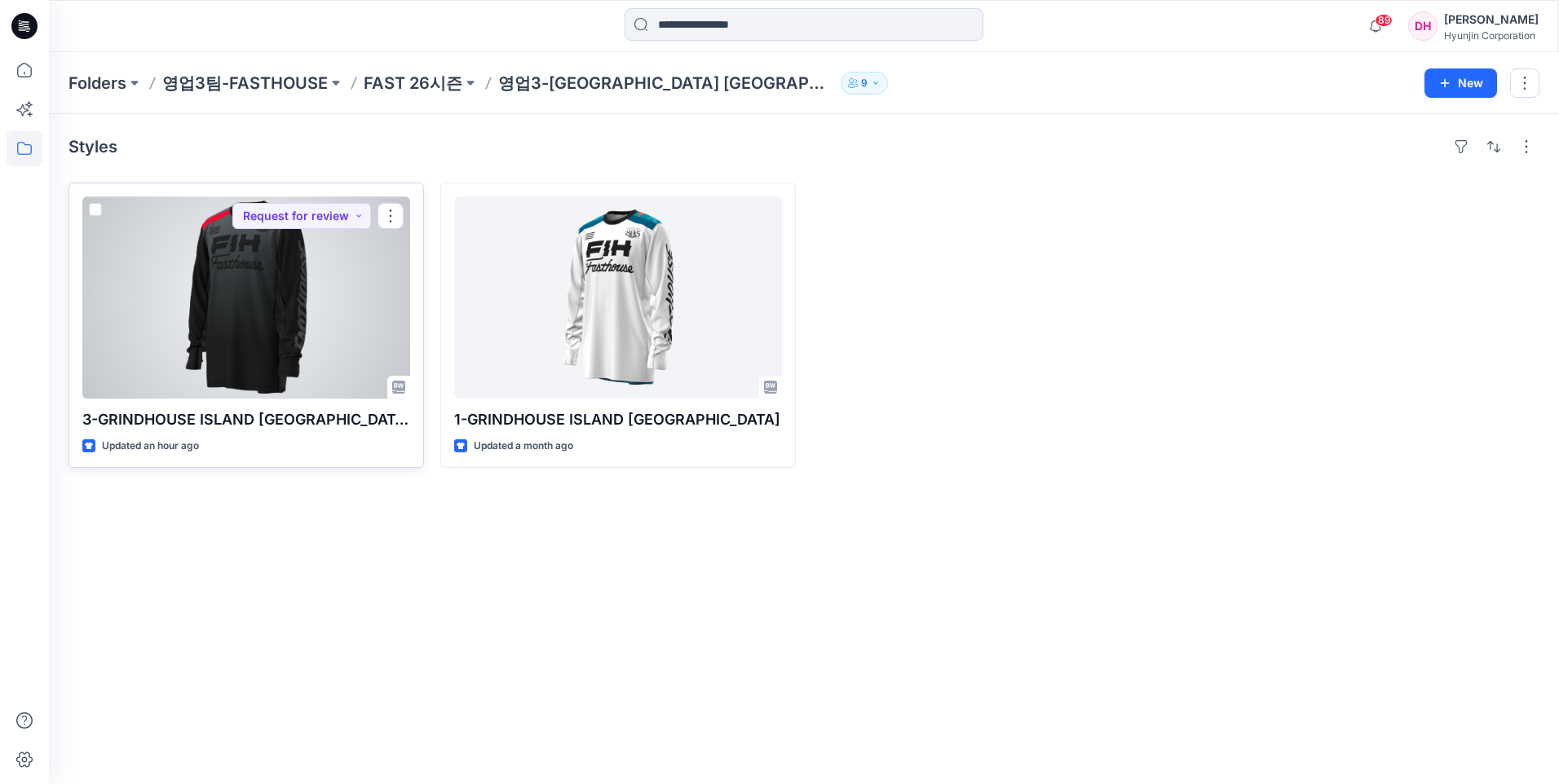
click at [290, 240] on div at bounding box center [246, 298] width 328 height 203
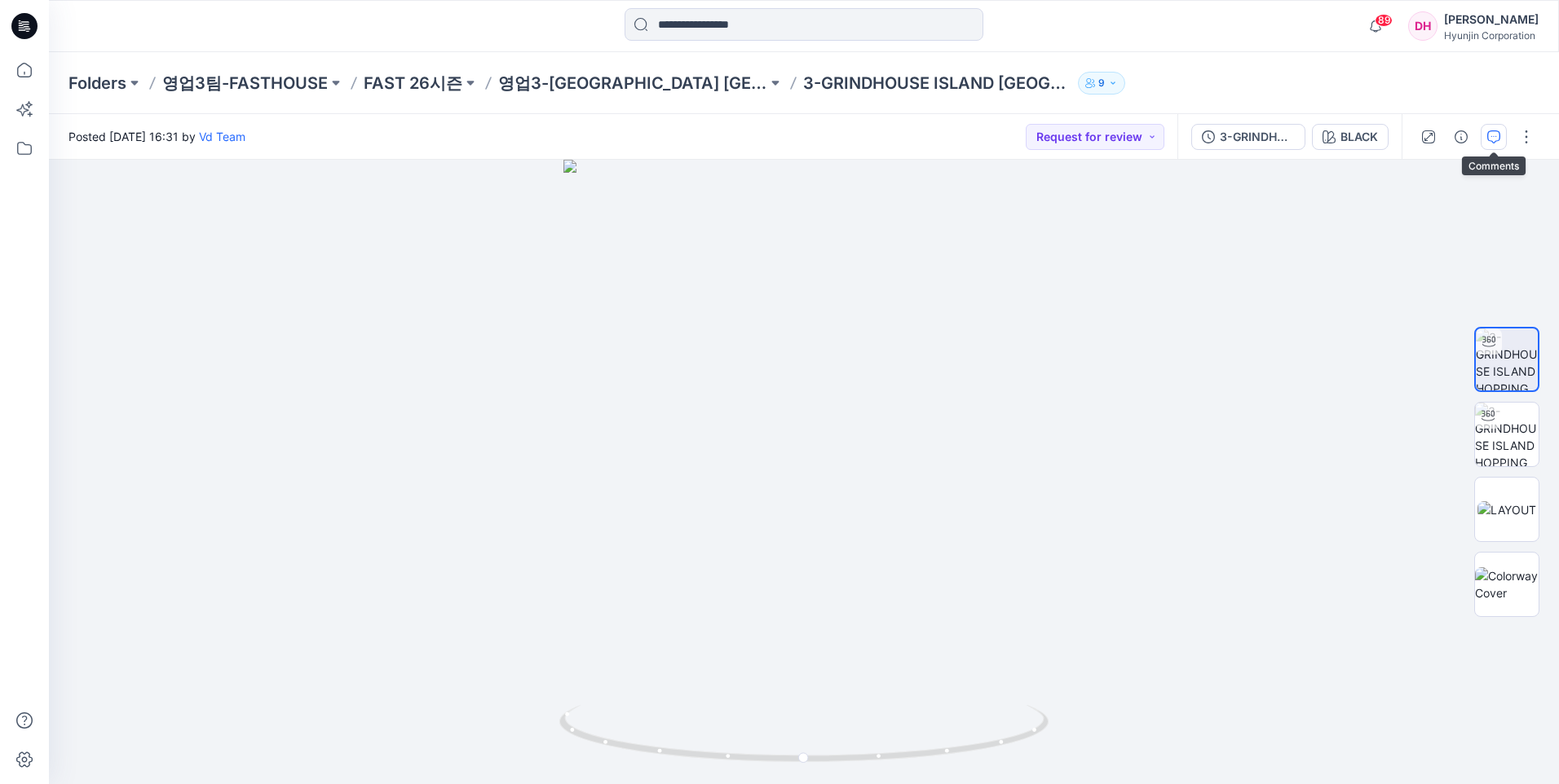
click at [1496, 135] on icon "button" at bounding box center [1494, 137] width 13 height 13
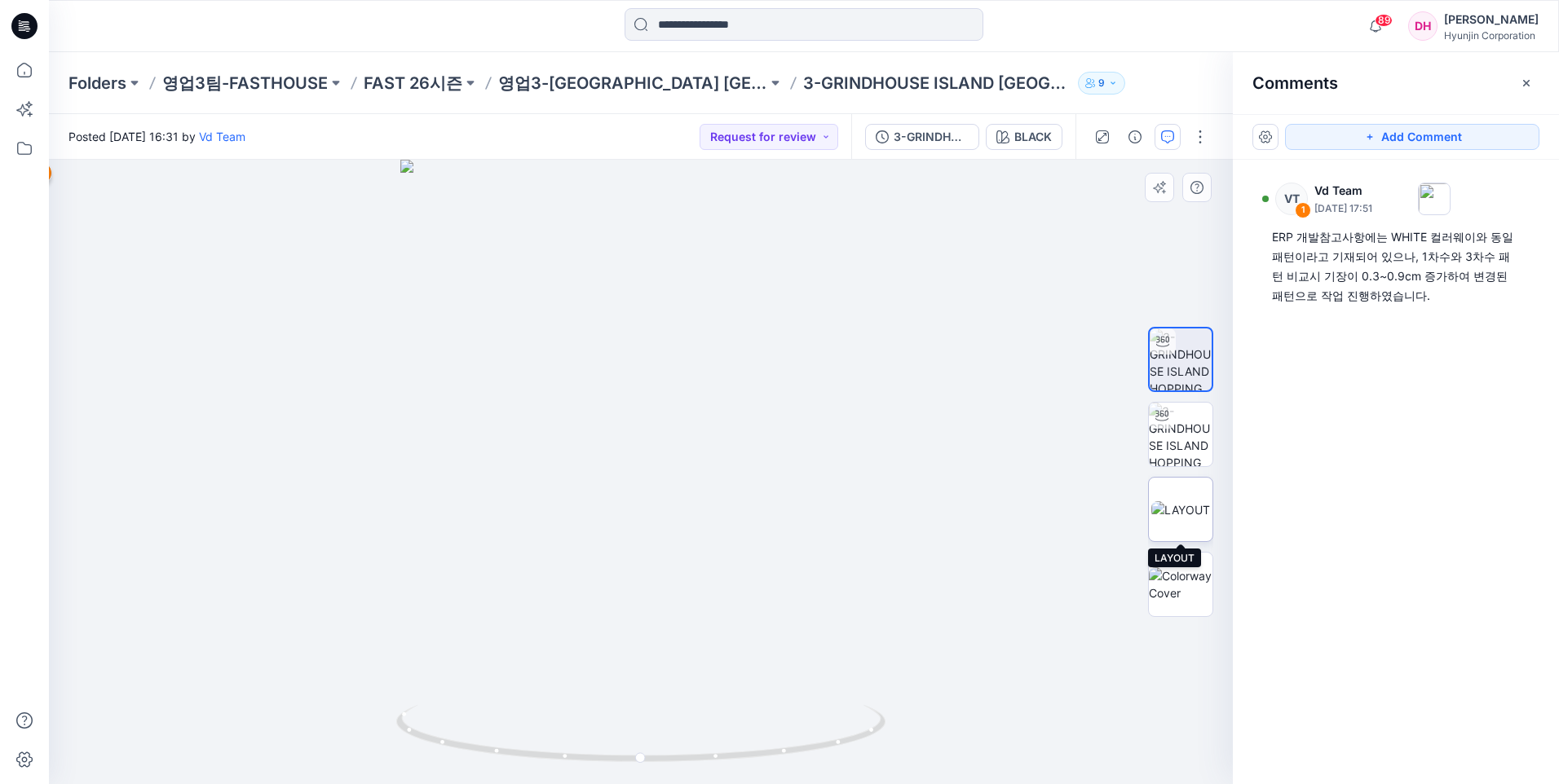
click at [1173, 501] on img at bounding box center [1180, 509] width 59 height 17
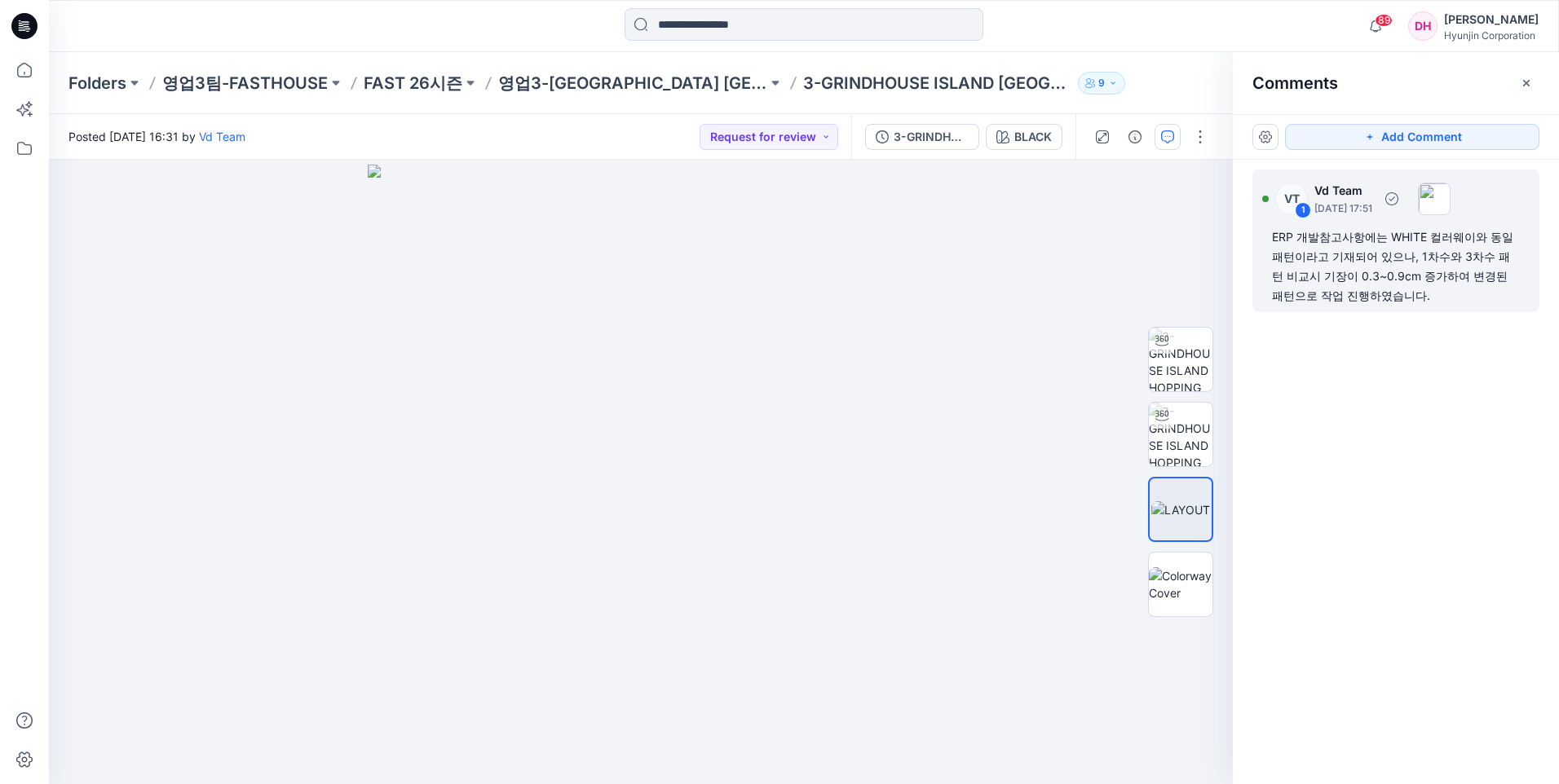
click at [1309, 273] on div "ERP 개발참고사항에는 WHITE 컬러웨이와 동일 패턴이라고 기재되어 있으나, 1차수와 3차수 패턴 비교시 기장이 0.3~0.9cm 증가하여 …" at bounding box center [1396, 266] width 248 height 79
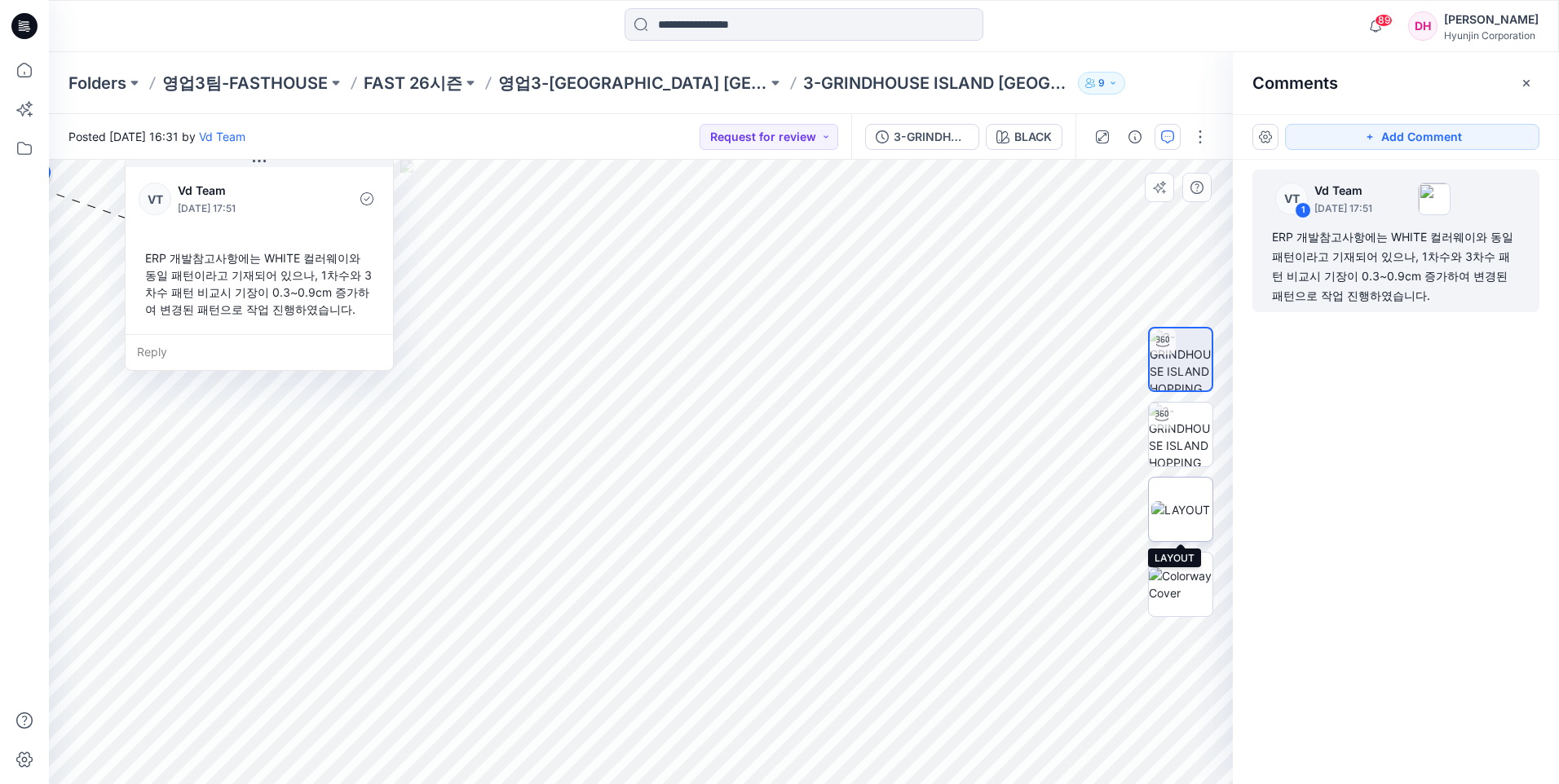
click at [1201, 501] on img at bounding box center [1180, 509] width 59 height 17
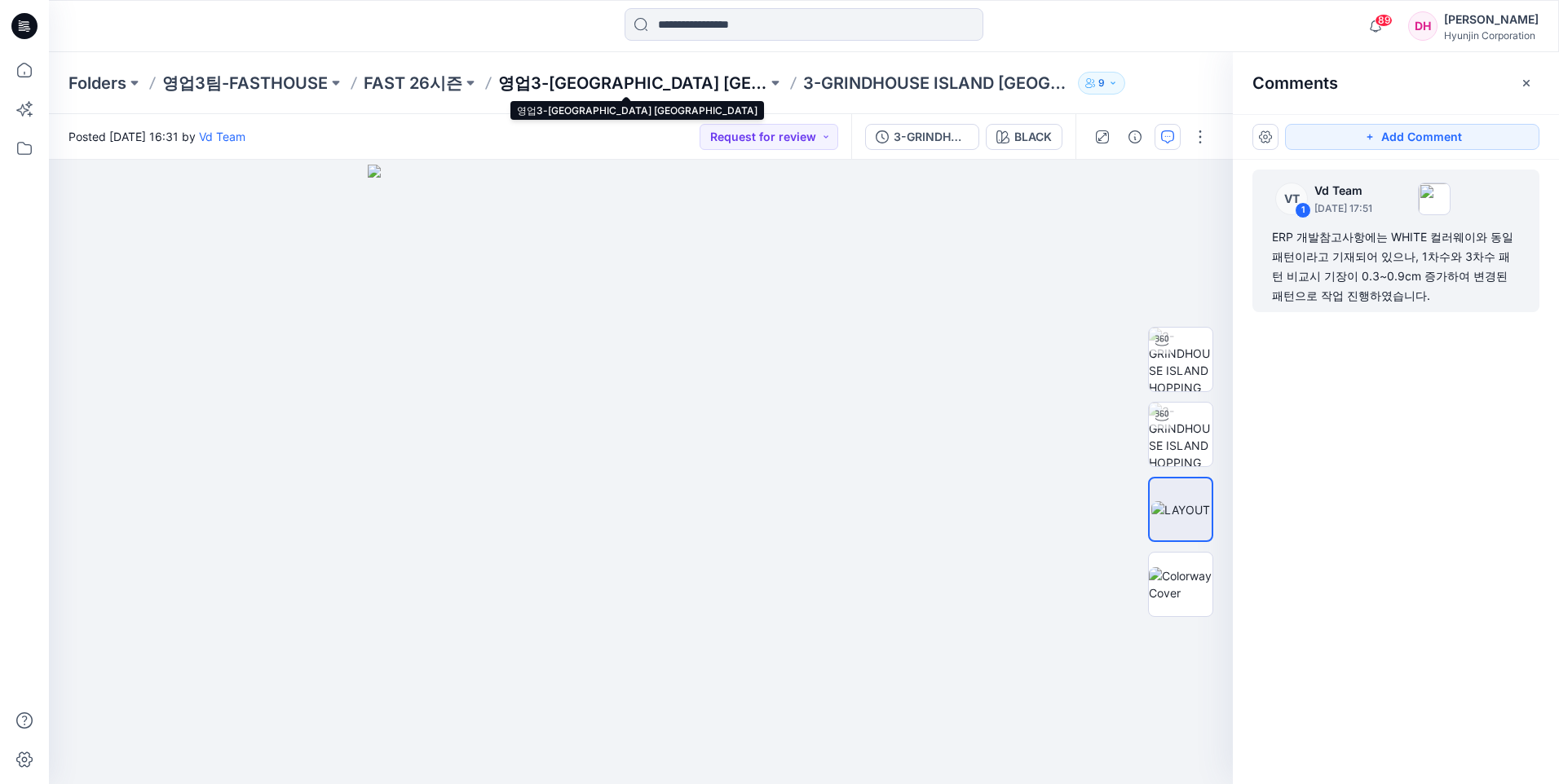
click at [639, 88] on p "영업3-GRINDHOUSE ISLAND HOPPING JERSEY" at bounding box center [632, 84] width 269 height 23
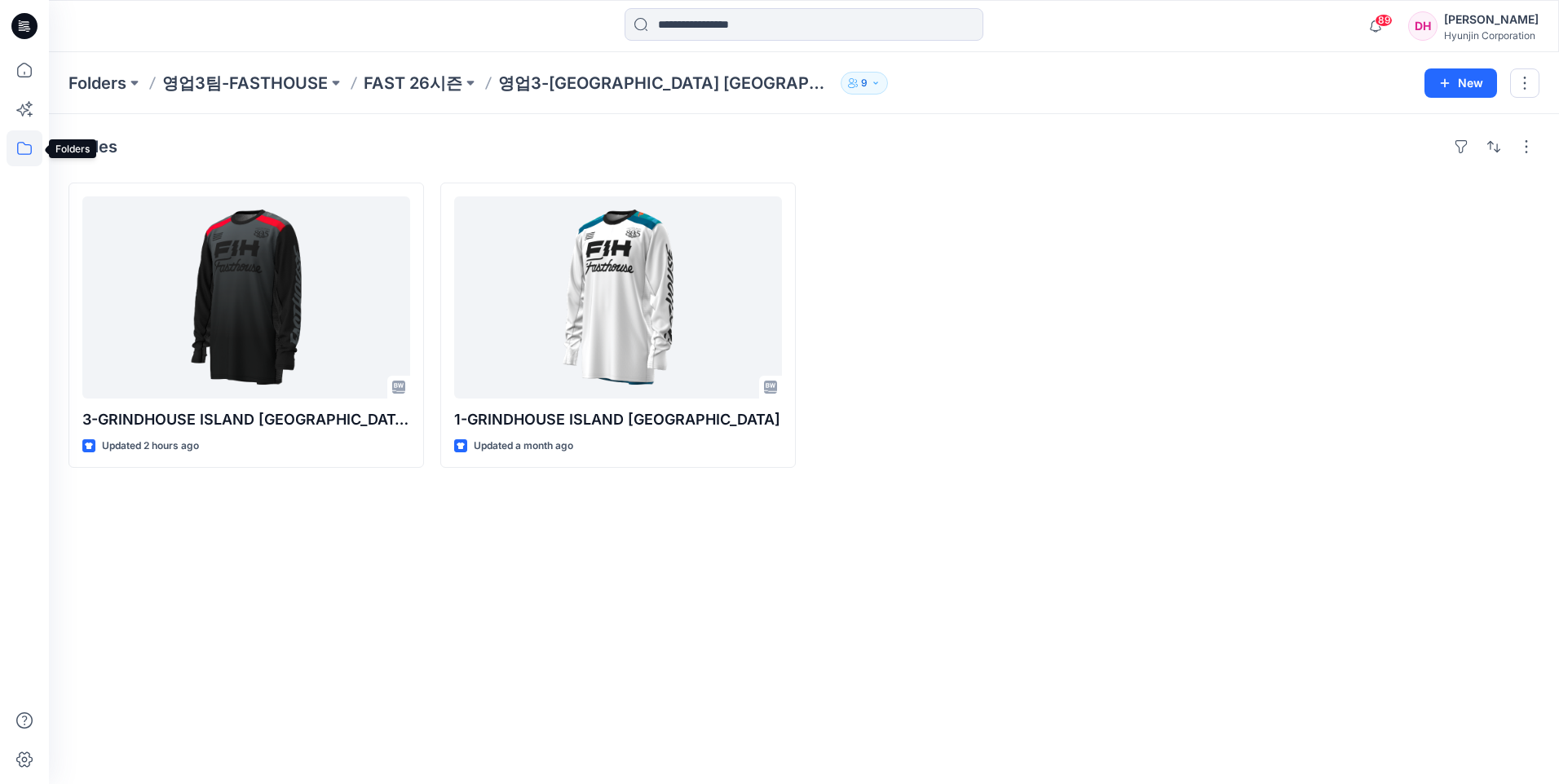
click at [26, 140] on icon at bounding box center [24, 148] width 36 height 36
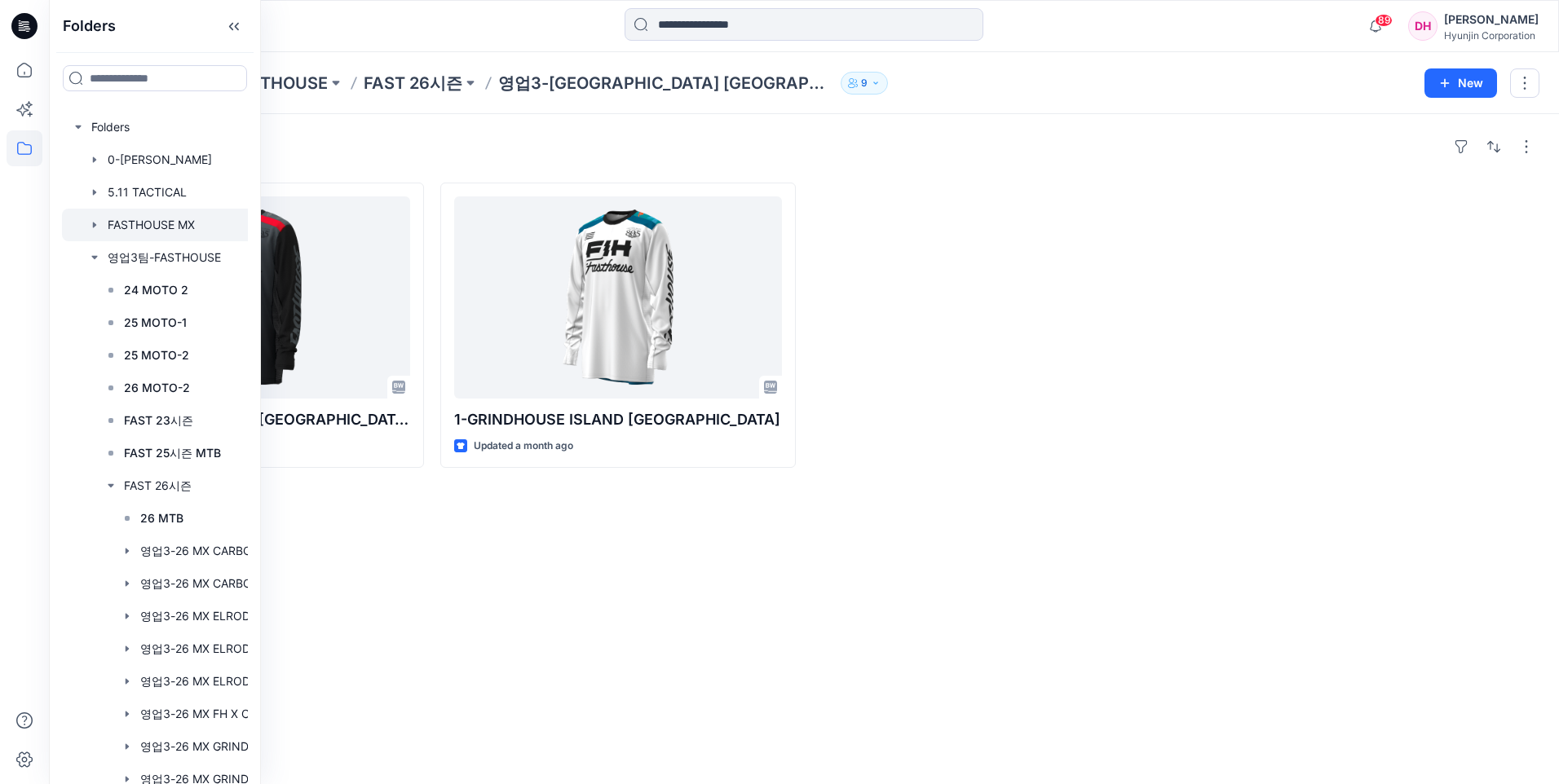
click at [145, 226] on div at bounding box center [192, 224] width 261 height 32
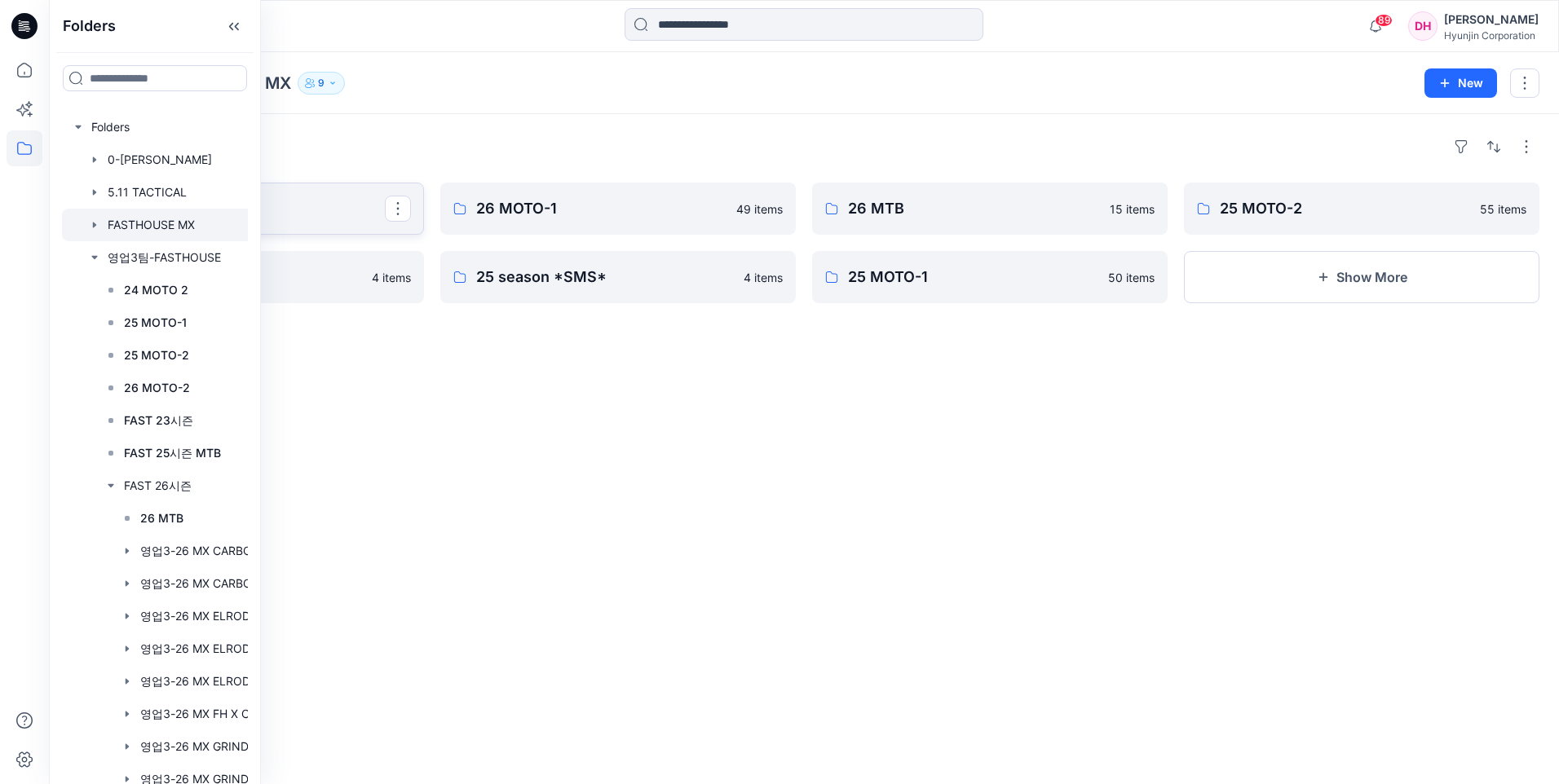
click at [301, 206] on p "26 MOTO 2" at bounding box center [244, 209] width 280 height 23
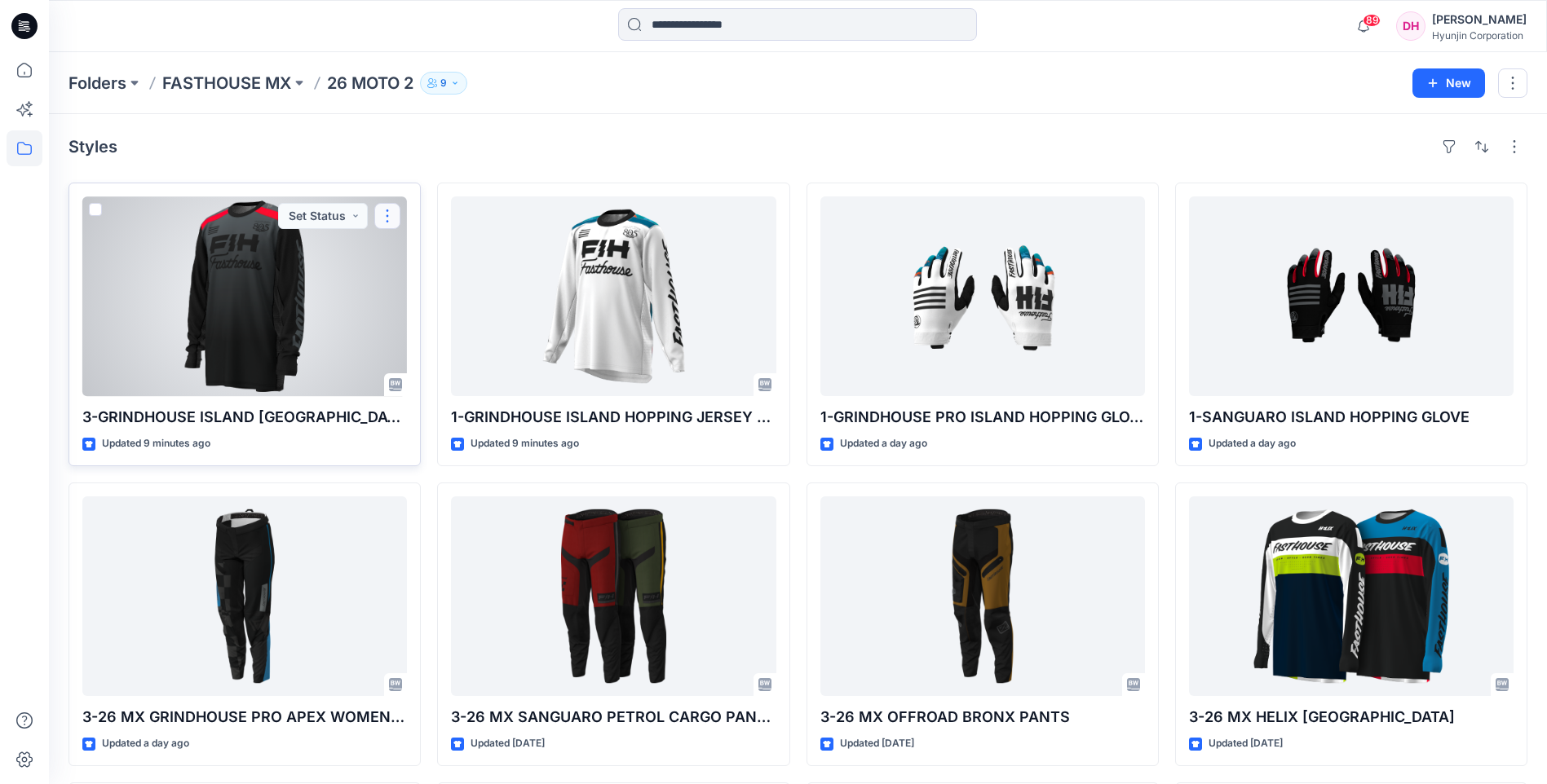
click at [383, 213] on button "button" at bounding box center [388, 216] width 26 height 26
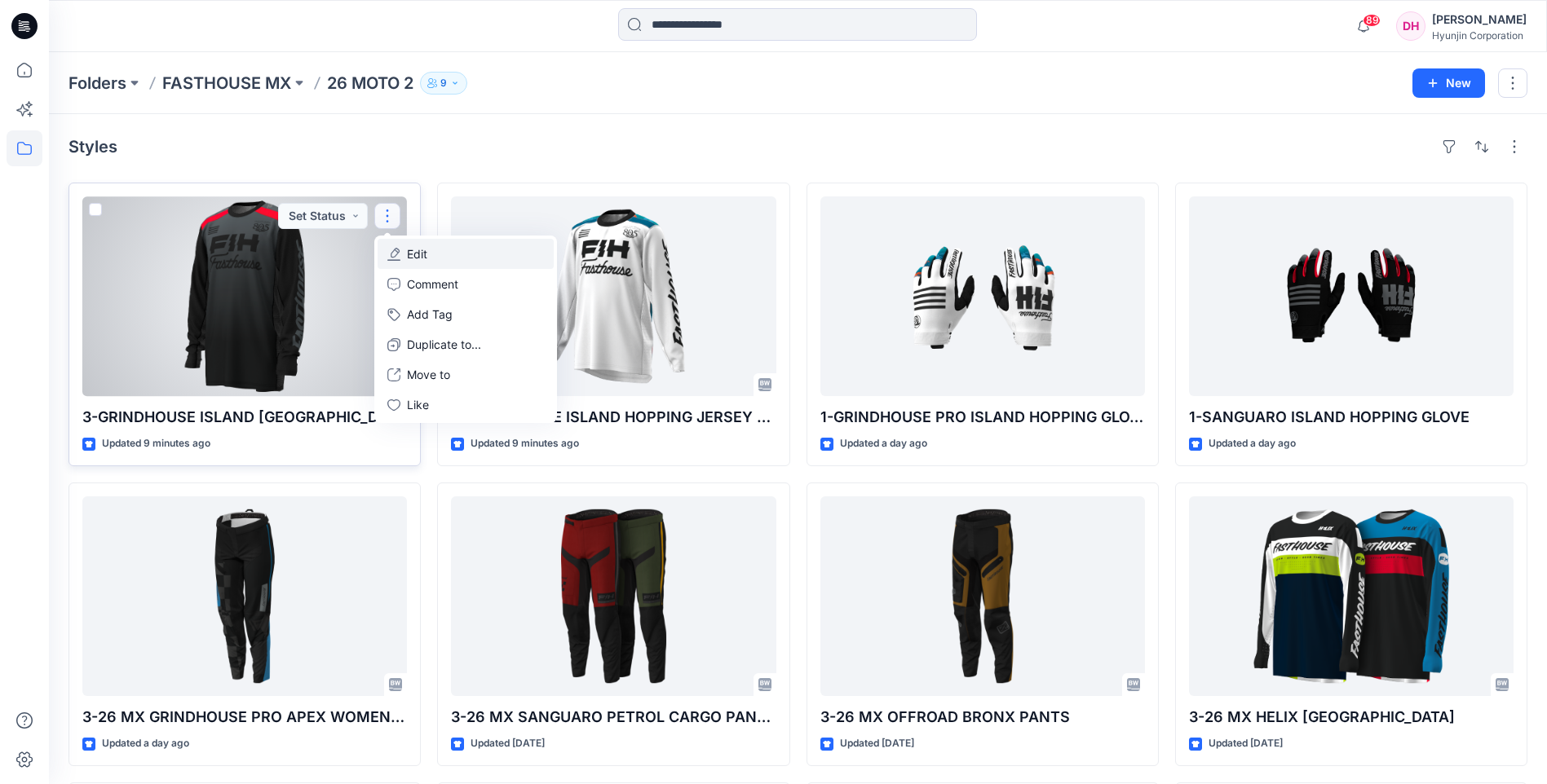
click at [453, 252] on button "Edit" at bounding box center [465, 254] width 176 height 30
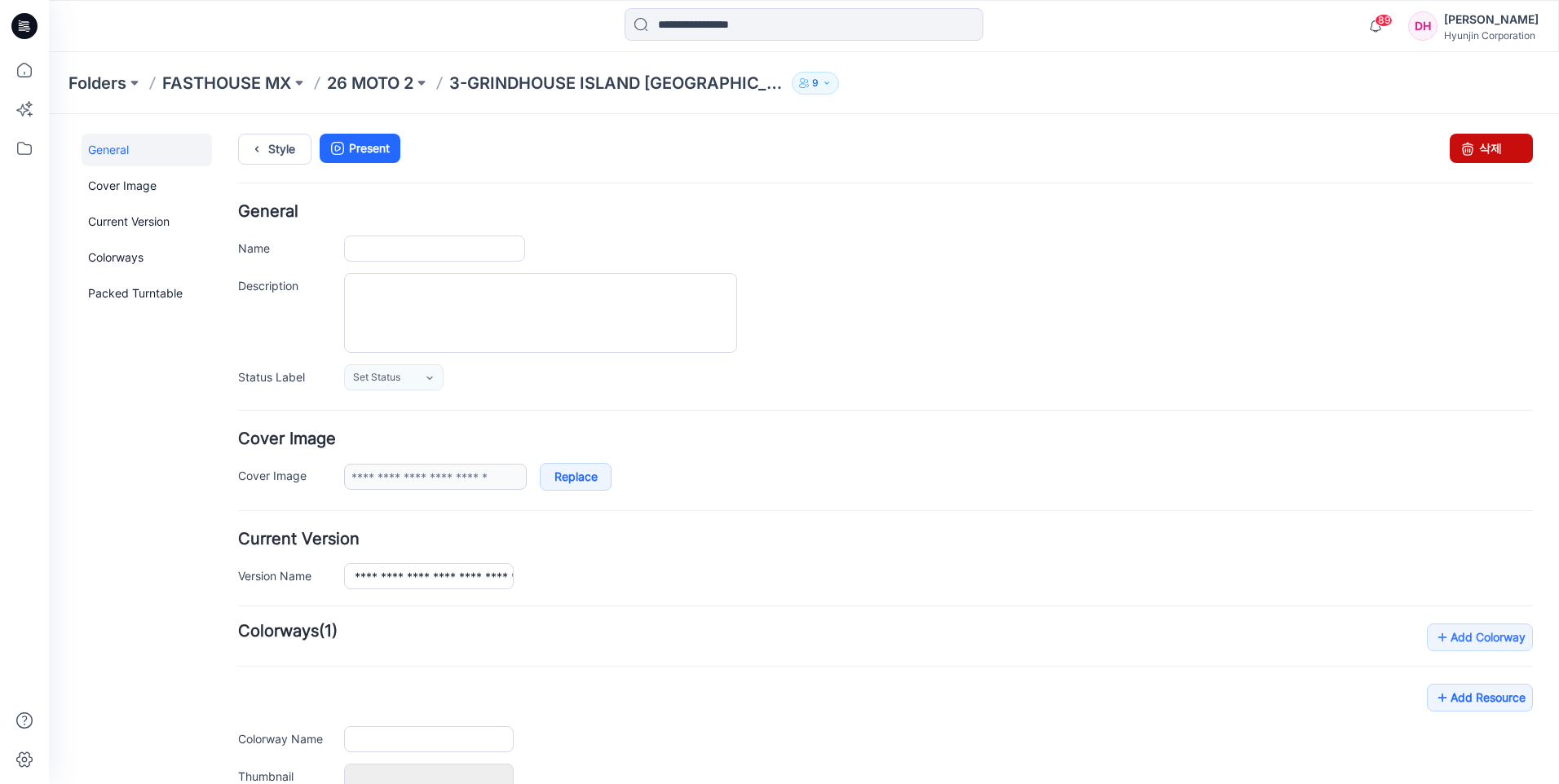
type input "**********"
type input "*****"
type input "**********"
click at [1501, 149] on link "삭제" at bounding box center [1491, 148] width 84 height 29
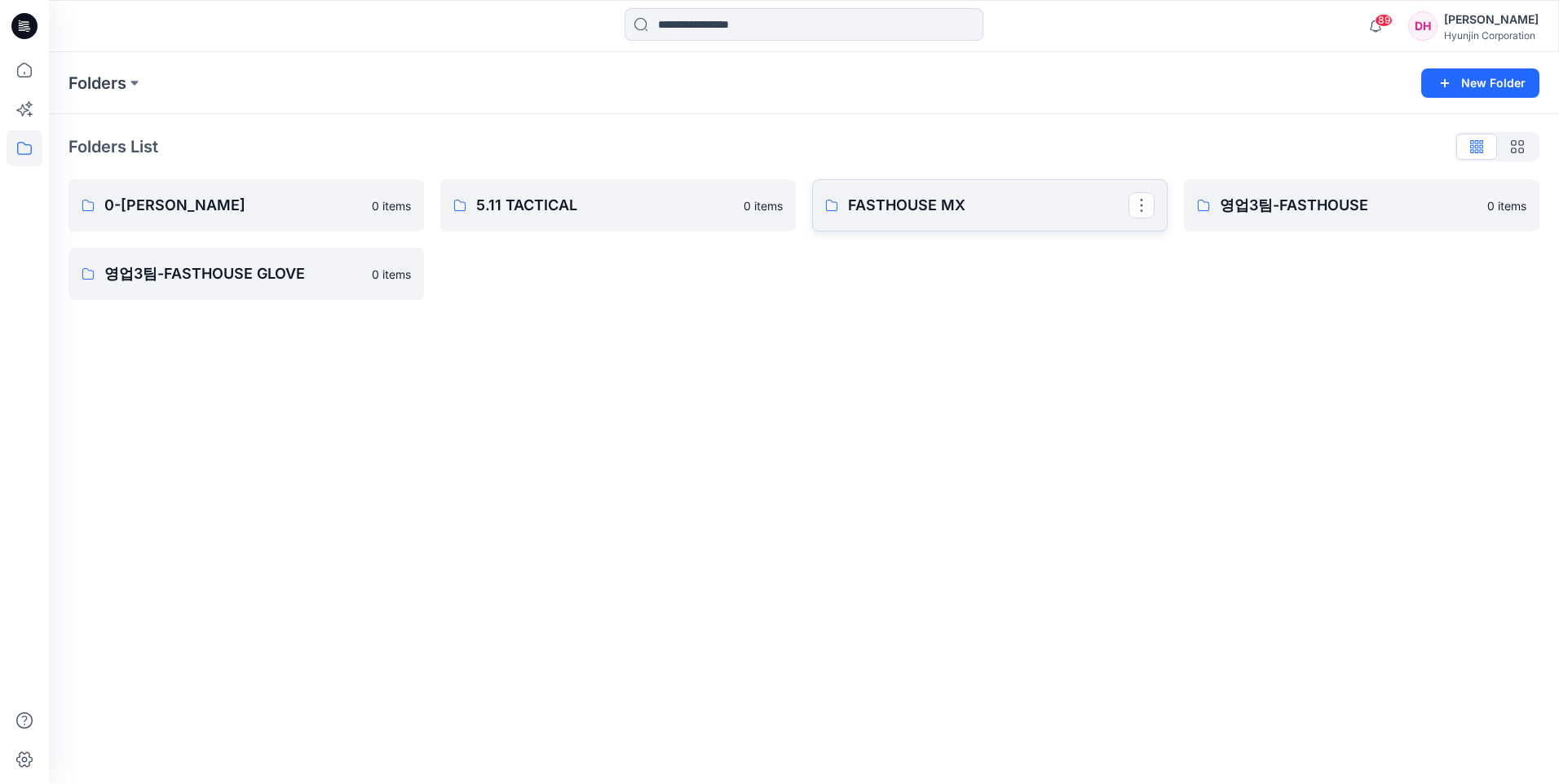
click at [899, 198] on p "FASTHOUSE MX" at bounding box center [988, 206] width 280 height 23
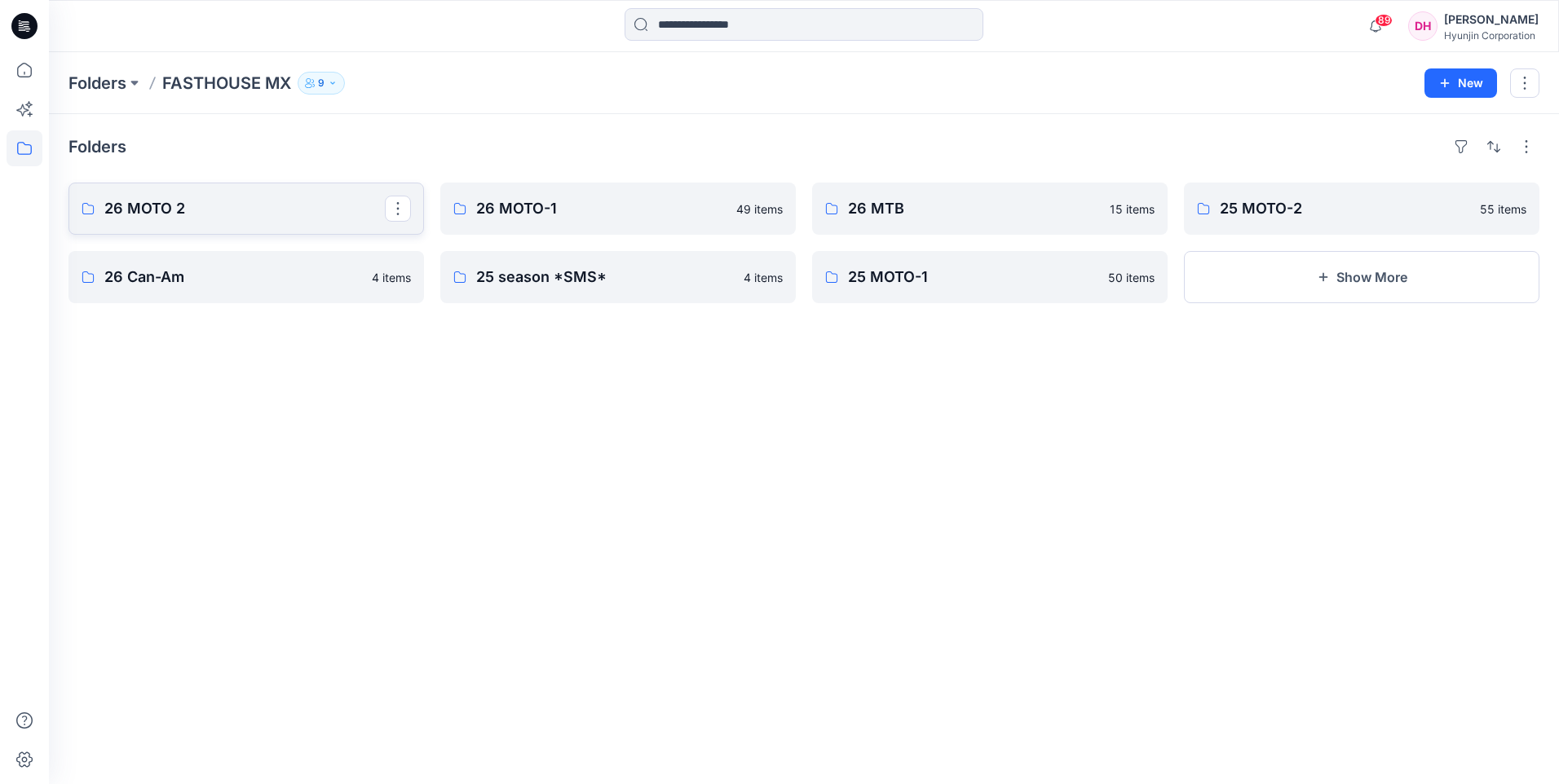
click at [276, 216] on p "26 MOTO 2" at bounding box center [244, 209] width 280 height 23
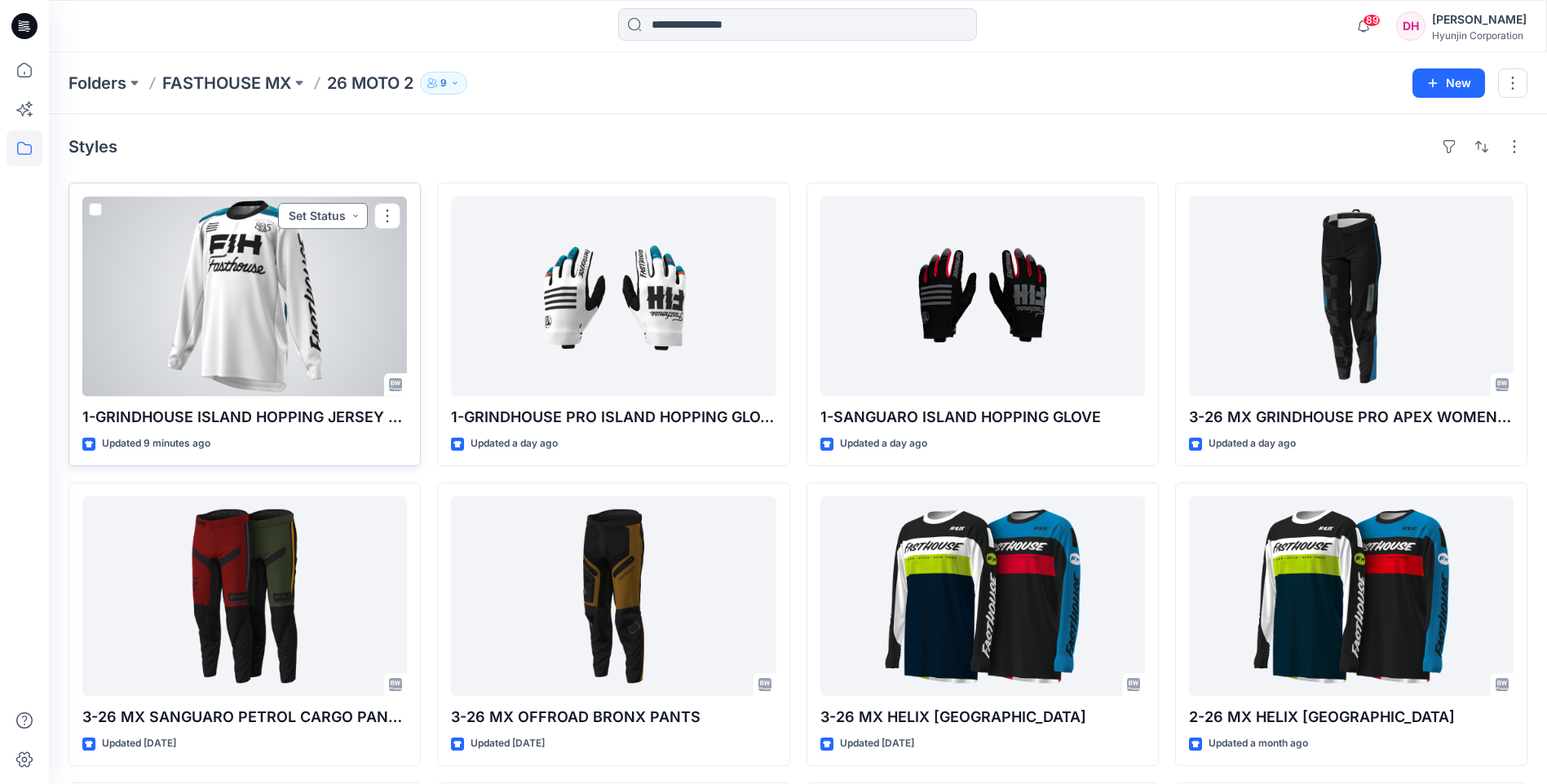
click at [352, 213] on button "Set Status" at bounding box center [323, 216] width 89 height 26
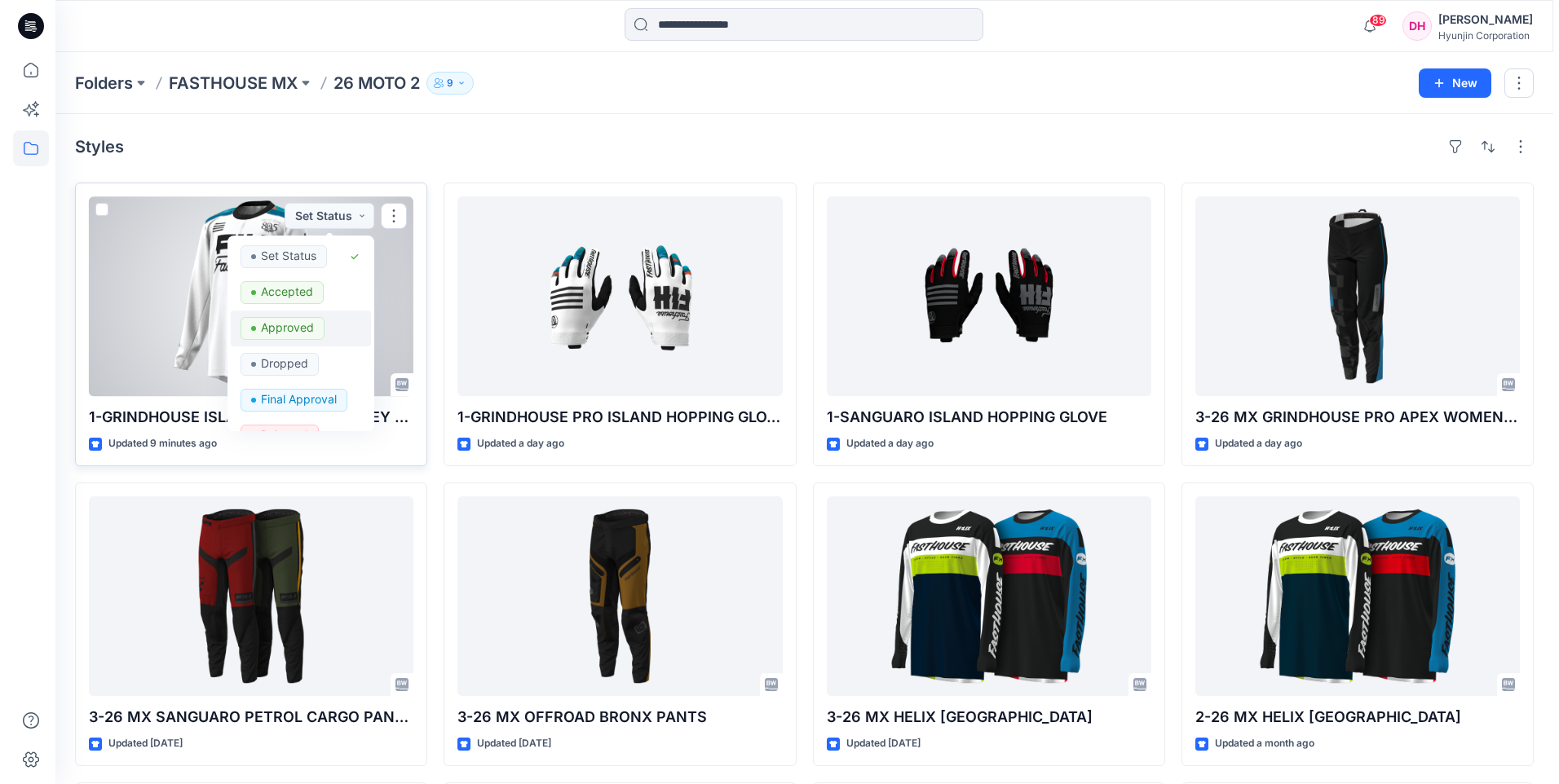
scroll to position [205, 0]
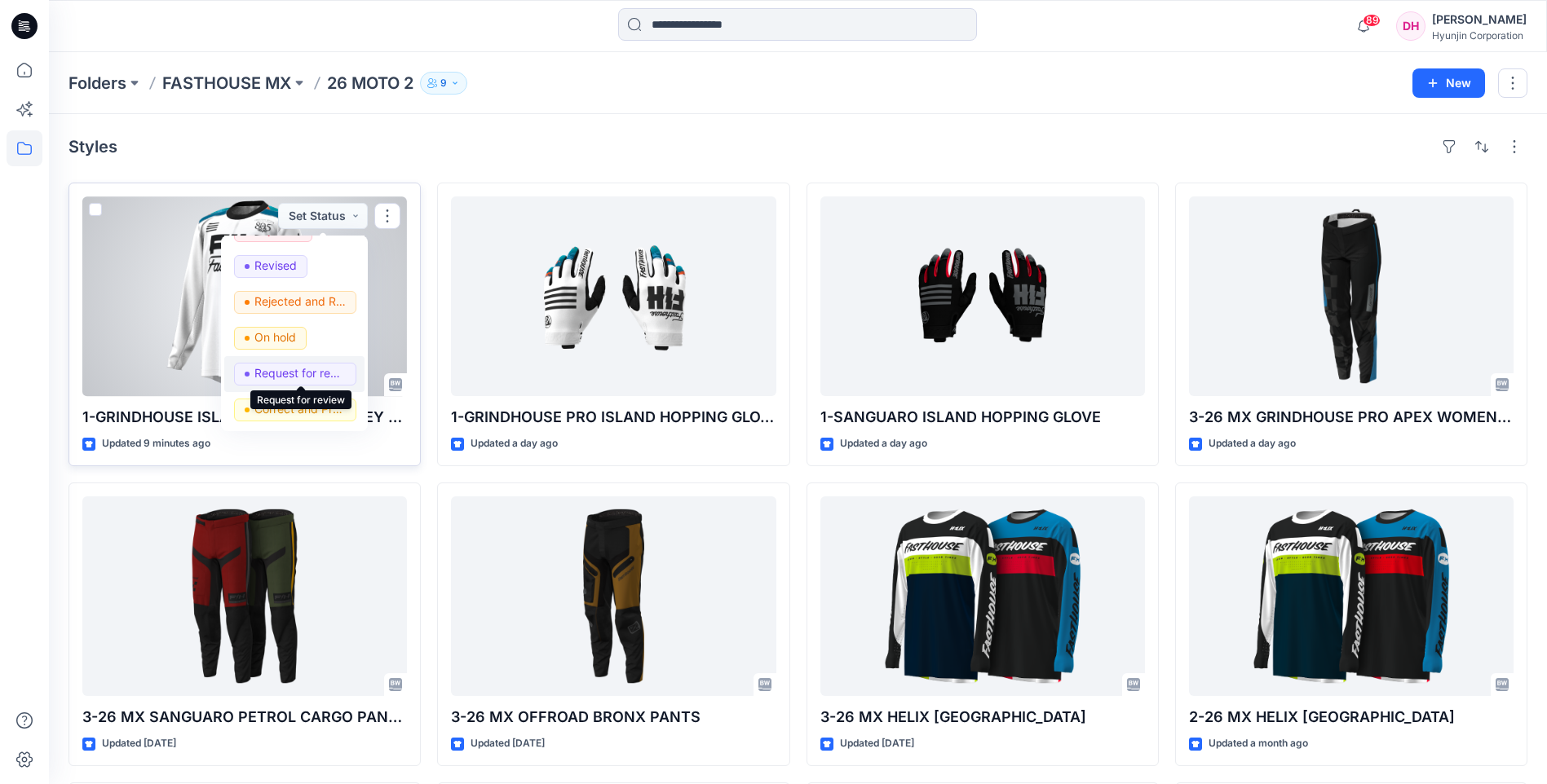
click at [303, 376] on p "Request for review" at bounding box center [300, 374] width 91 height 22
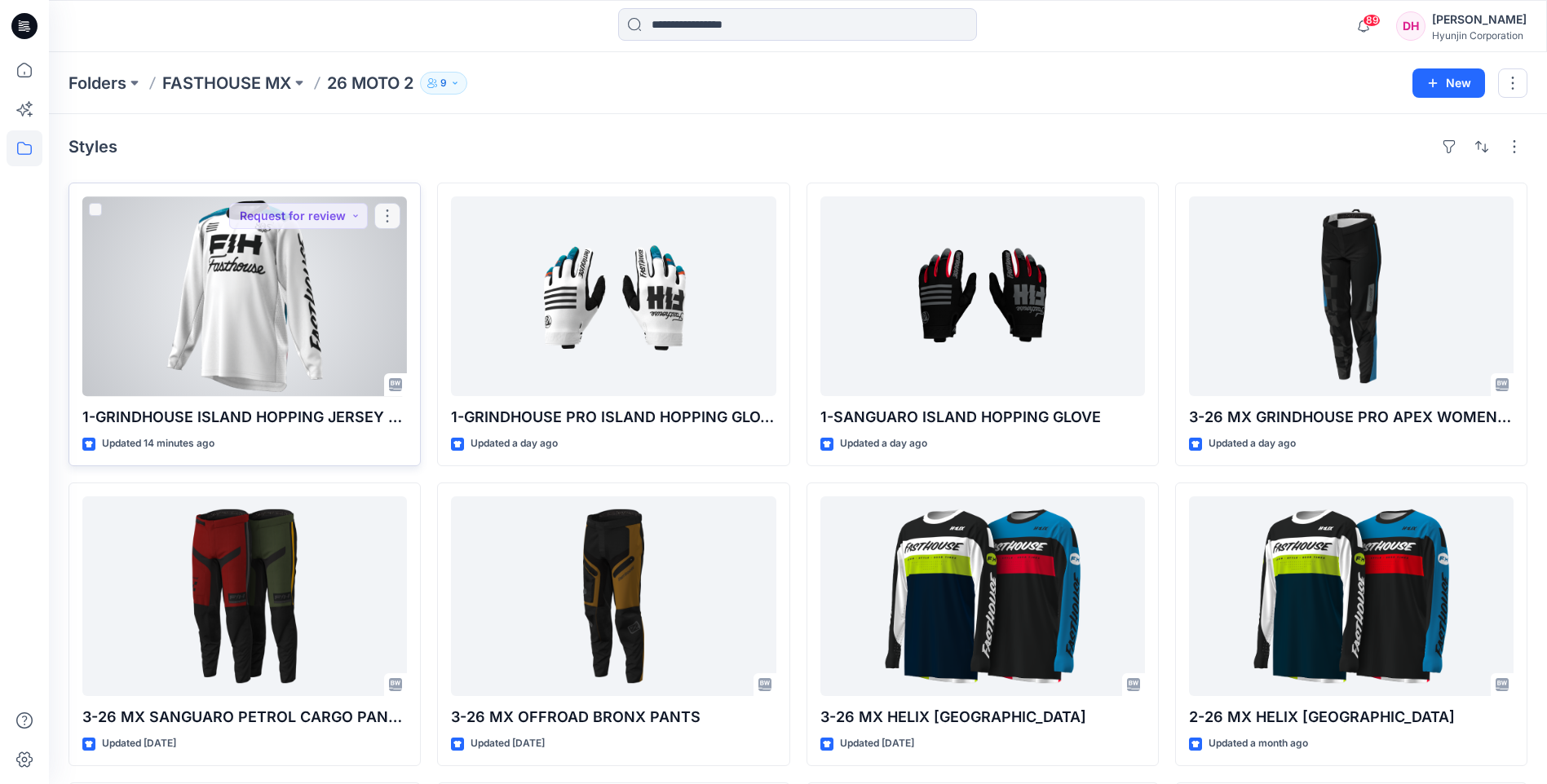
click at [309, 331] on div at bounding box center [245, 297] width 324 height 200
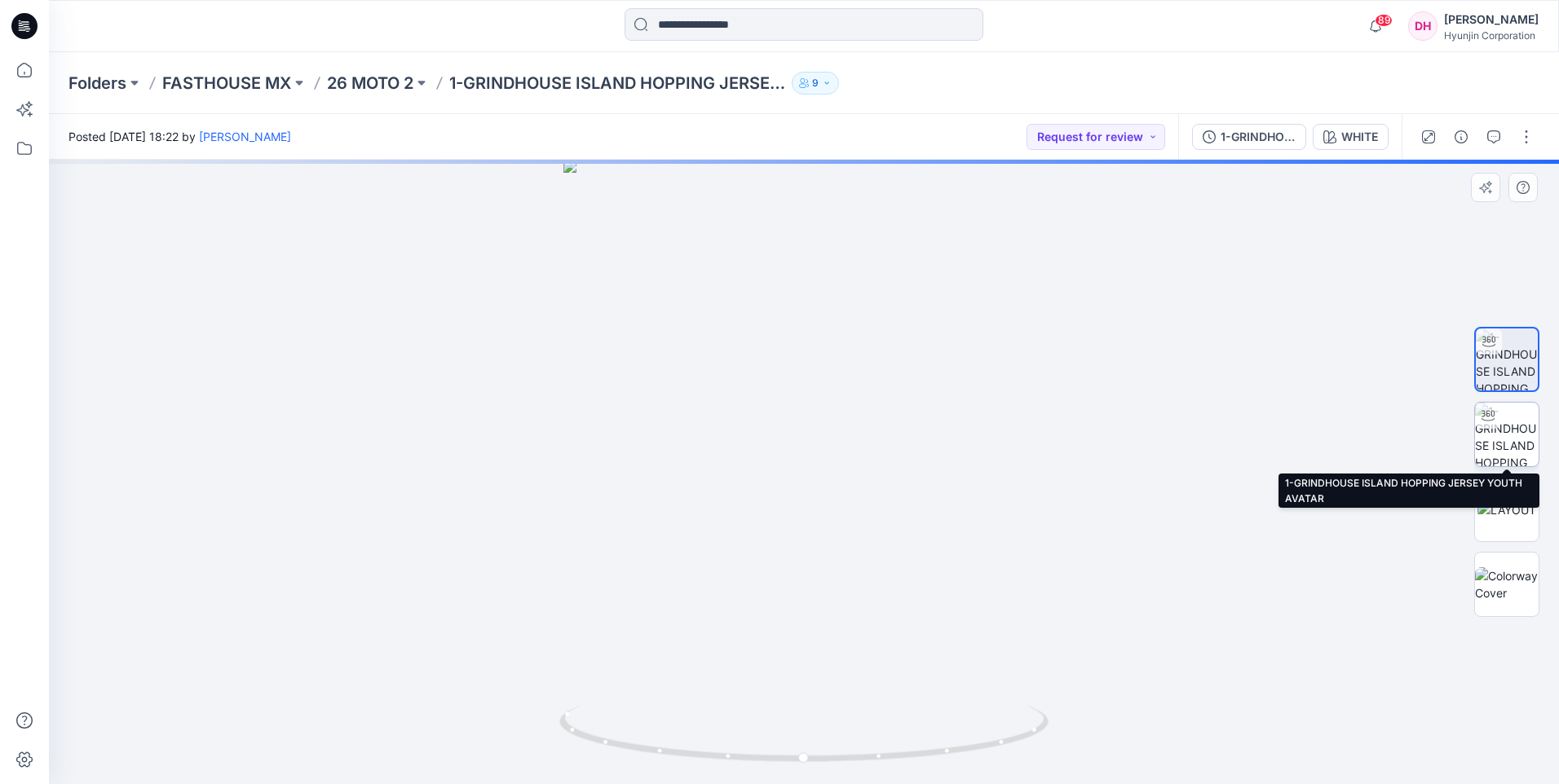
click at [1508, 437] on img at bounding box center [1506, 434] width 64 height 64
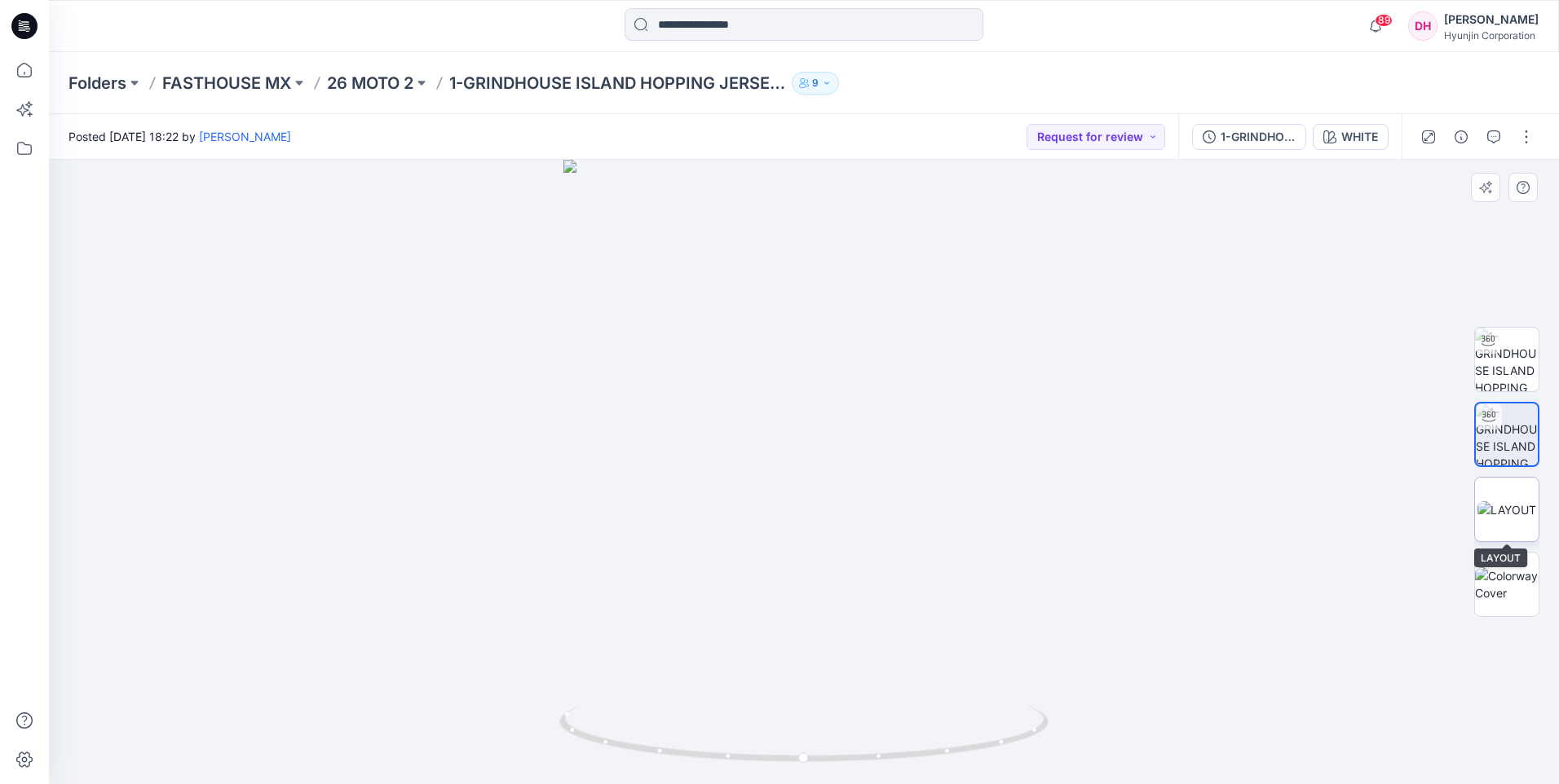
click at [1504, 508] on img at bounding box center [1506, 509] width 59 height 17
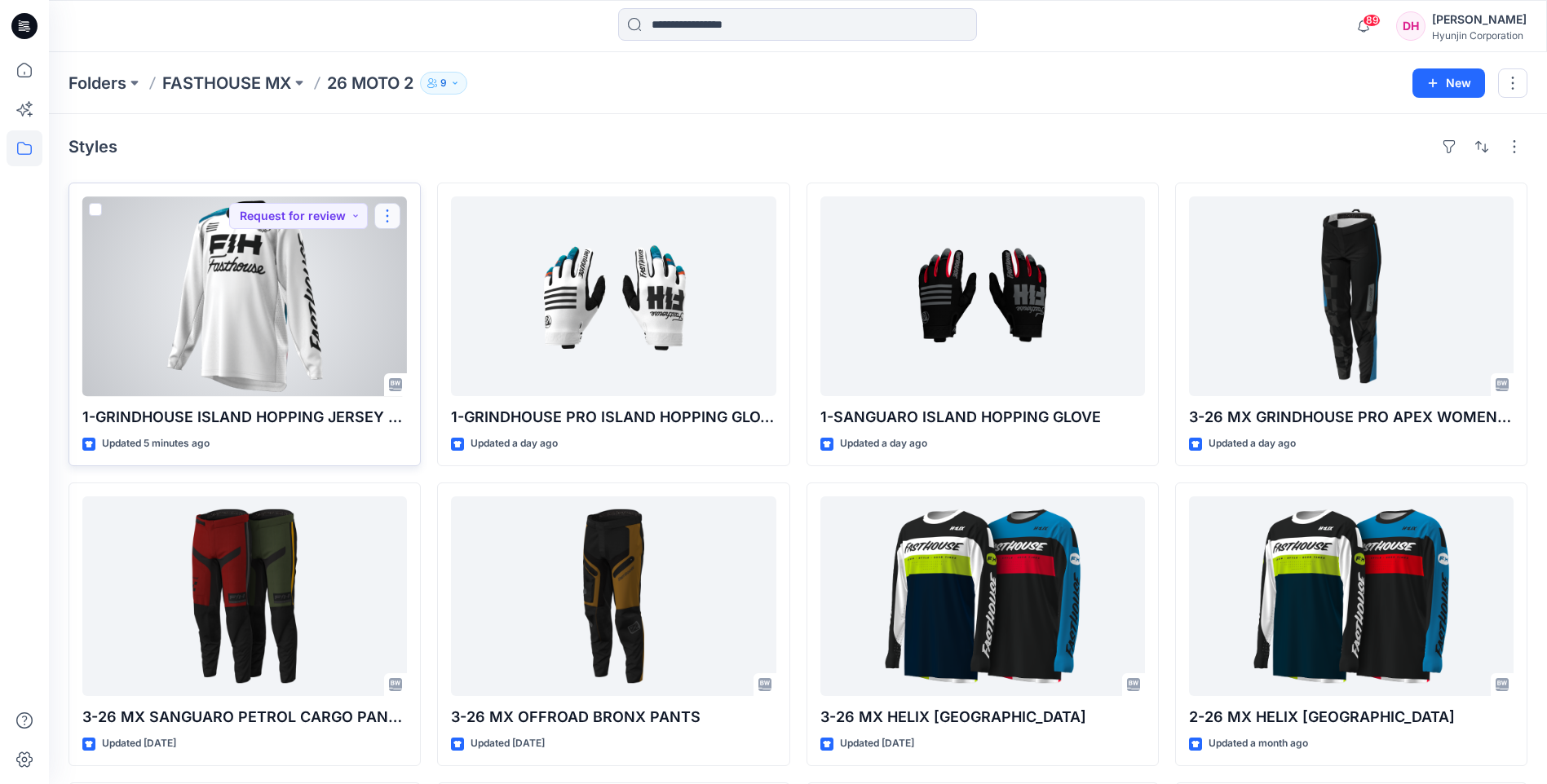
click at [393, 205] on button "button" at bounding box center [388, 216] width 26 height 26
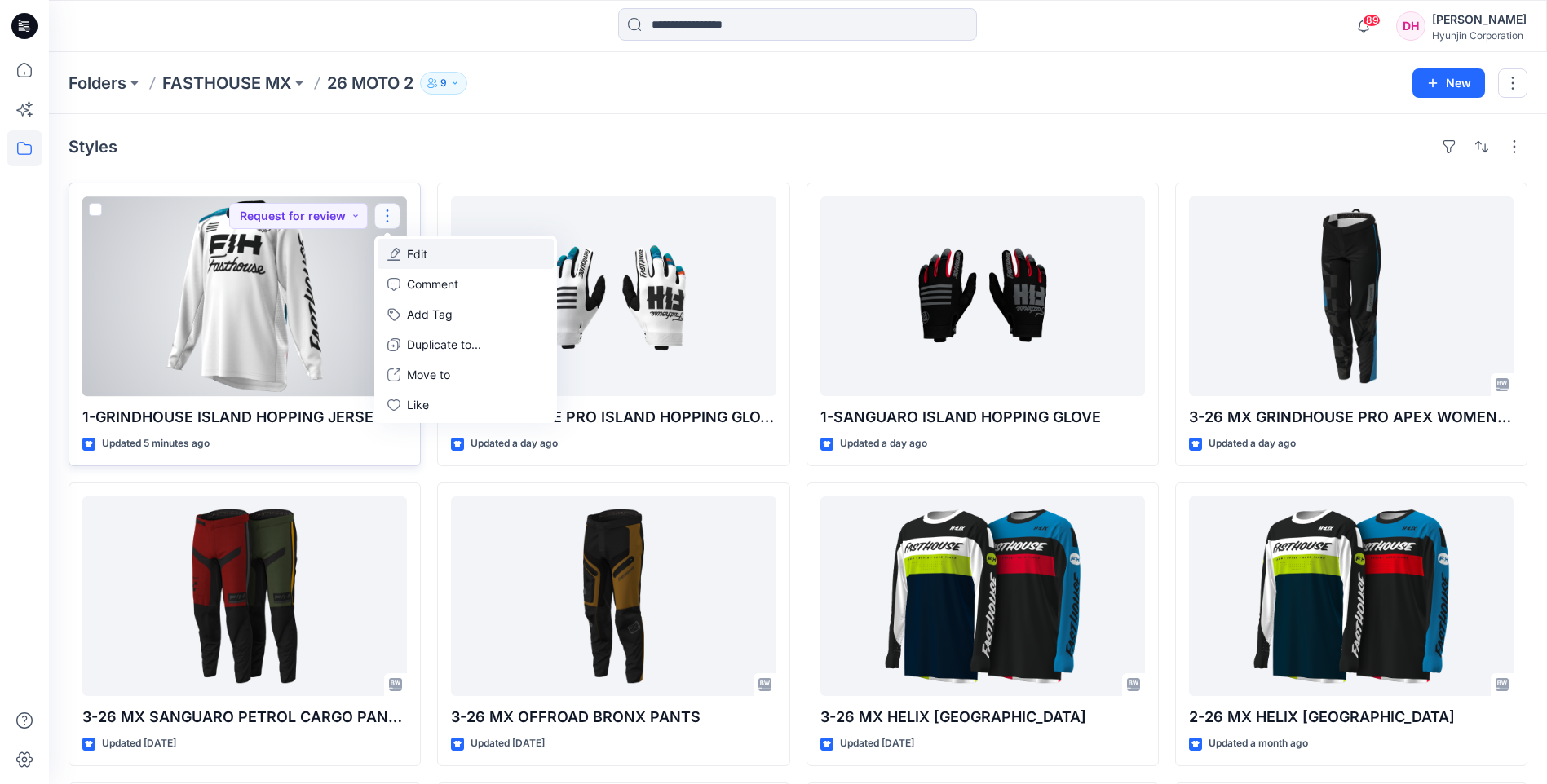
click at [455, 261] on button "Edit" at bounding box center [465, 254] width 176 height 30
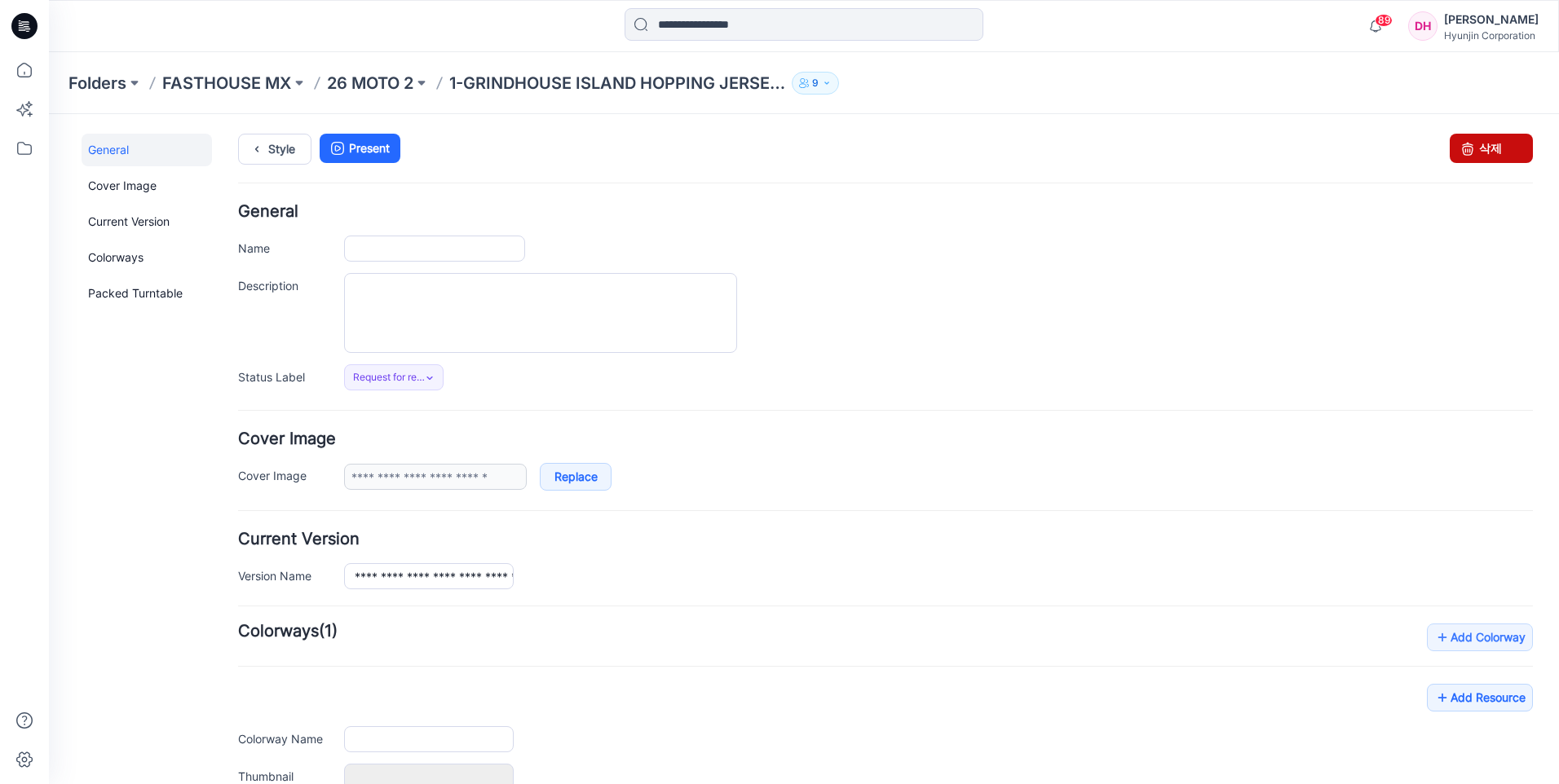
type input "**********"
type input "*****"
type input "**********"
drag, startPoint x: 1497, startPoint y: 146, endPoint x: 906, endPoint y: 207, distance: 594.1
click at [1497, 146] on link "삭제" at bounding box center [1491, 148] width 84 height 29
